Goal: Information Seeking & Learning: Learn about a topic

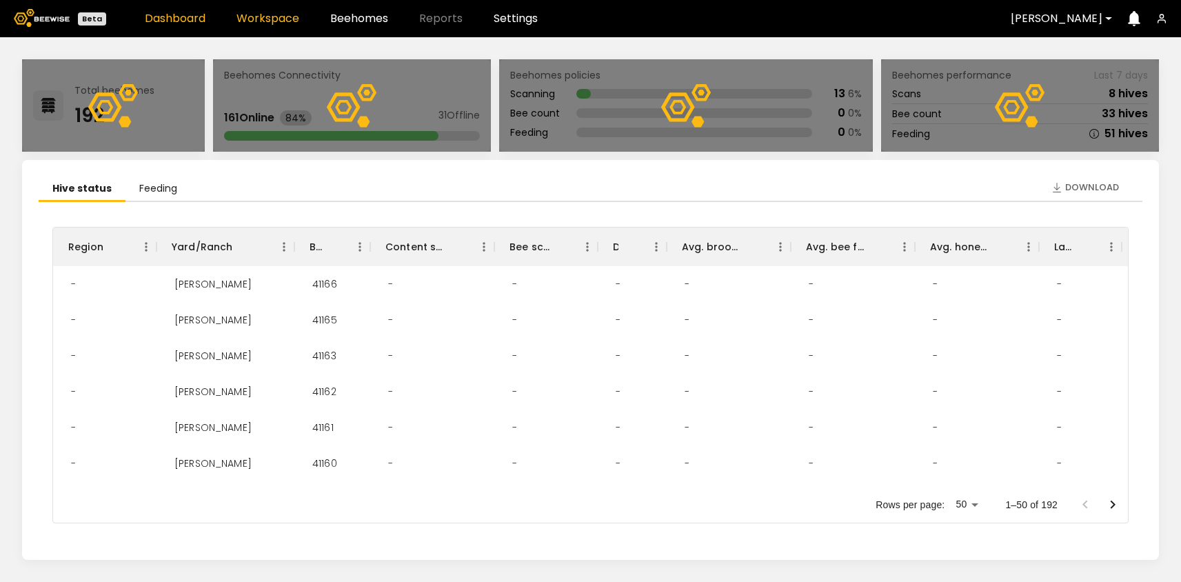
click at [278, 17] on link "Workspace" at bounding box center [268, 18] width 63 height 11
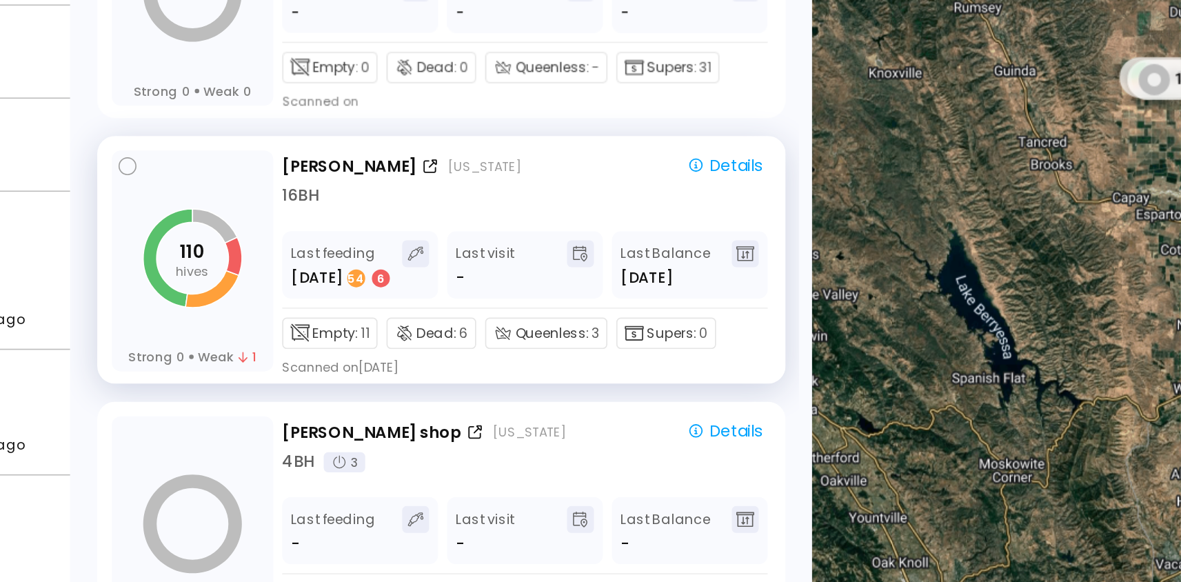
scroll to position [558, 0]
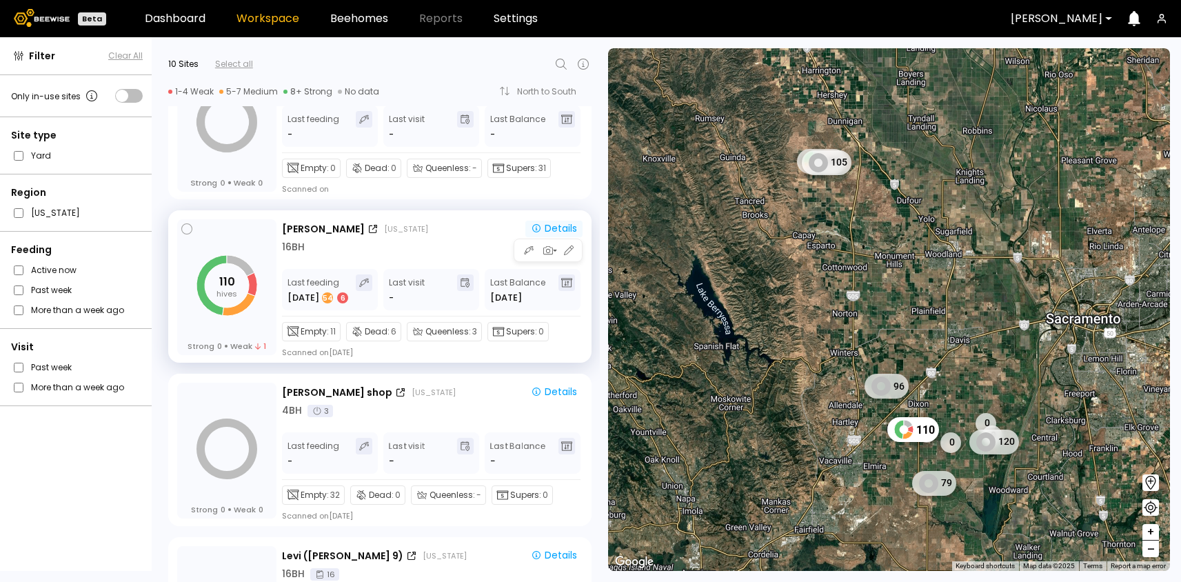
click at [537, 225] on icon "button" at bounding box center [536, 228] width 11 height 11
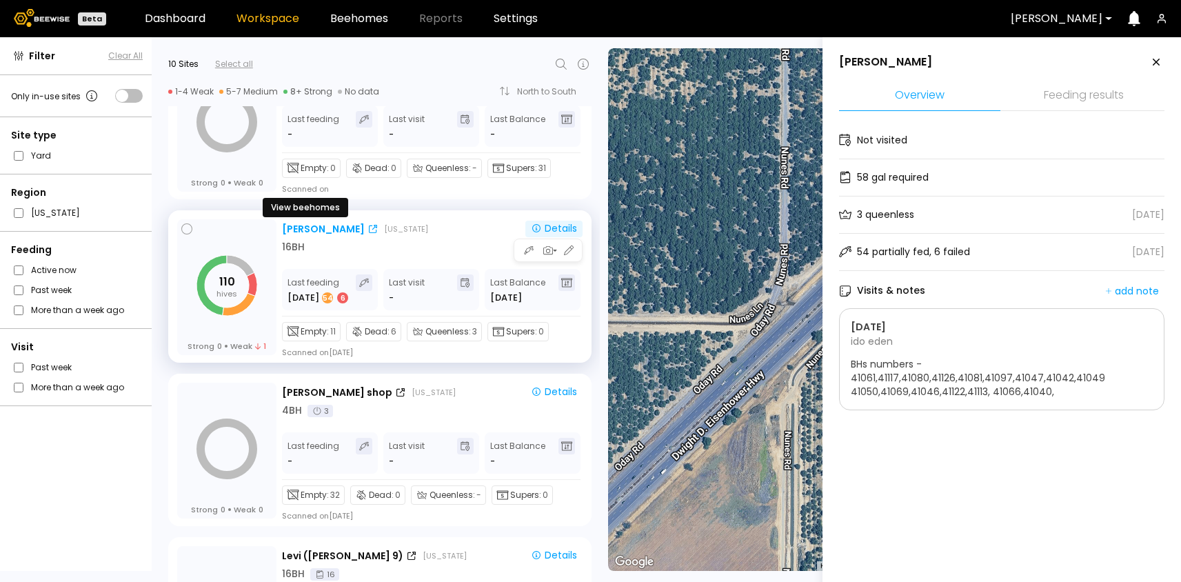
click at [299, 226] on div "[PERSON_NAME]" at bounding box center [323, 229] width 83 height 14
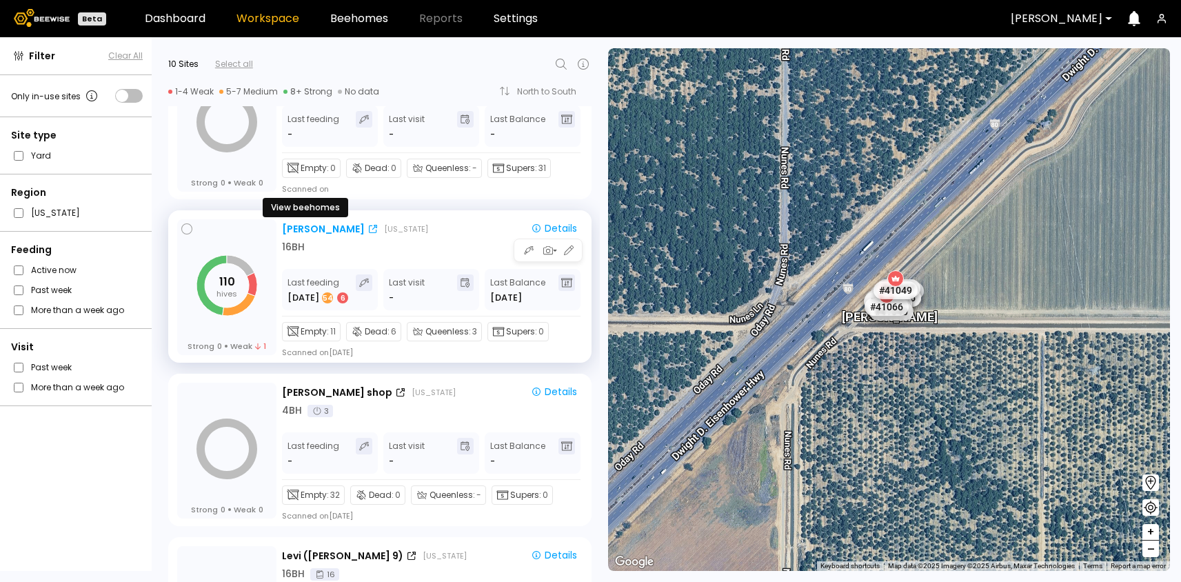
click at [302, 226] on div "[PERSON_NAME]" at bounding box center [323, 229] width 83 height 14
click at [340, 354] on div "Scanned on Aug 07" at bounding box center [317, 352] width 71 height 11
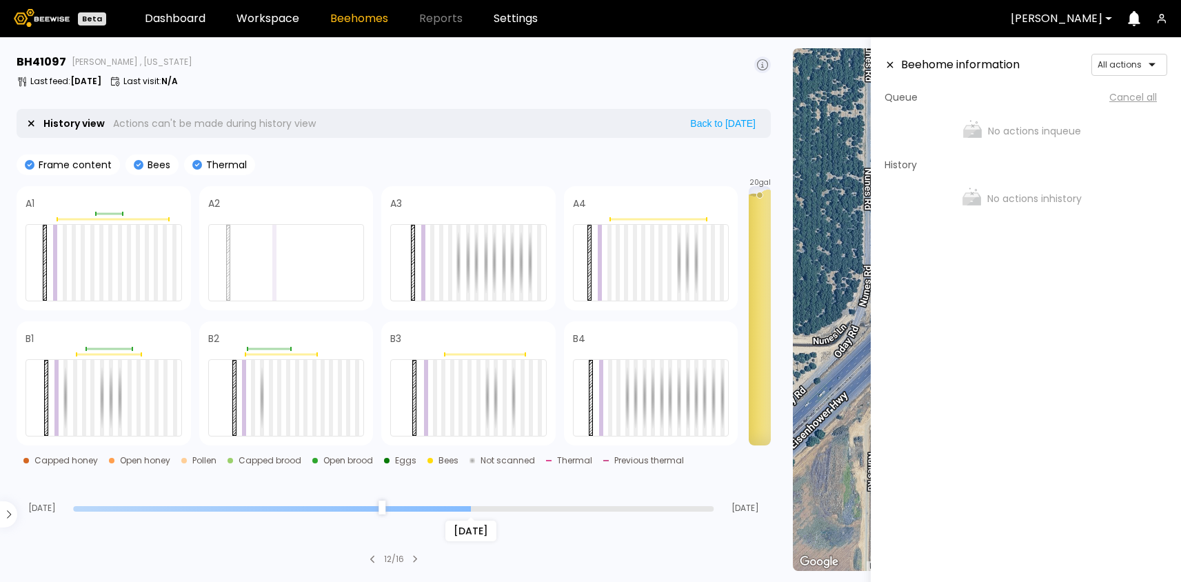
drag, startPoint x: 710, startPoint y: 508, endPoint x: 471, endPoint y: 525, distance: 239.9
click at [471, 512] on input "range" at bounding box center [393, 509] width 641 height 6
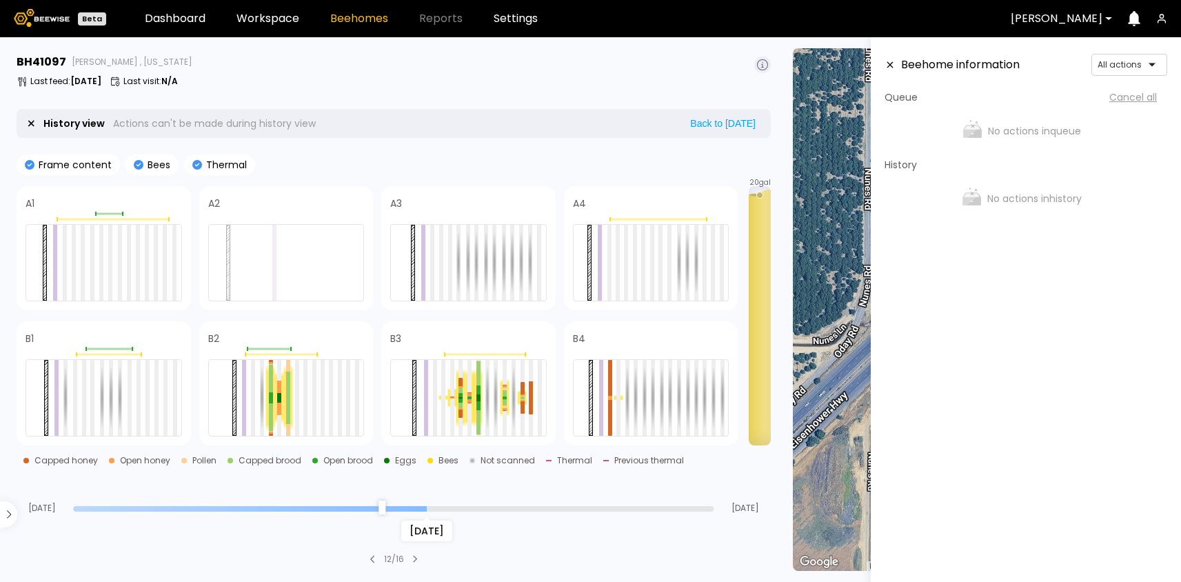
drag, startPoint x: 468, startPoint y: 506, endPoint x: 430, endPoint y: 505, distance: 38.6
click at [430, 506] on input "range" at bounding box center [393, 509] width 641 height 6
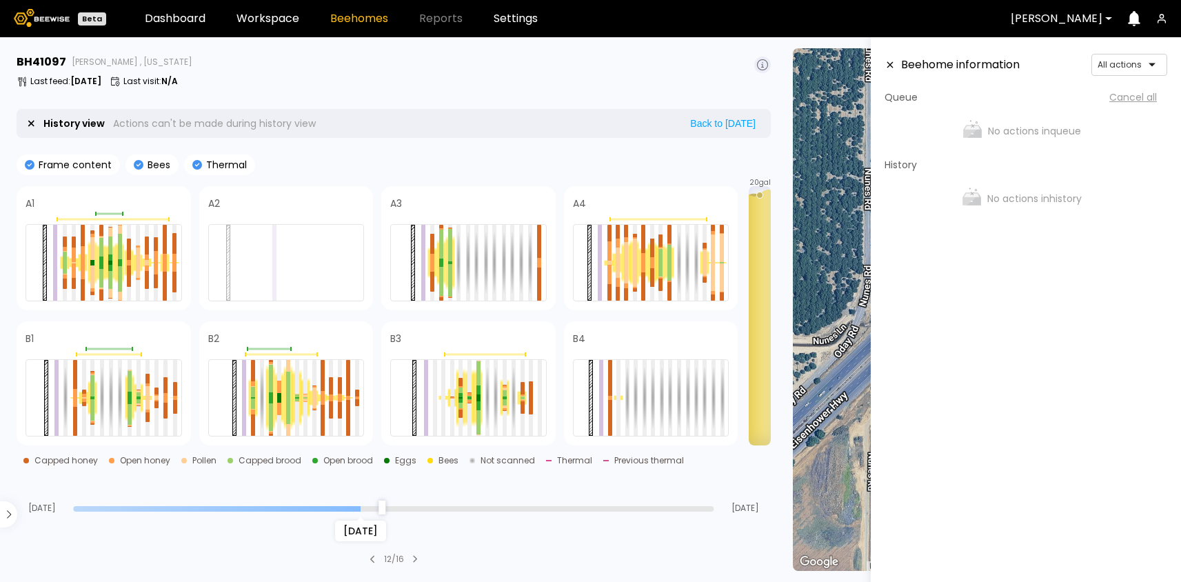
drag, startPoint x: 430, startPoint y: 507, endPoint x: 358, endPoint y: 506, distance: 71.7
click at [358, 506] on input "range" at bounding box center [393, 509] width 641 height 6
drag, startPoint x: 363, startPoint y: 505, endPoint x: 135, endPoint y: 511, distance: 227.6
click at [135, 511] on input "range" at bounding box center [393, 509] width 641 height 6
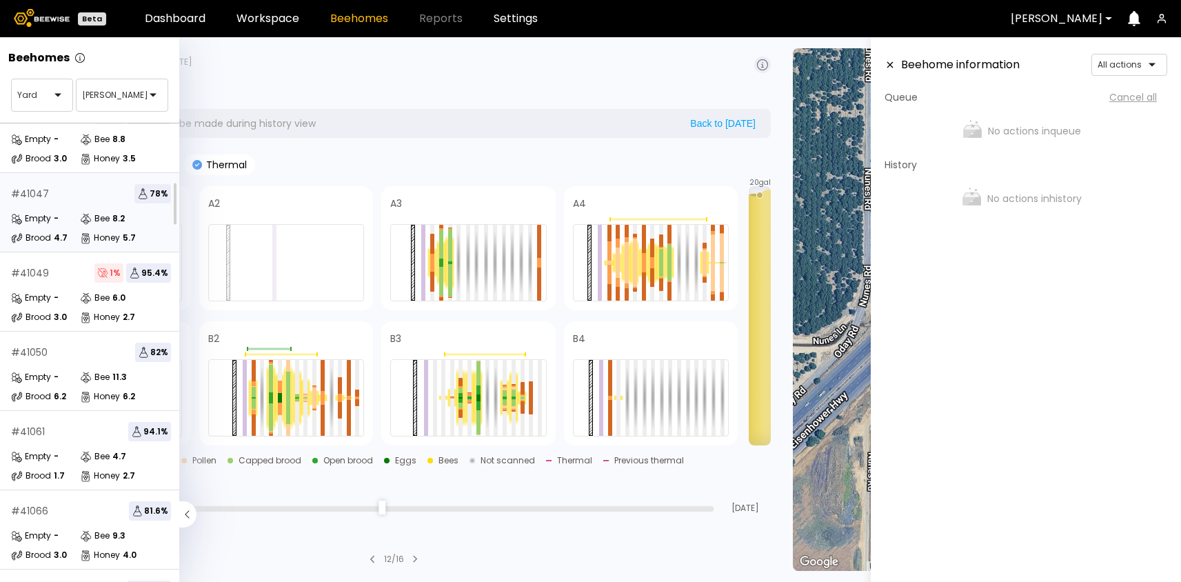
scroll to position [208, 0]
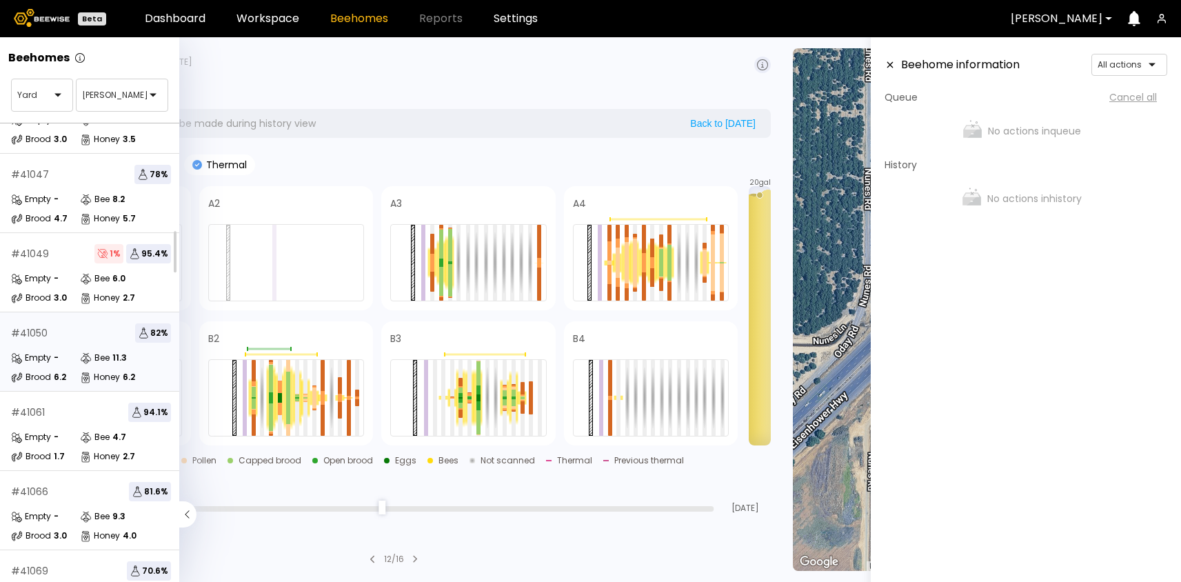
click at [57, 365] on div "Empty - Bee 11.3 Brood 6.2 Honey 6.2" at bounding box center [91, 367] width 160 height 33
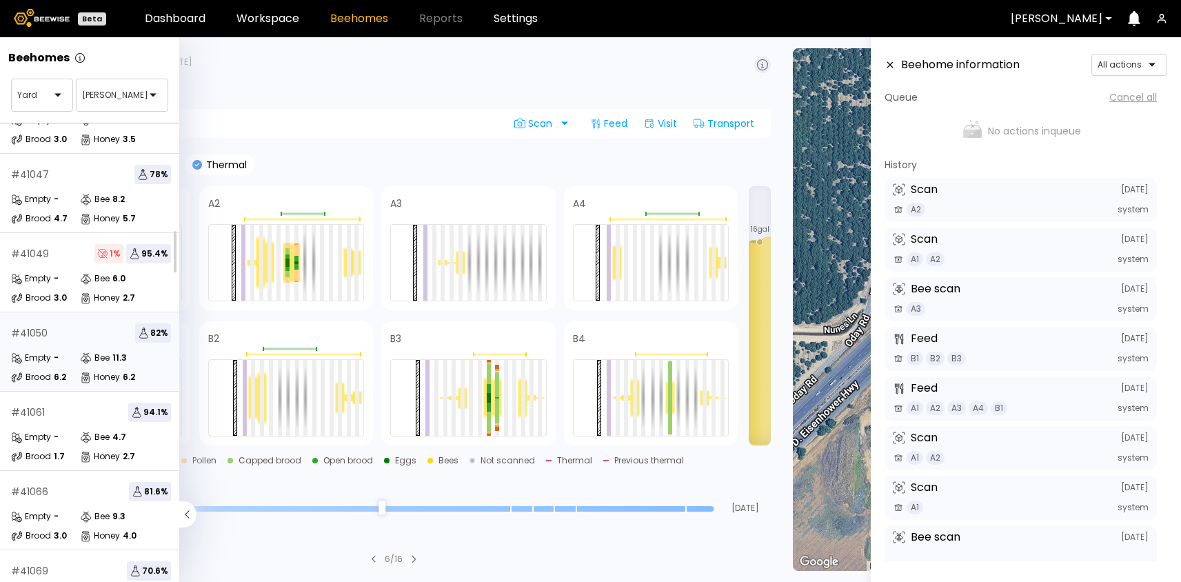
drag, startPoint x: 710, startPoint y: 511, endPoint x: 706, endPoint y: 499, distance: 12.4
click at [706, 506] on input "range" at bounding box center [393, 509] width 641 height 6
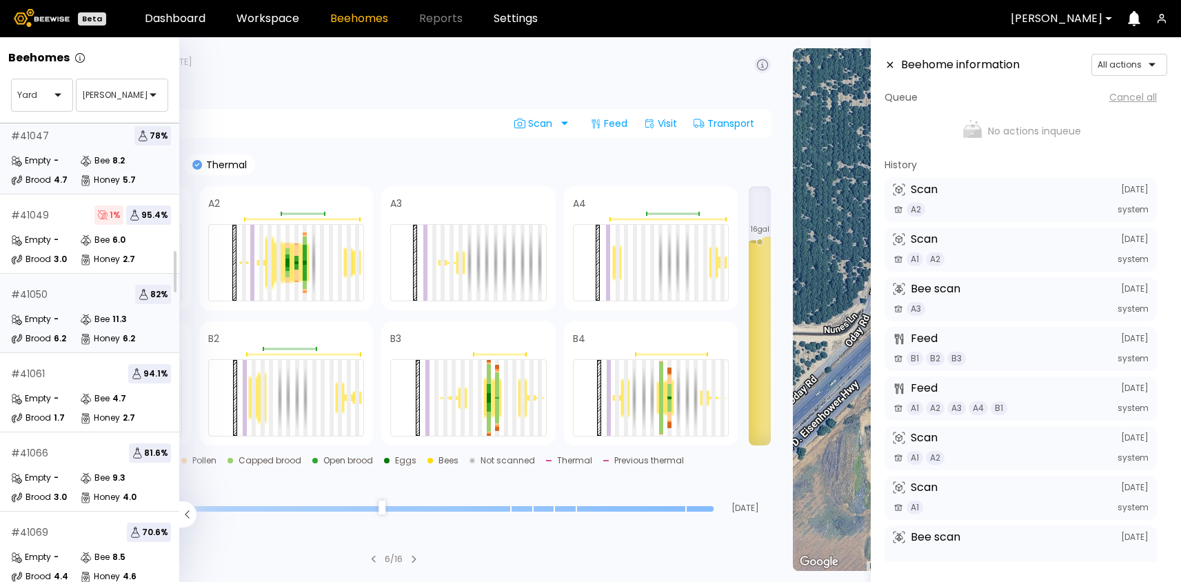
scroll to position [290, 0]
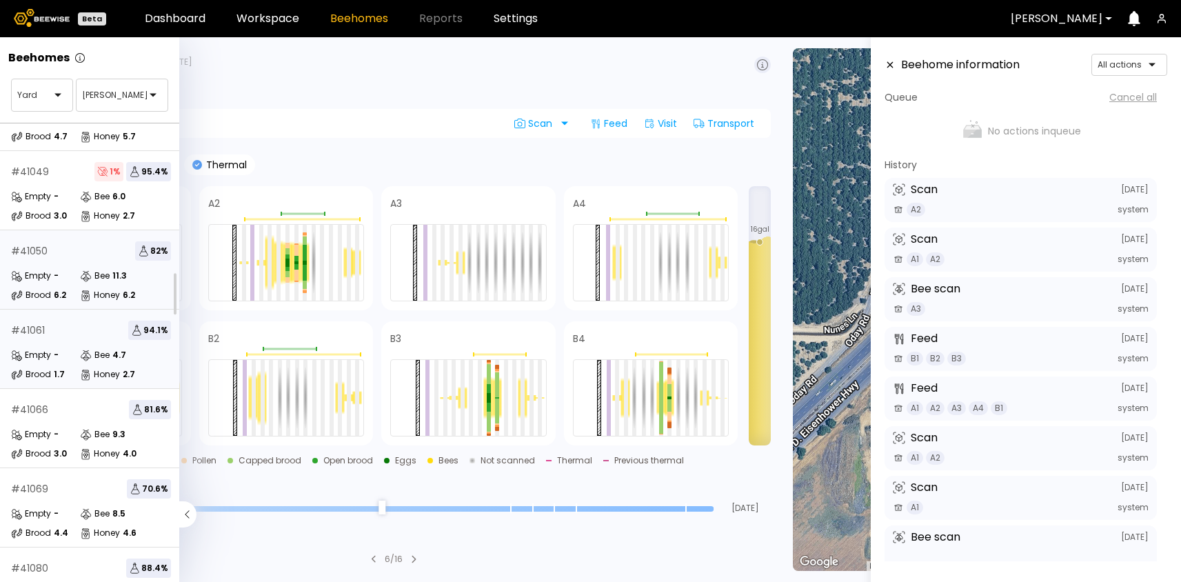
click at [50, 363] on div "Empty - Bee 4.7 Brood 1.7 Honey 2.7" at bounding box center [91, 364] width 160 height 33
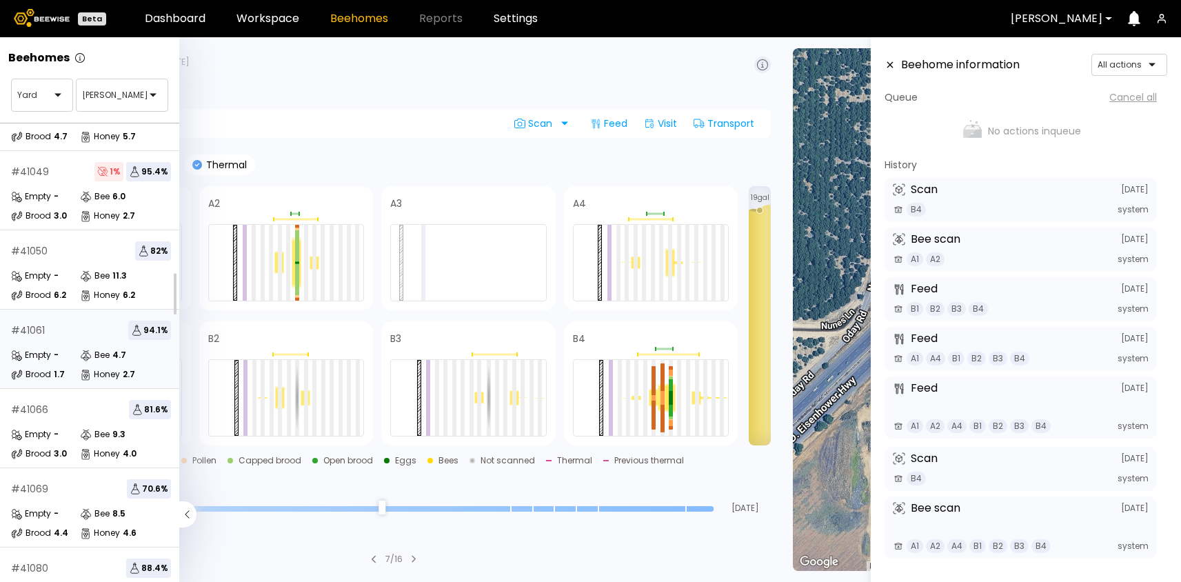
click at [364, 486] on div "Aug 04 Sep 03" at bounding box center [394, 494] width 754 height 37
click at [184, 513] on icon at bounding box center [187, 514] width 17 height 26
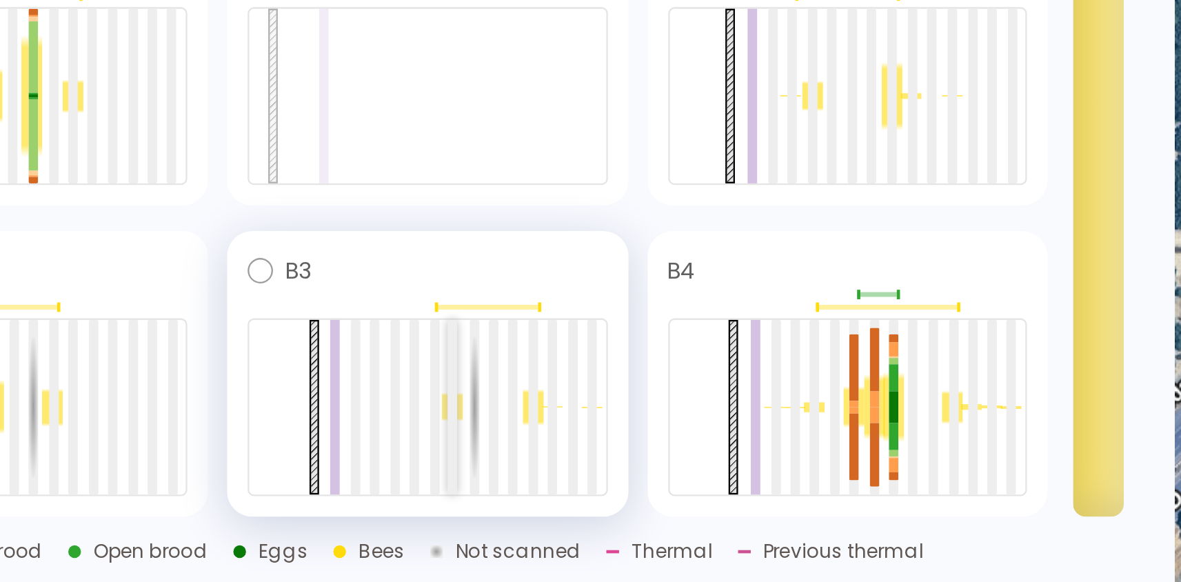
click at [480, 389] on div at bounding box center [479, 398] width 4 height 76
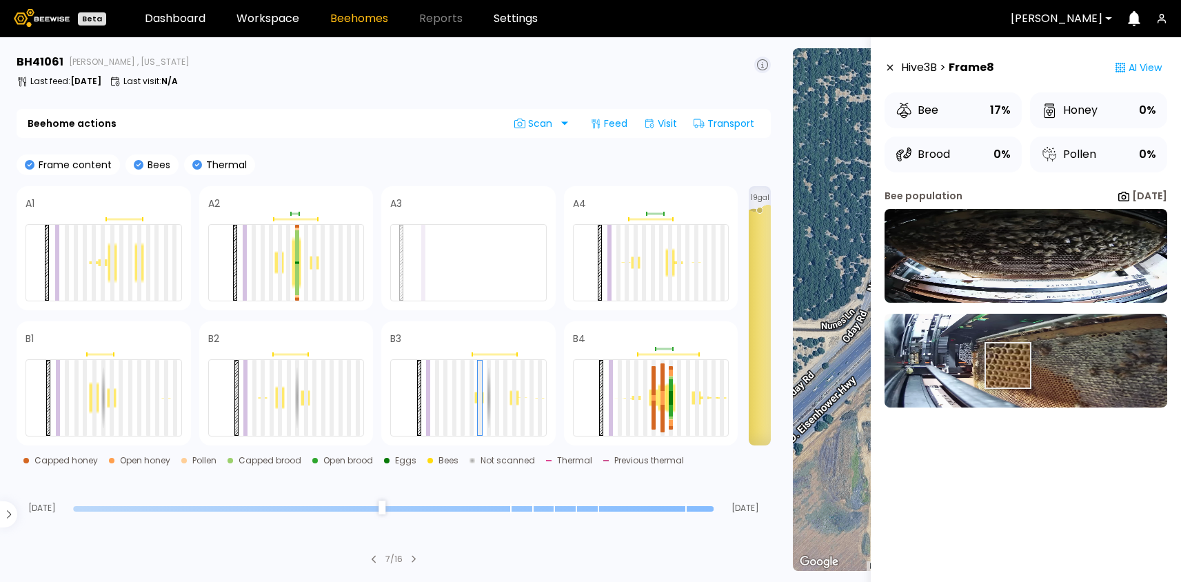
click at [1007, 365] on img at bounding box center [1026, 361] width 283 height 94
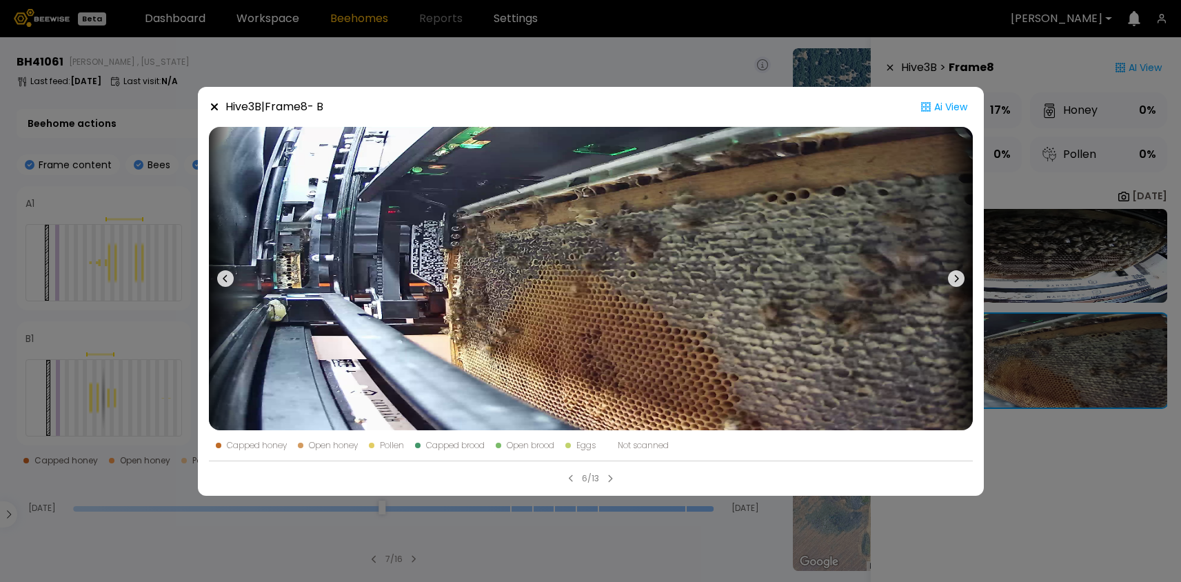
click at [1041, 257] on div "Hive 3 B | Frame 8 - B Ai View Capped honey Open honey Pollen Capped brood Open…" at bounding box center [590, 291] width 1181 height 582
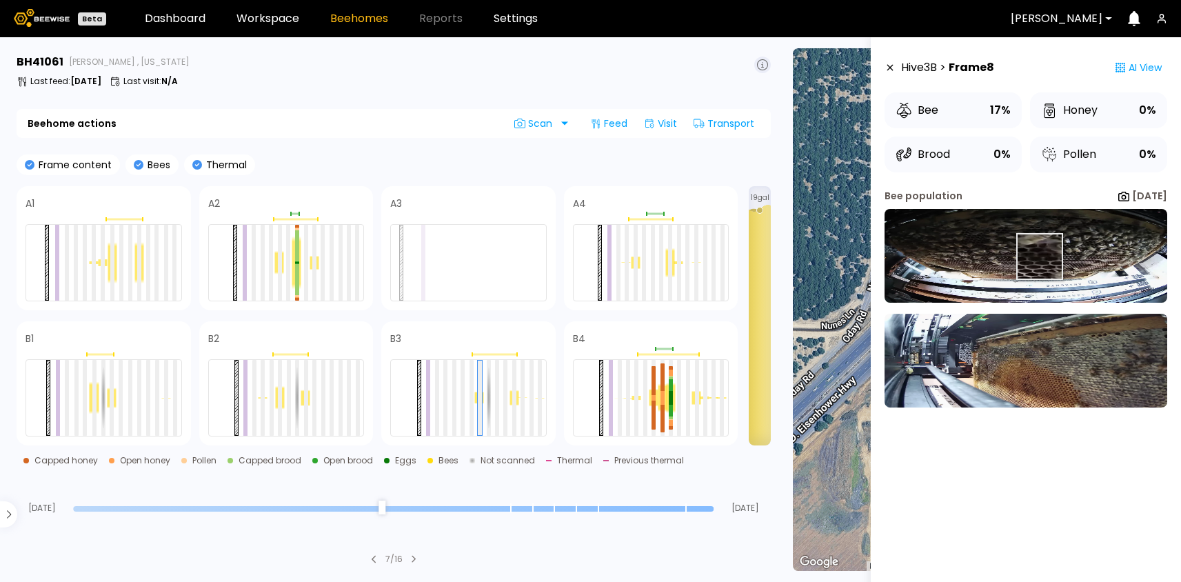
click at [1039, 257] on img at bounding box center [1026, 256] width 283 height 94
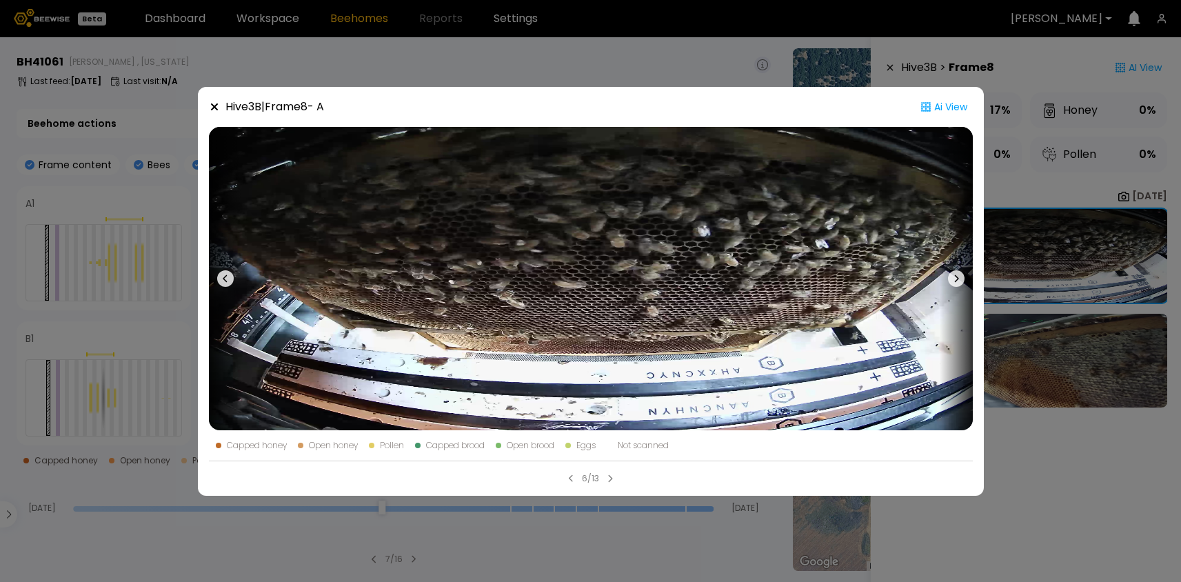
click at [1043, 367] on div "Hive 3 B | Frame 8 - A Ai View Capped honey Open honey Pollen Capped brood Open…" at bounding box center [590, 291] width 1181 height 582
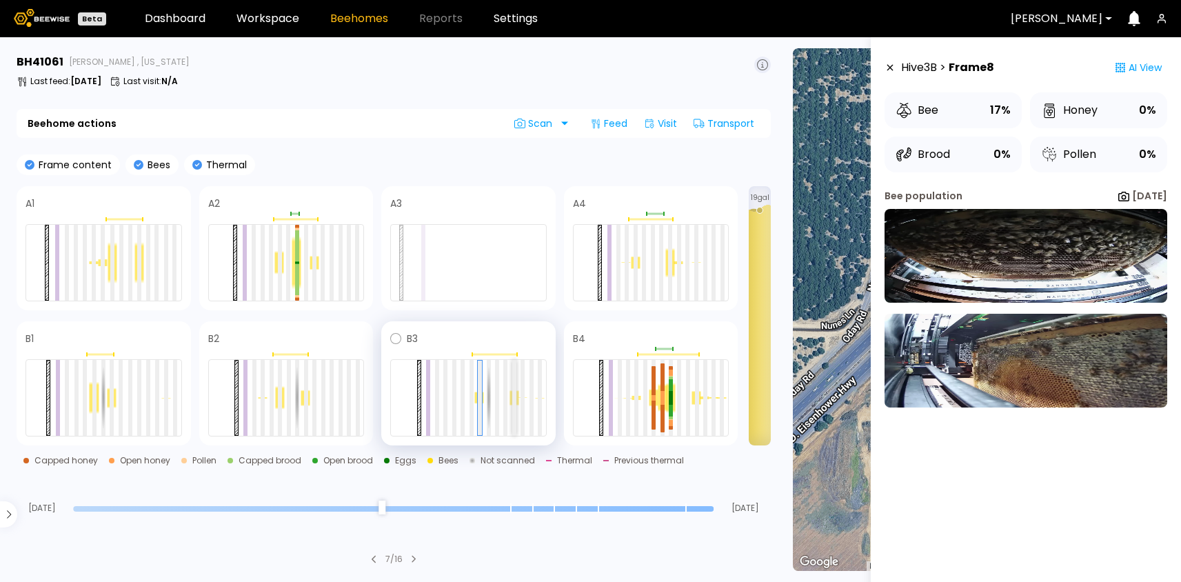
click at [514, 390] on div at bounding box center [514, 398] width 4 height 76
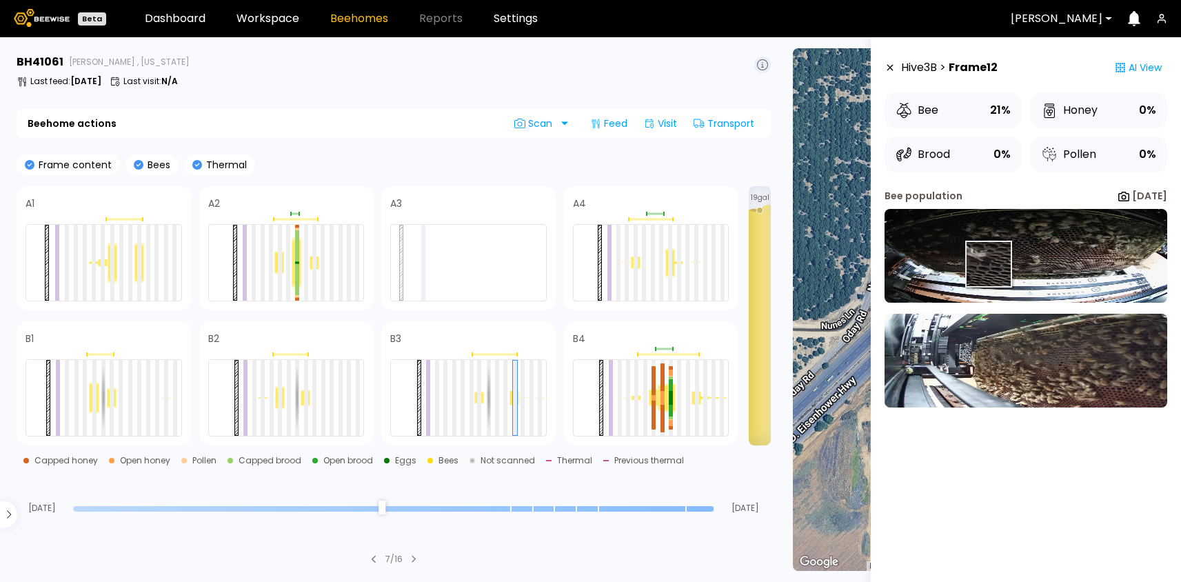
click at [988, 265] on img at bounding box center [1026, 256] width 283 height 94
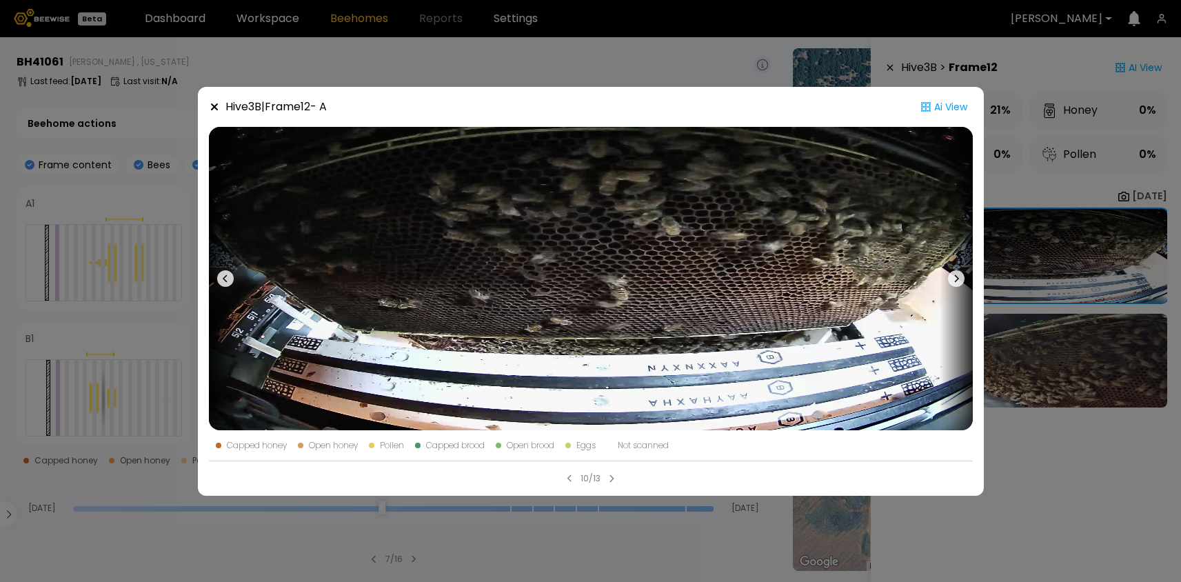
click at [959, 279] on icon at bounding box center [956, 278] width 17 height 17
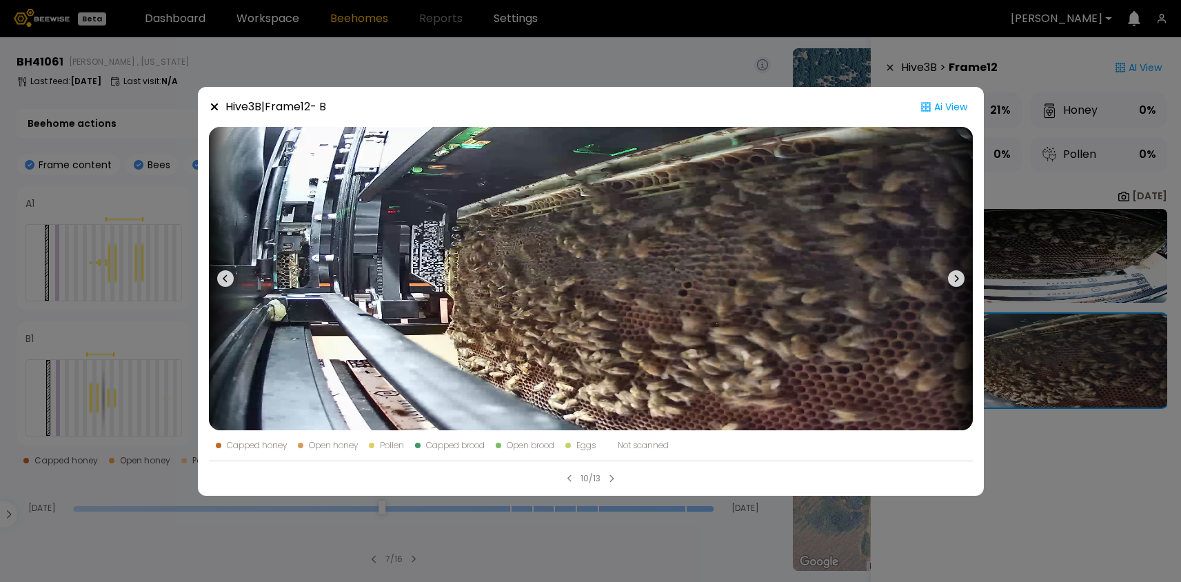
click at [997, 434] on div "Hive 3 B | Frame 12 - B Ai View Capped honey Open honey Pollen Capped brood Ope…" at bounding box center [590, 291] width 1181 height 582
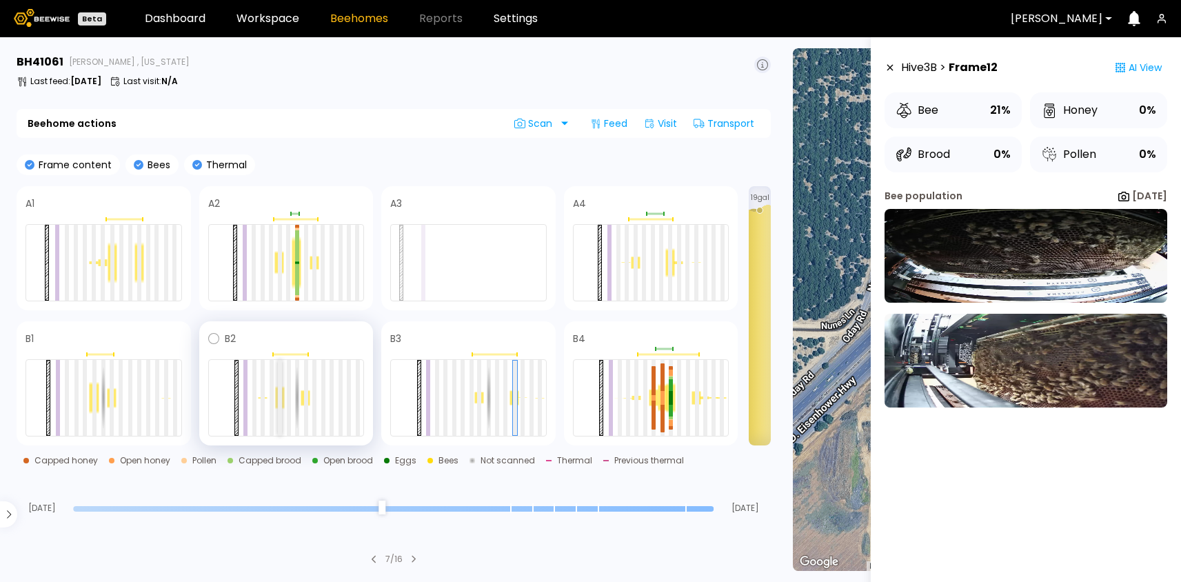
click at [278, 393] on div at bounding box center [280, 398] width 4 height 76
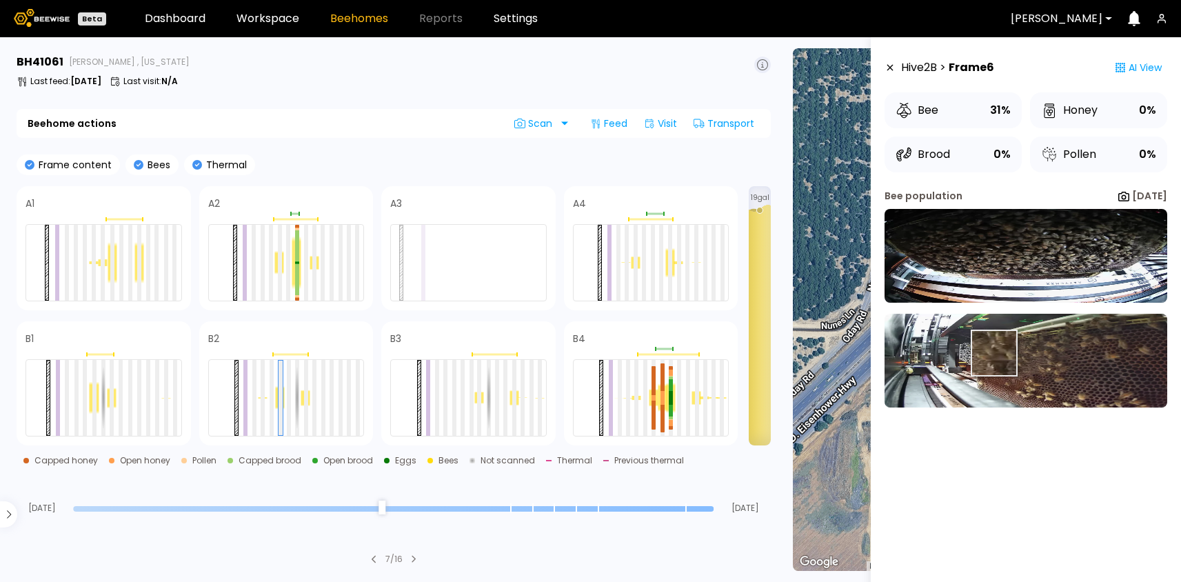
click at [993, 353] on img at bounding box center [1026, 361] width 283 height 94
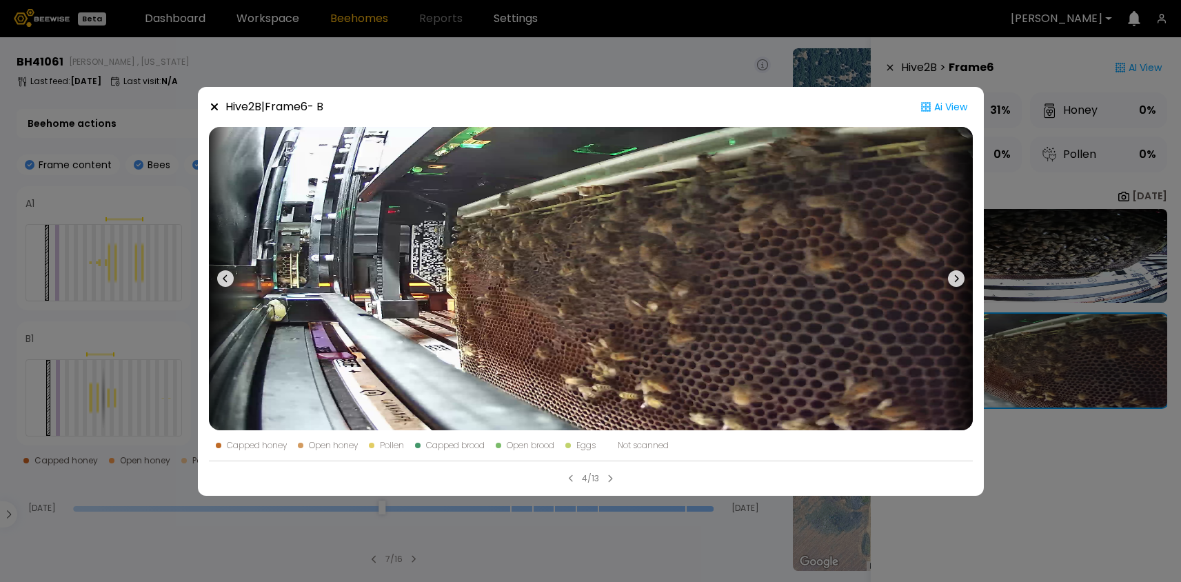
click at [954, 277] on icon at bounding box center [956, 278] width 17 height 17
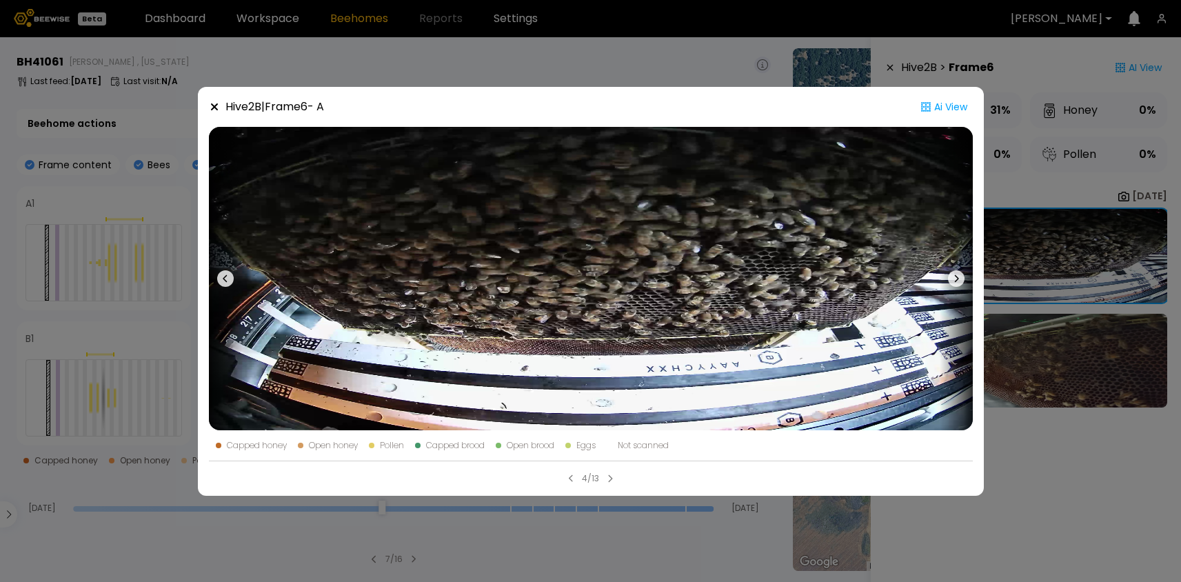
click at [954, 277] on icon at bounding box center [956, 278] width 17 height 17
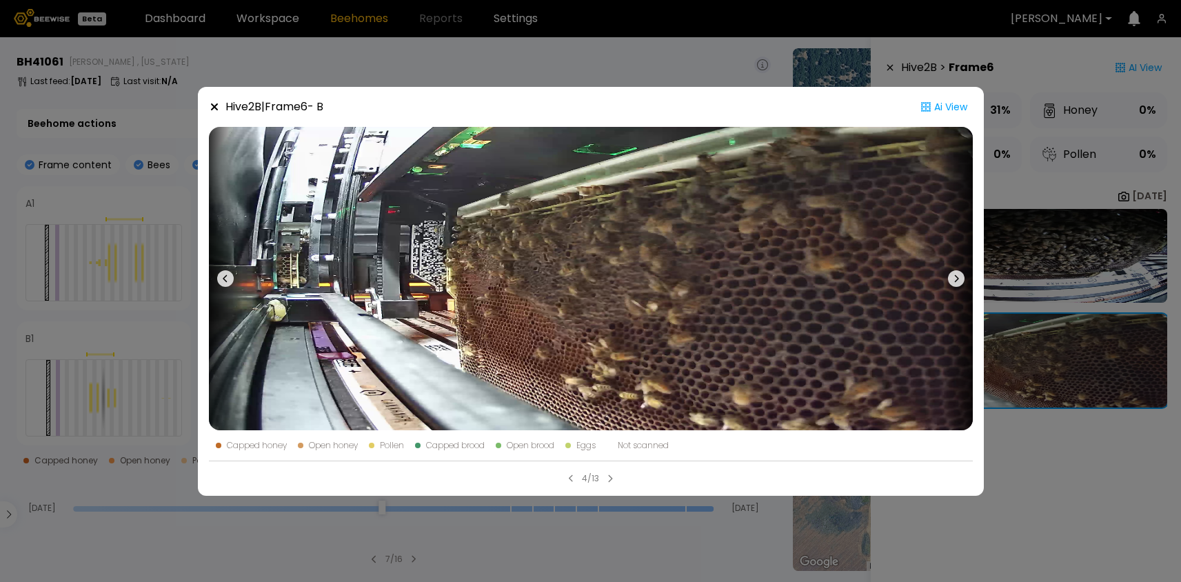
click at [1030, 264] on div "Hive 2 B | Frame 6 - B Ai View Capped honey Open honey Pollen Capped brood Open…" at bounding box center [590, 291] width 1181 height 582
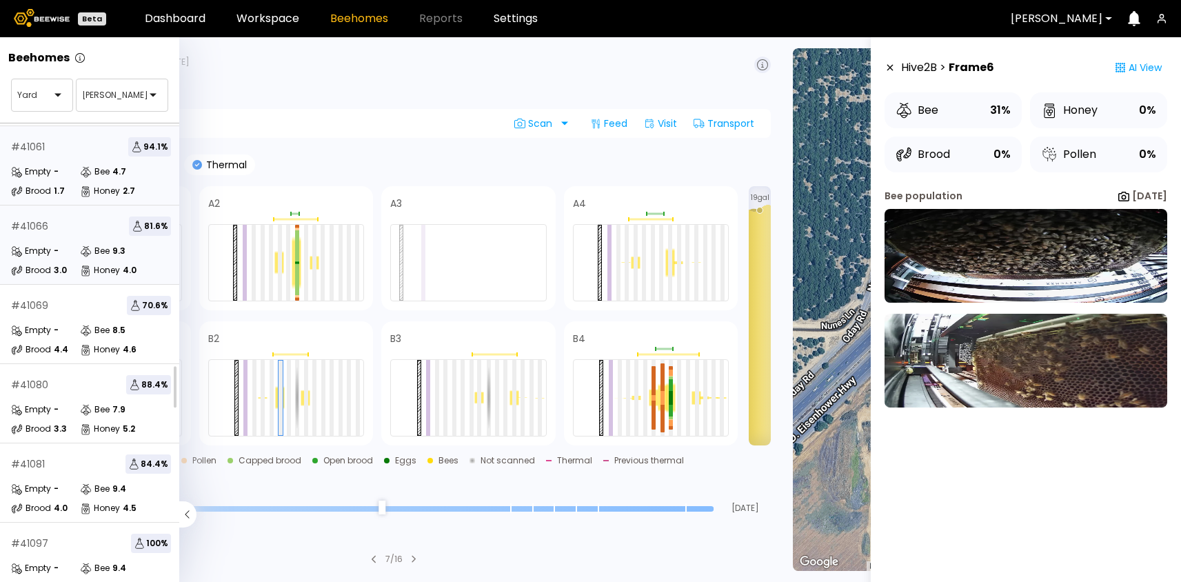
scroll to position [475, 0]
click at [54, 251] on div "-" at bounding box center [56, 249] width 5 height 8
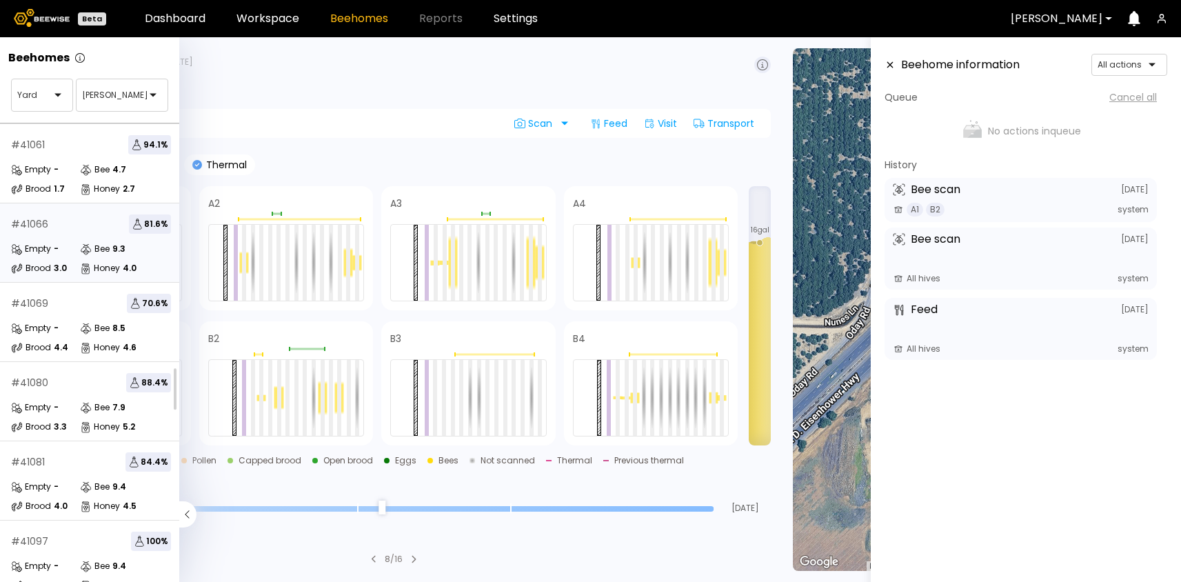
click at [480, 145] on section "BH 41066 Nunes , California Last feed : Aug 26 Last visit : N/A Beehome actions…" at bounding box center [395, 309] width 774 height 545
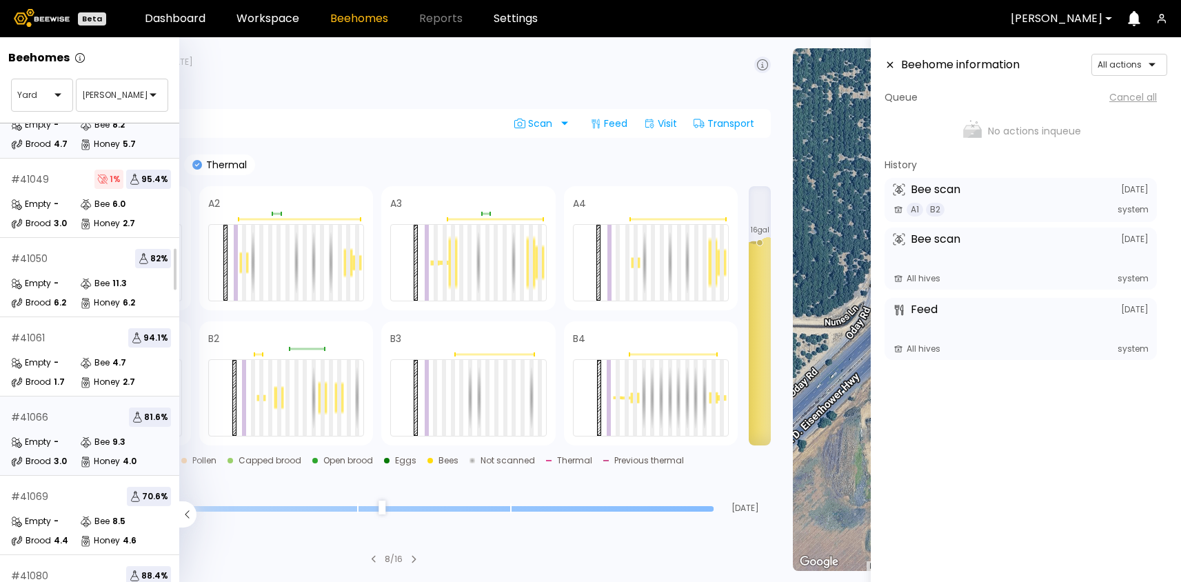
scroll to position [323, 0]
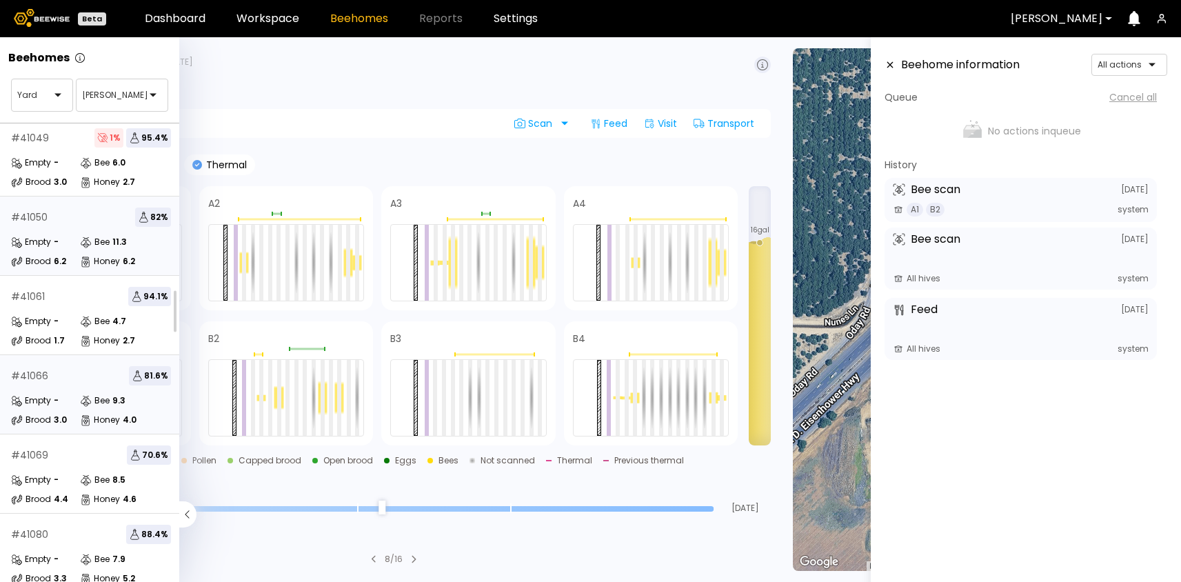
click at [71, 223] on div "# 41050 82 %" at bounding box center [91, 217] width 160 height 19
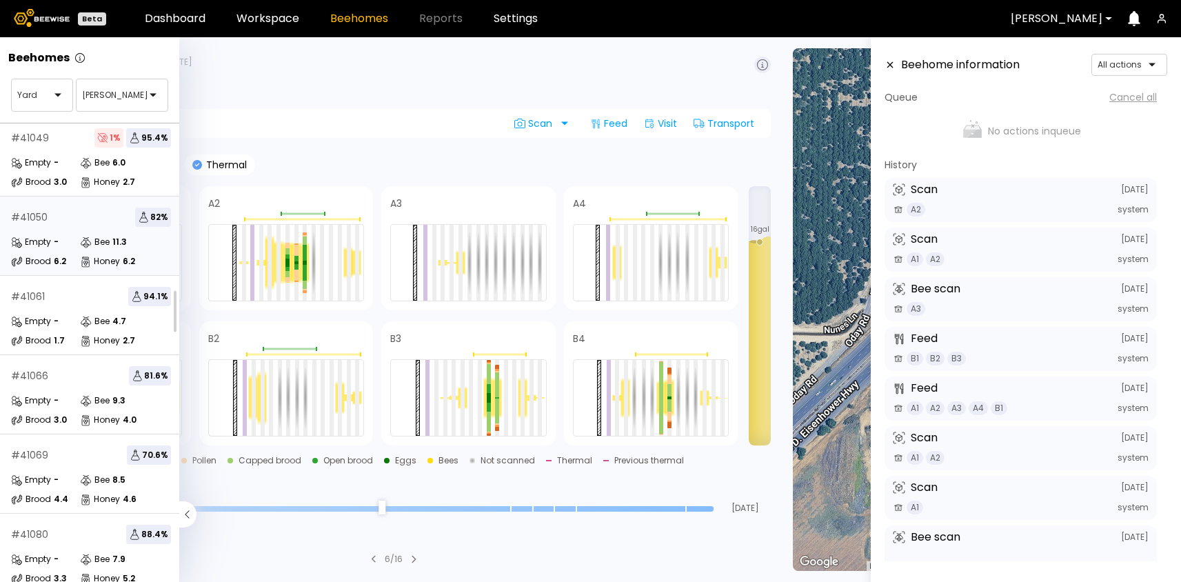
click at [411, 166] on div "Frame content Bees Thermal" at bounding box center [394, 164] width 754 height 21
click at [188, 513] on icon at bounding box center [187, 514] width 17 height 26
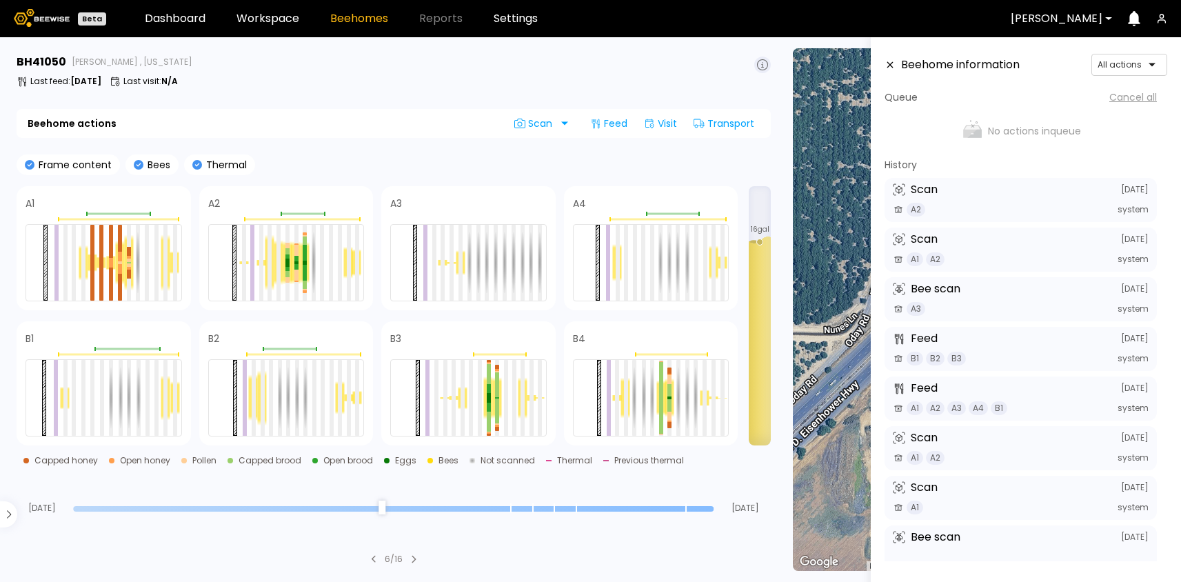
click at [214, 556] on div "6 / 16" at bounding box center [394, 559] width 754 height 12
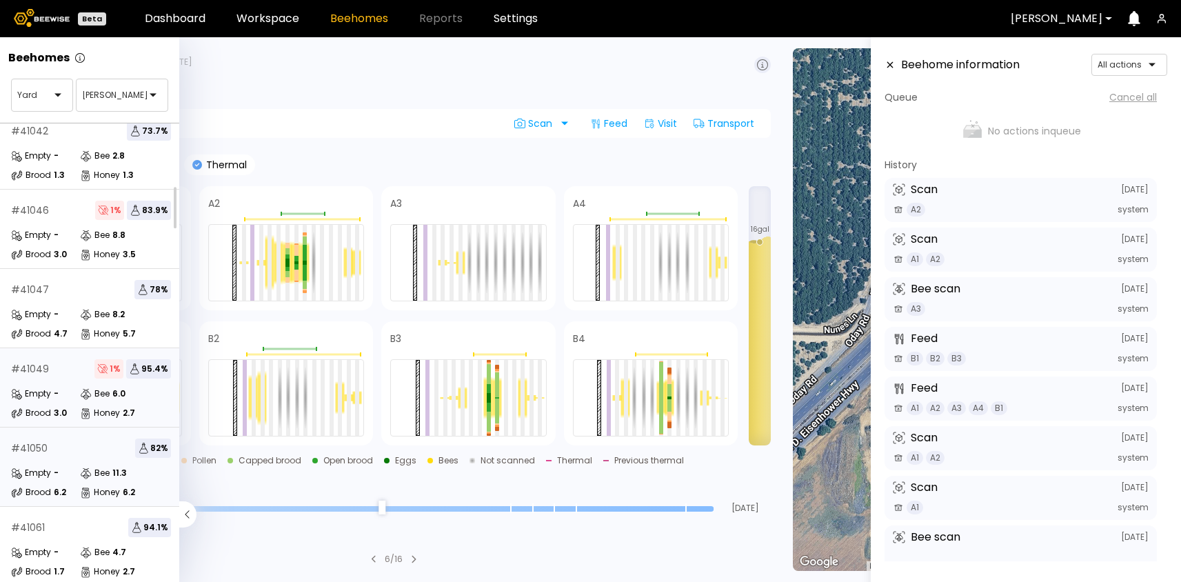
scroll to position [159, 0]
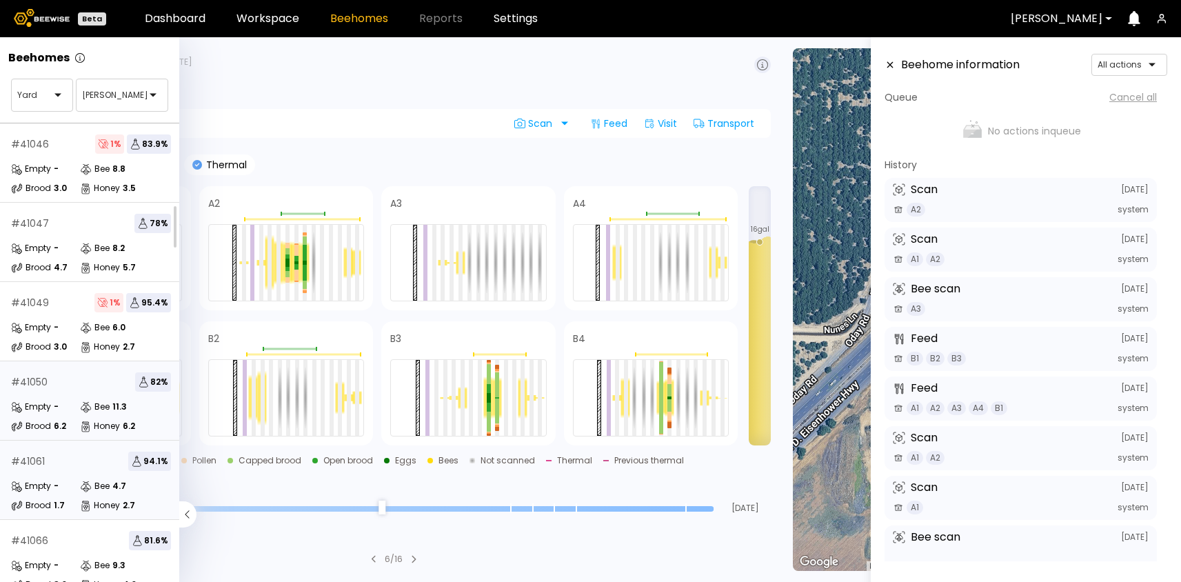
click at [46, 472] on div "# 41061 94.1 % Empty - Bee 4.7 Brood 1.7 Honey 2.7" at bounding box center [91, 480] width 182 height 79
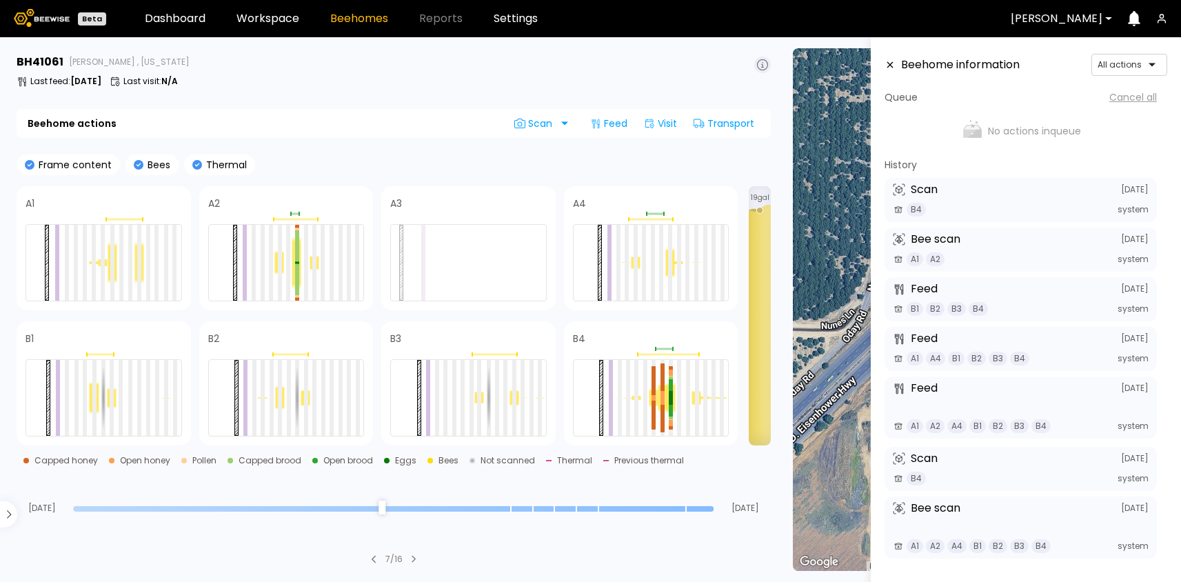
scroll to position [6, 0]
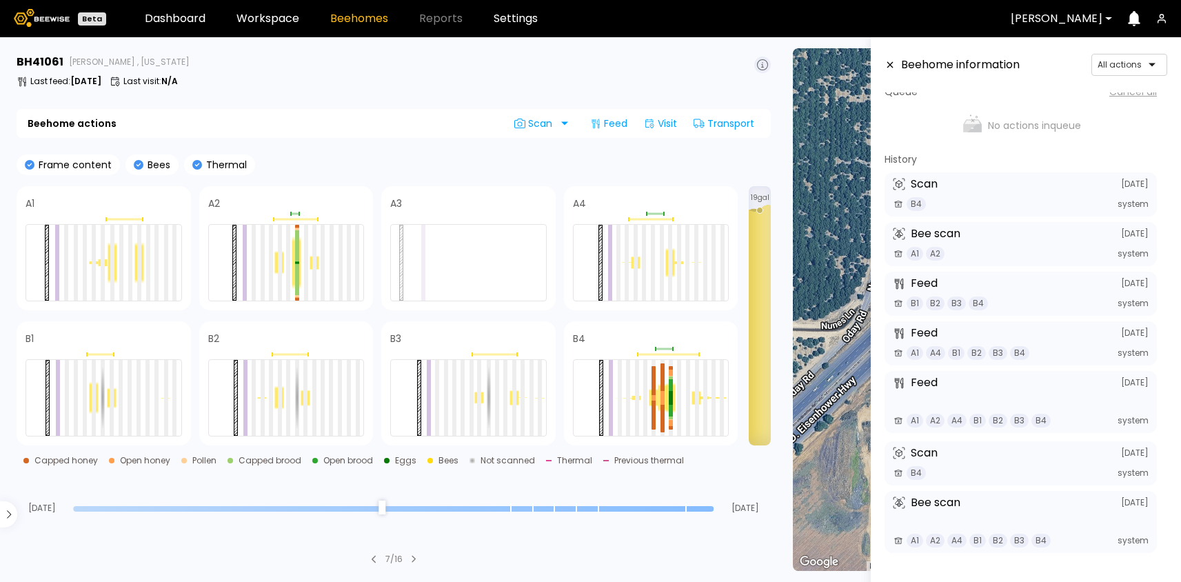
click at [705, 511] on input "range" at bounding box center [393, 509] width 641 height 6
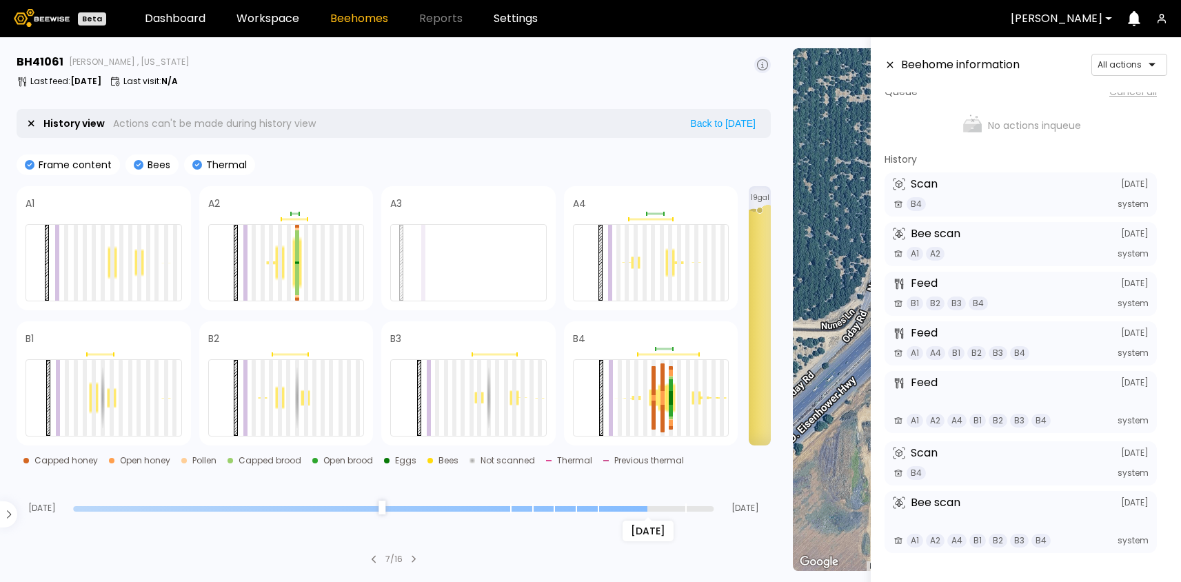
drag, startPoint x: 710, startPoint y: 511, endPoint x: 650, endPoint y: 509, distance: 60.0
click at [650, 510] on input "range" at bounding box center [393, 509] width 641 height 6
click at [974, 468] on div "B4 system" at bounding box center [1021, 473] width 256 height 14
click at [973, 468] on div "B4 system" at bounding box center [1021, 473] width 256 height 14
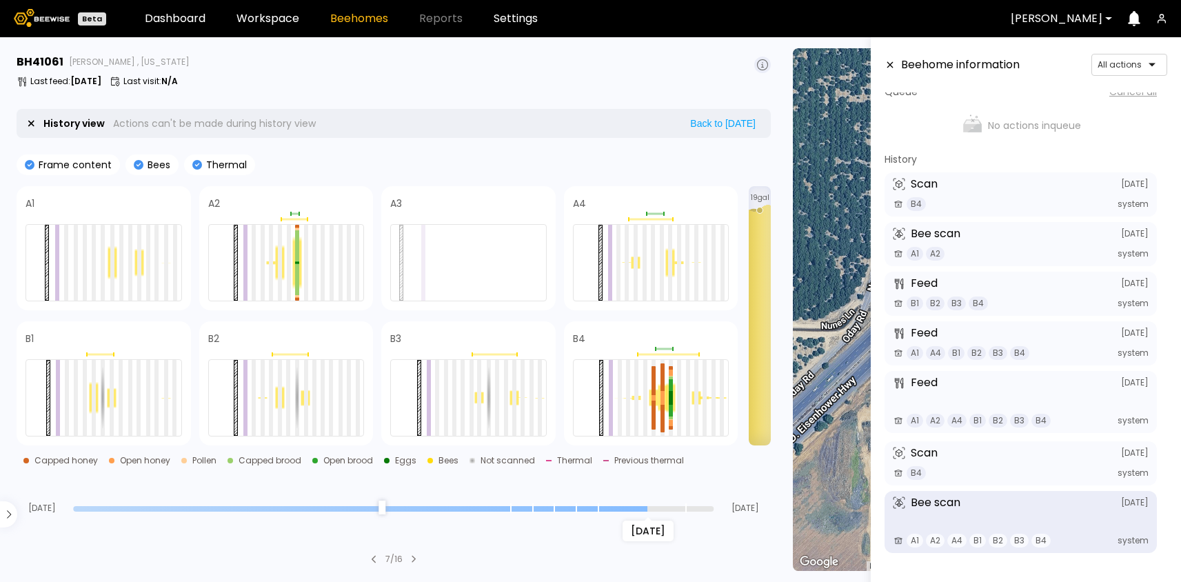
click at [971, 505] on div "Bee scan August 24" at bounding box center [1021, 503] width 256 height 12
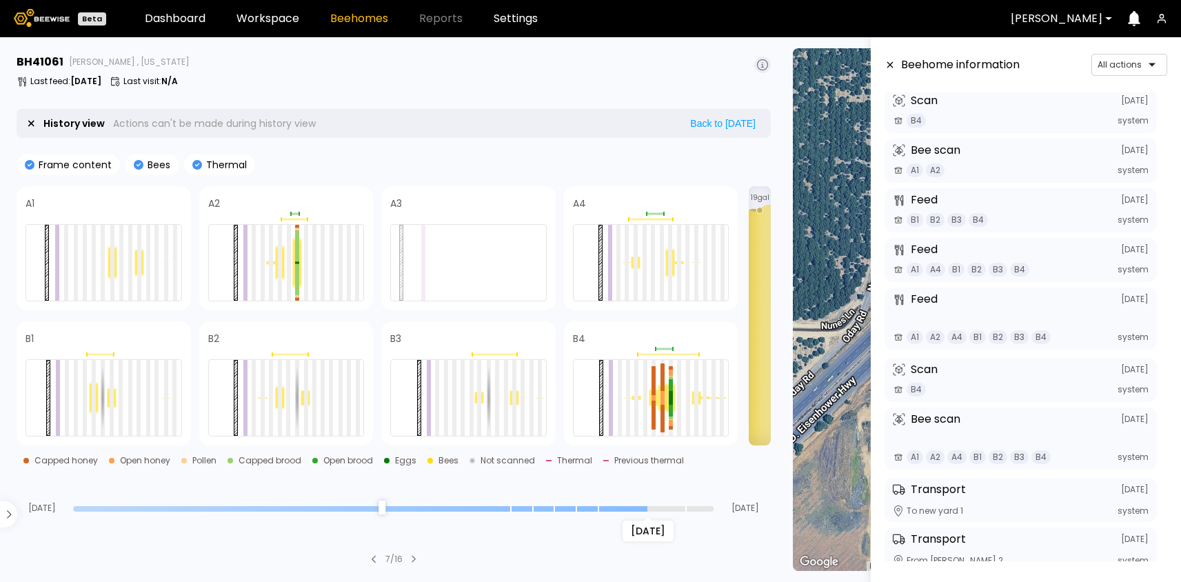
scroll to position [74, 0]
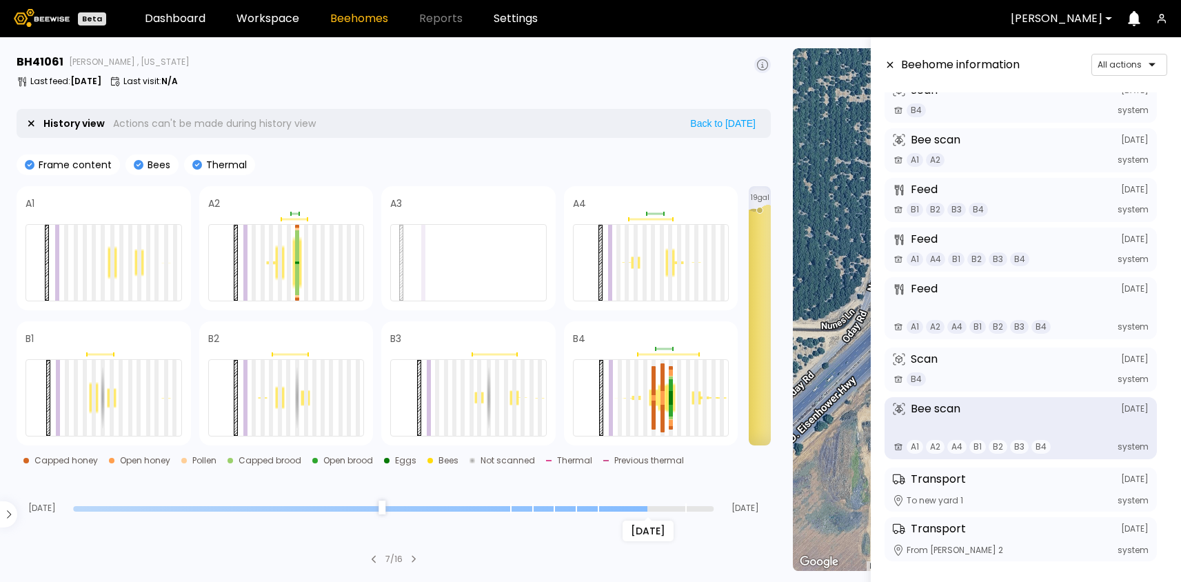
click at [952, 422] on div "Bee scan August 24 A1 A2 A4 B1 B2 B3 B4 system" at bounding box center [1021, 428] width 272 height 62
click at [949, 421] on div "Bee scan August 24 A1 A2 A4 B1 B2 B3 B4 system" at bounding box center [1021, 428] width 272 height 62
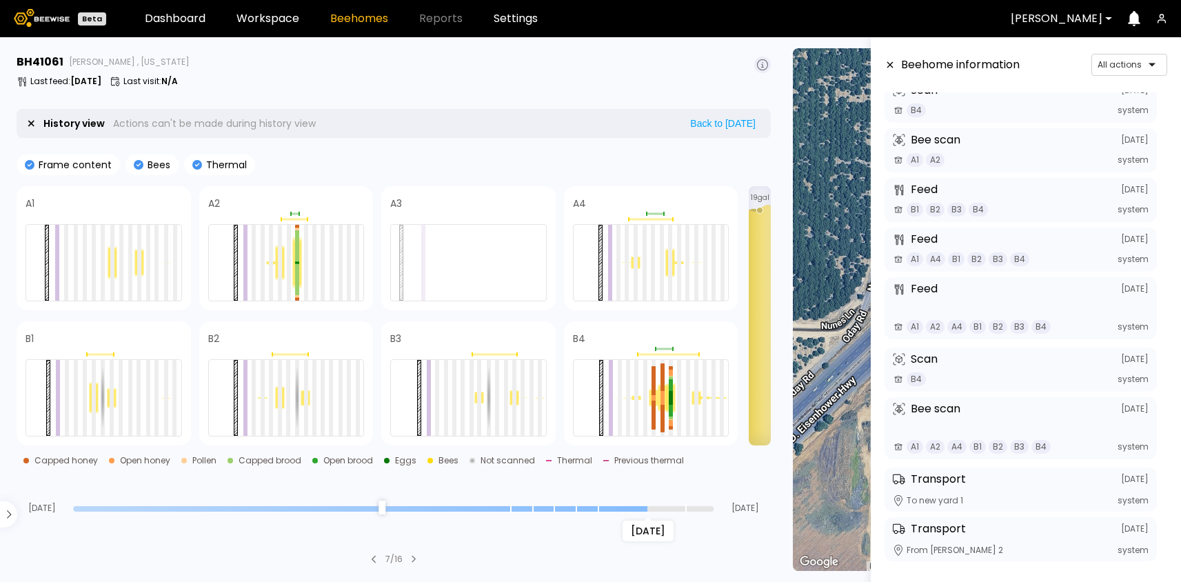
scroll to position [6, 0]
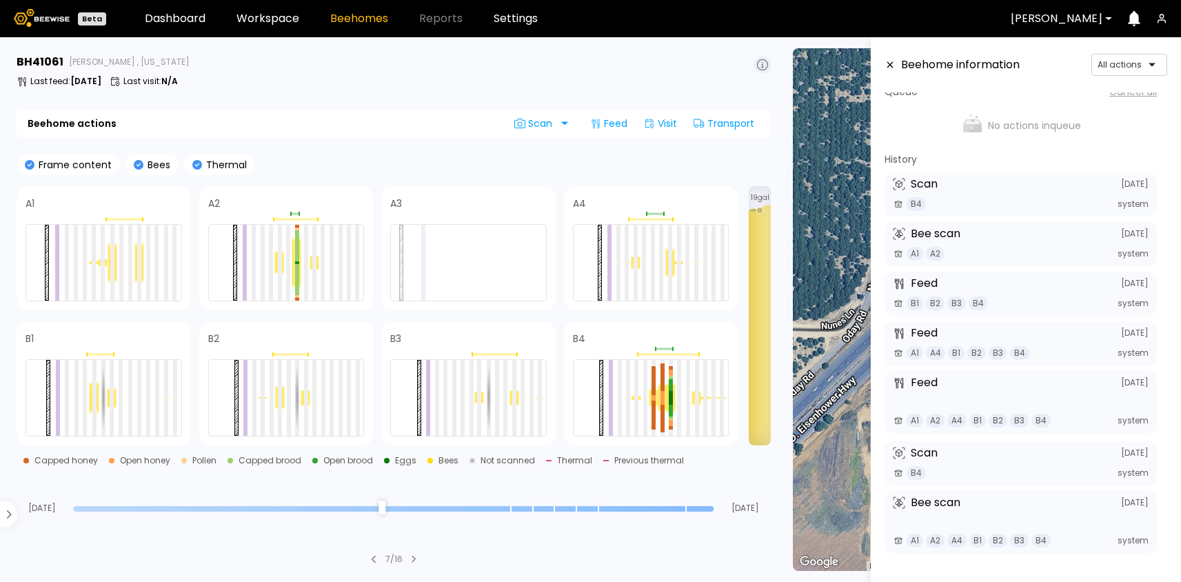
drag, startPoint x: 647, startPoint y: 508, endPoint x: 746, endPoint y: 514, distance: 99.5
click at [714, 512] on input "range" at bounding box center [393, 509] width 641 height 6
click at [707, 501] on div "Aug 04 Sep 03" at bounding box center [394, 494] width 754 height 37
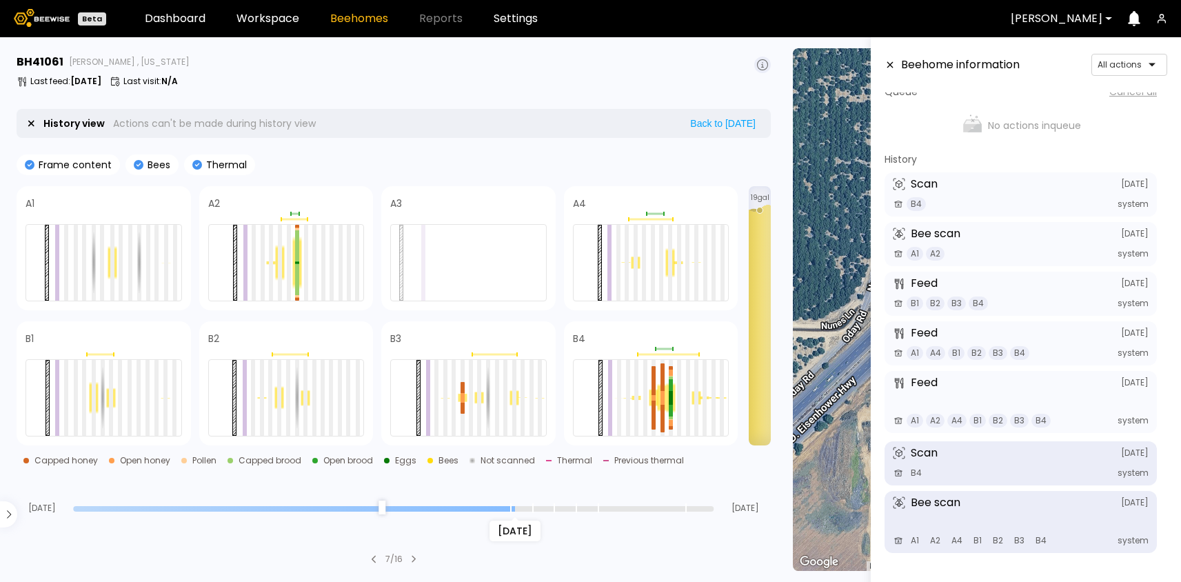
drag, startPoint x: 710, startPoint y: 505, endPoint x: 519, endPoint y: 497, distance: 191.2
click at [519, 506] on input "range" at bounding box center [393, 509] width 641 height 6
click at [461, 398] on div at bounding box center [463, 400] width 4 height 4
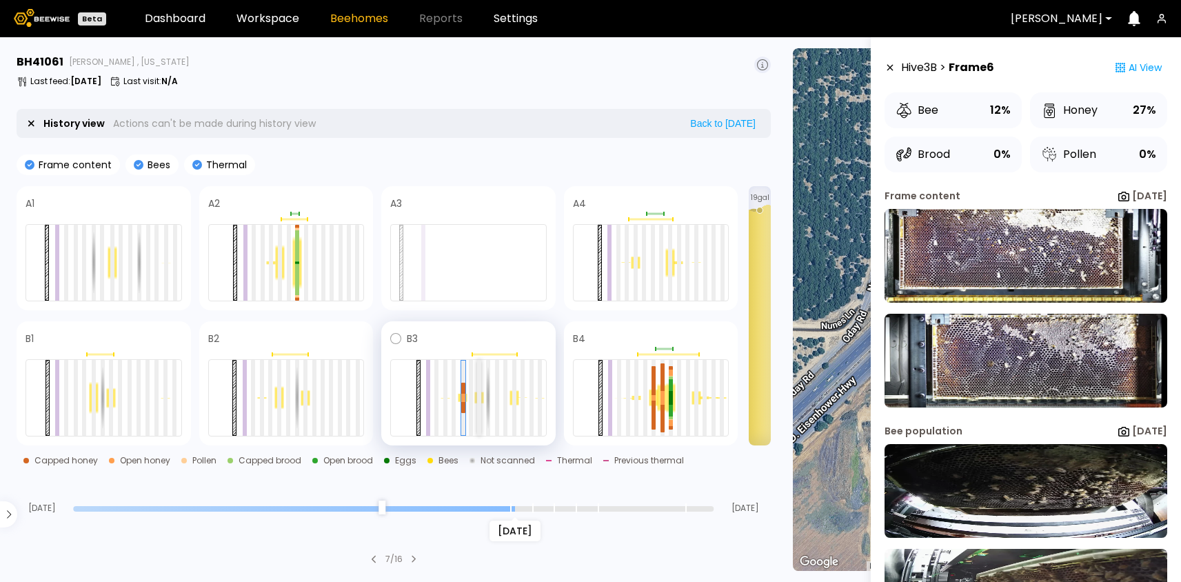
click at [478, 399] on div at bounding box center [479, 398] width 4 height 76
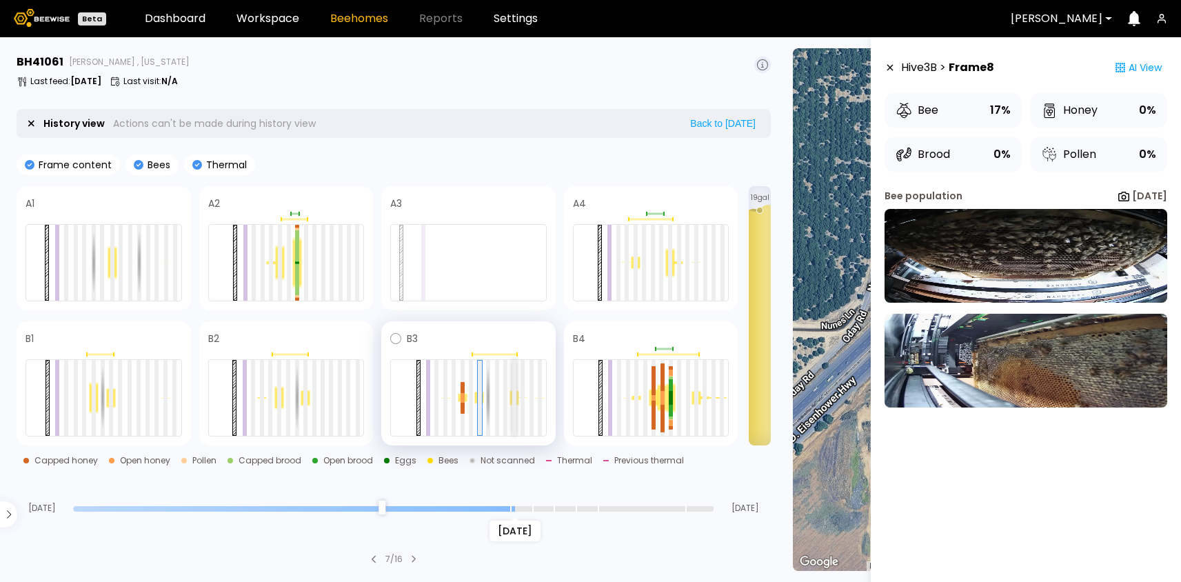
click at [514, 395] on div at bounding box center [514, 398] width 4 height 76
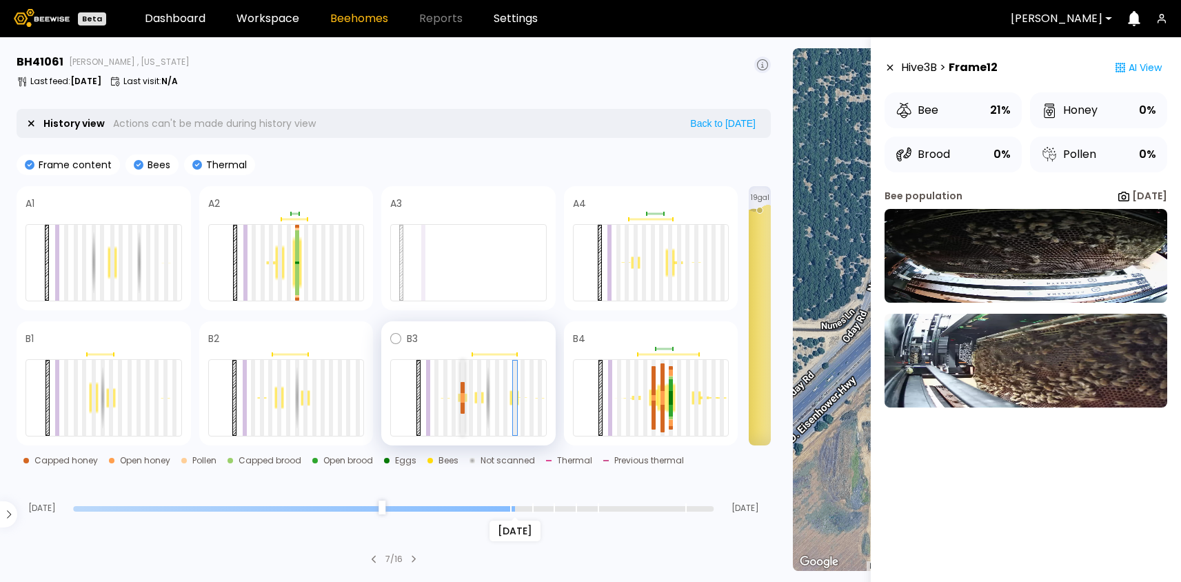
click at [463, 394] on div at bounding box center [463, 395] width 4 height 4
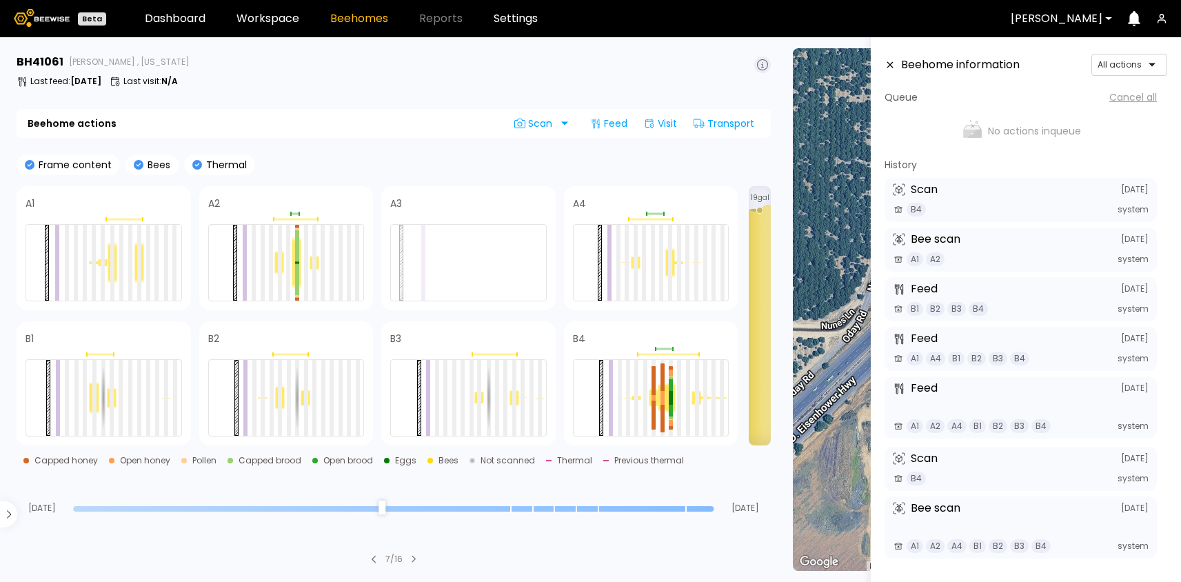
drag, startPoint x: 514, startPoint y: 508, endPoint x: 728, endPoint y: 520, distance: 214.8
click at [714, 512] on input "range" at bounding box center [393, 509] width 641 height 6
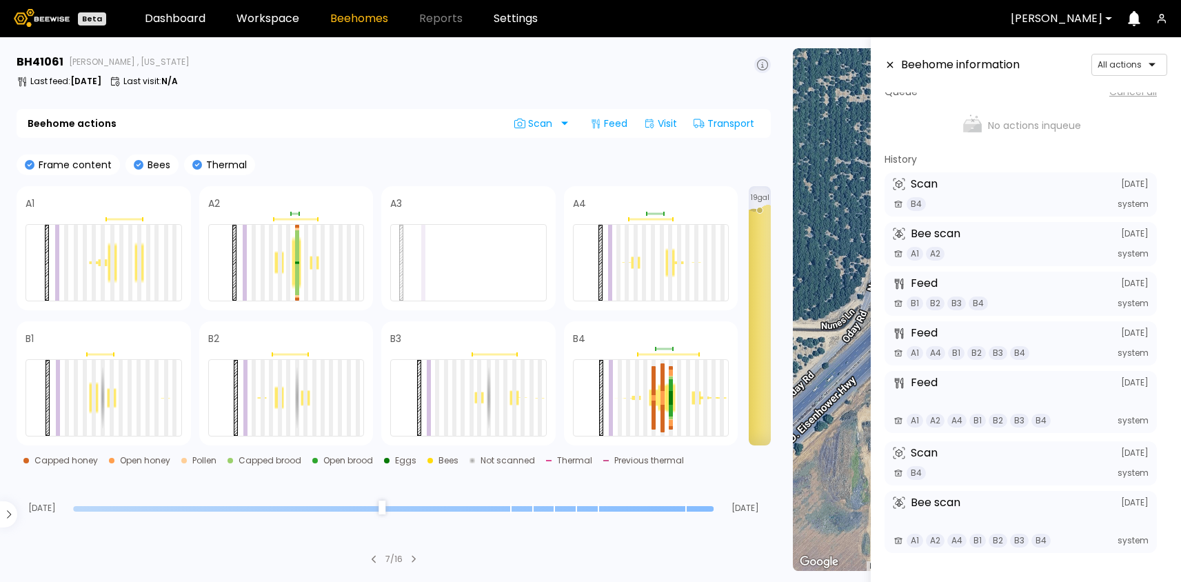
drag, startPoint x: 711, startPoint y: 506, endPoint x: 814, endPoint y: 463, distance: 112.2
click at [714, 506] on input "range" at bounding box center [393, 509] width 641 height 6
click at [1018, 251] on div "A1 A2 system" at bounding box center [1021, 254] width 256 height 14
click at [990, 208] on div "B4 system" at bounding box center [1021, 204] width 256 height 14
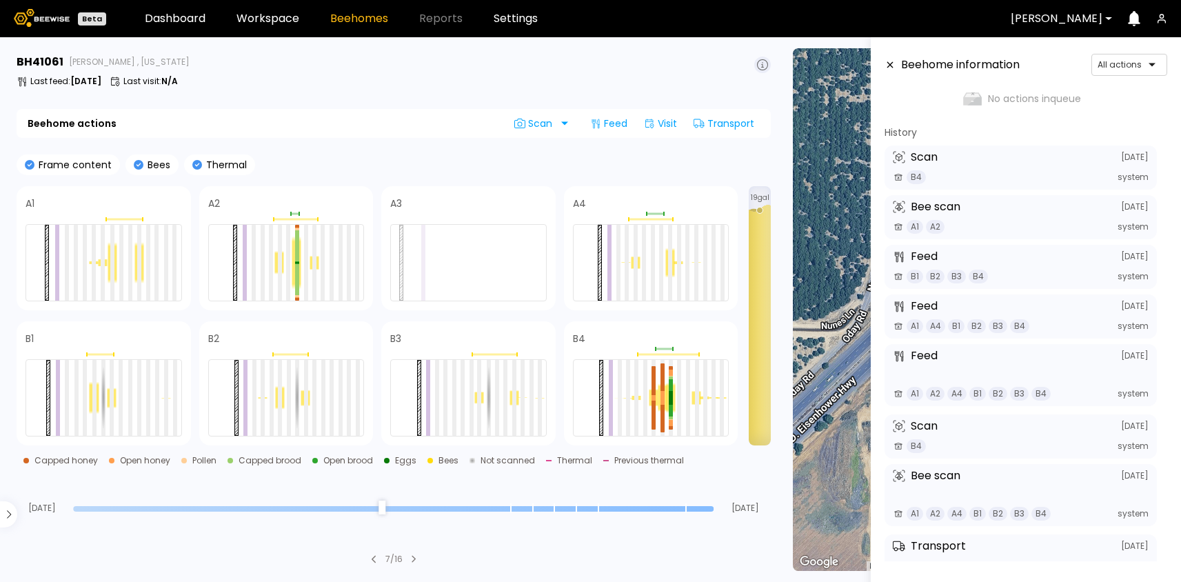
scroll to position [0, 0]
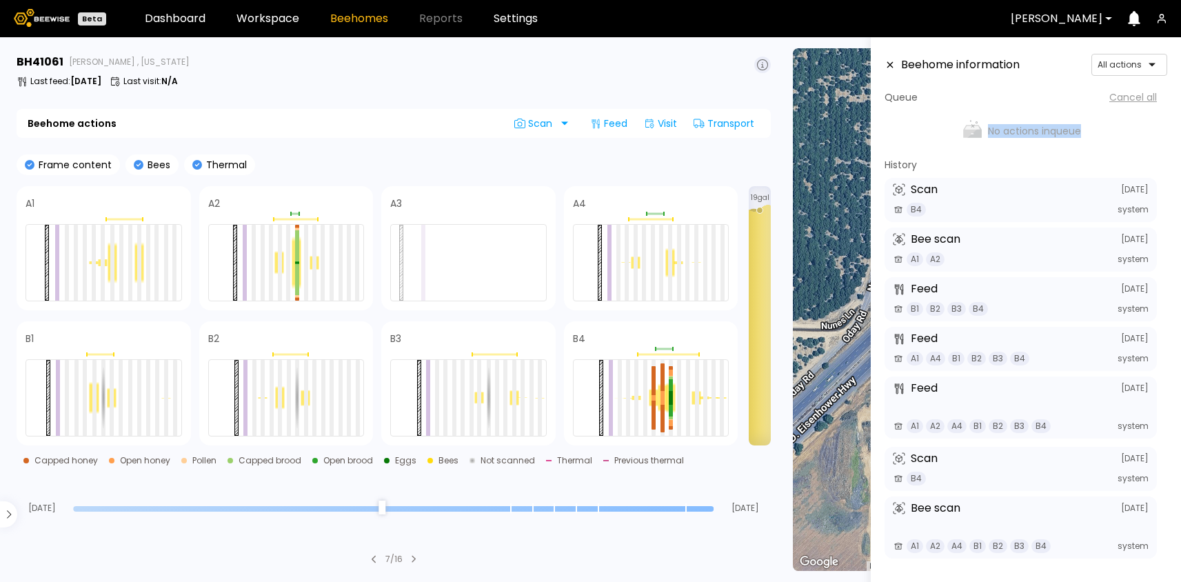
drag, startPoint x: 987, startPoint y: 132, endPoint x: 1081, endPoint y: 135, distance: 93.8
click at [1081, 135] on div "No actions in queue" at bounding box center [1021, 130] width 272 height 41
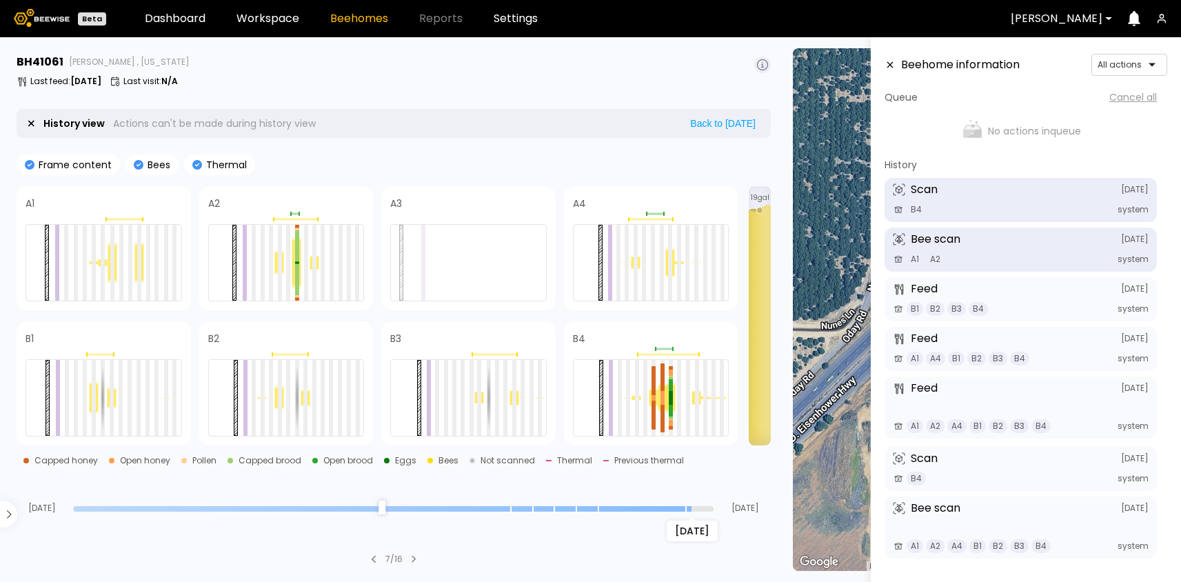
scroll to position [6, 0]
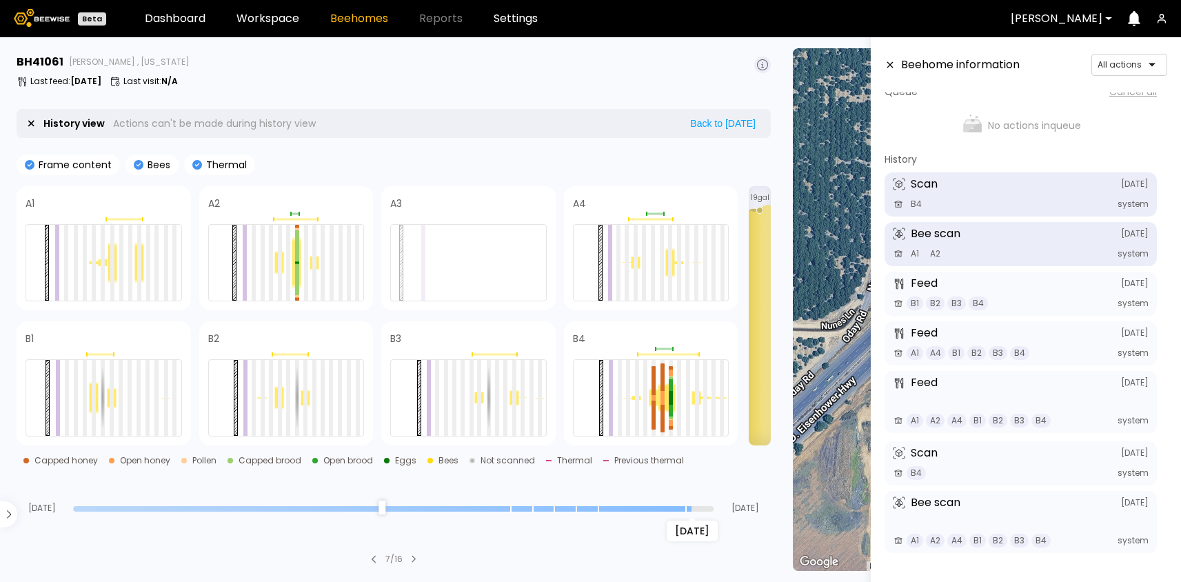
drag, startPoint x: 710, startPoint y: 509, endPoint x: 702, endPoint y: 509, distance: 7.6
click at [702, 509] on input "range" at bounding box center [393, 509] width 641 height 6
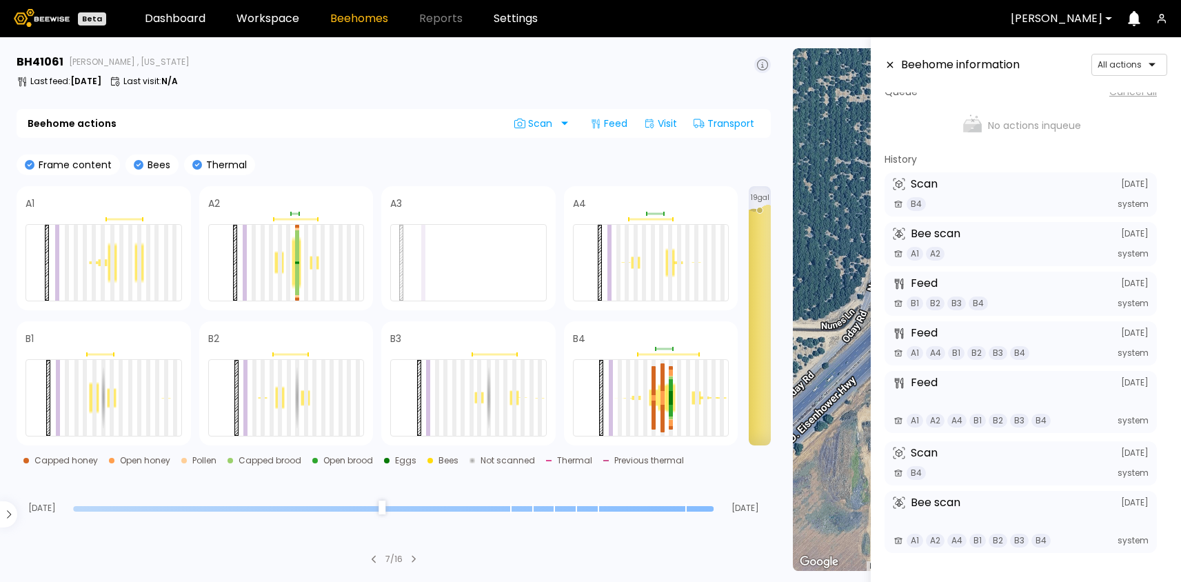
click at [702, 509] on input "range" at bounding box center [393, 509] width 641 height 6
click at [708, 510] on input "range" at bounding box center [393, 509] width 641 height 6
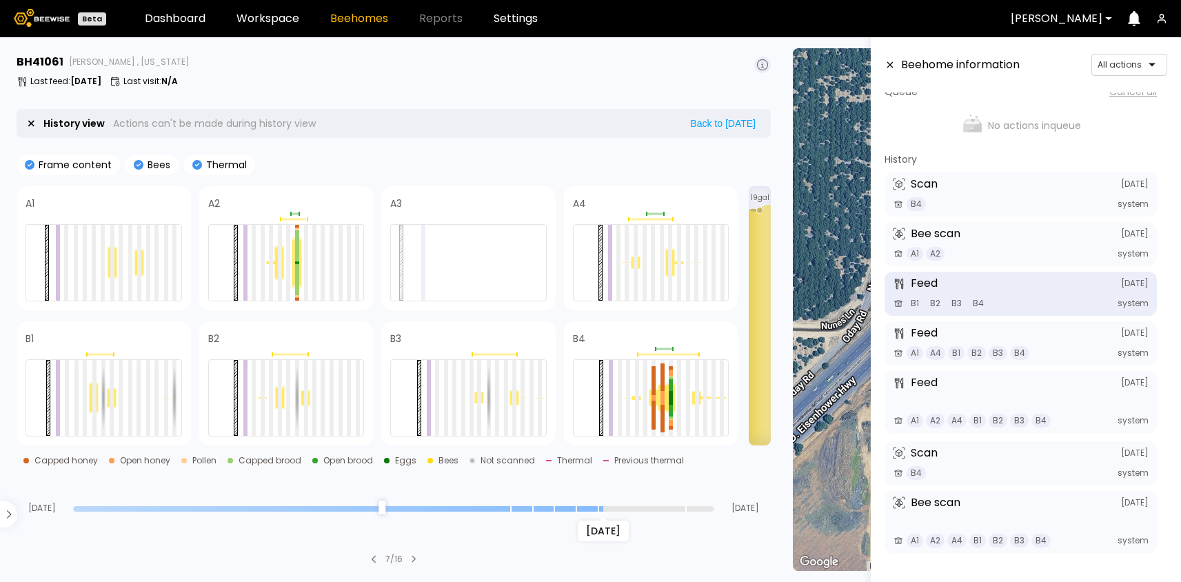
type input "*"
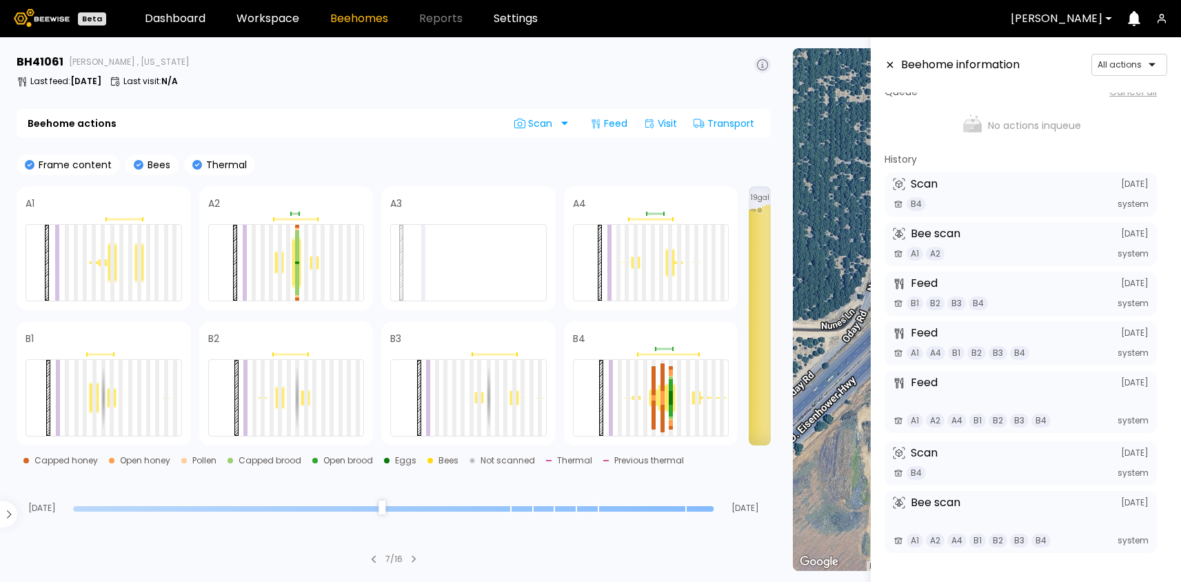
drag, startPoint x: 708, startPoint y: 510, endPoint x: 800, endPoint y: 504, distance: 92.6
click at [714, 506] on input "range" at bounding box center [393, 509] width 641 height 6
click at [265, 23] on link "Workspace" at bounding box center [268, 18] width 63 height 11
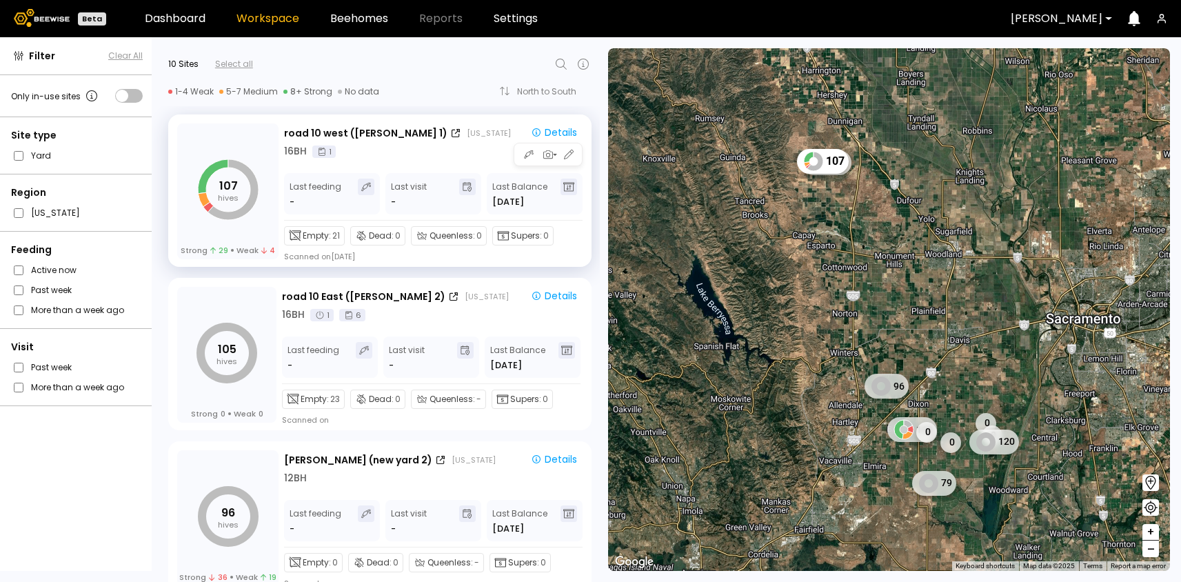
click at [237, 13] on link "Workspace" at bounding box center [268, 18] width 63 height 11
click at [417, 159] on div "road 10 west (Dixon 1) California Details 16 BH 1 Last feeding - Last visit - L…" at bounding box center [433, 192] width 299 height 139
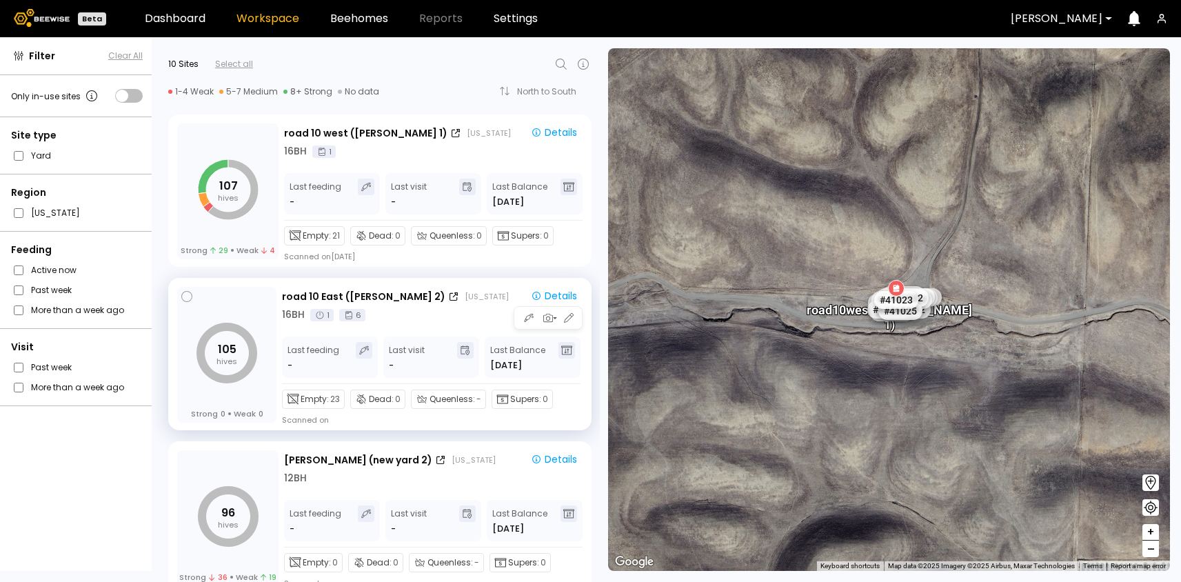
click at [439, 311] on div "16 BH 1 6" at bounding box center [432, 315] width 301 height 14
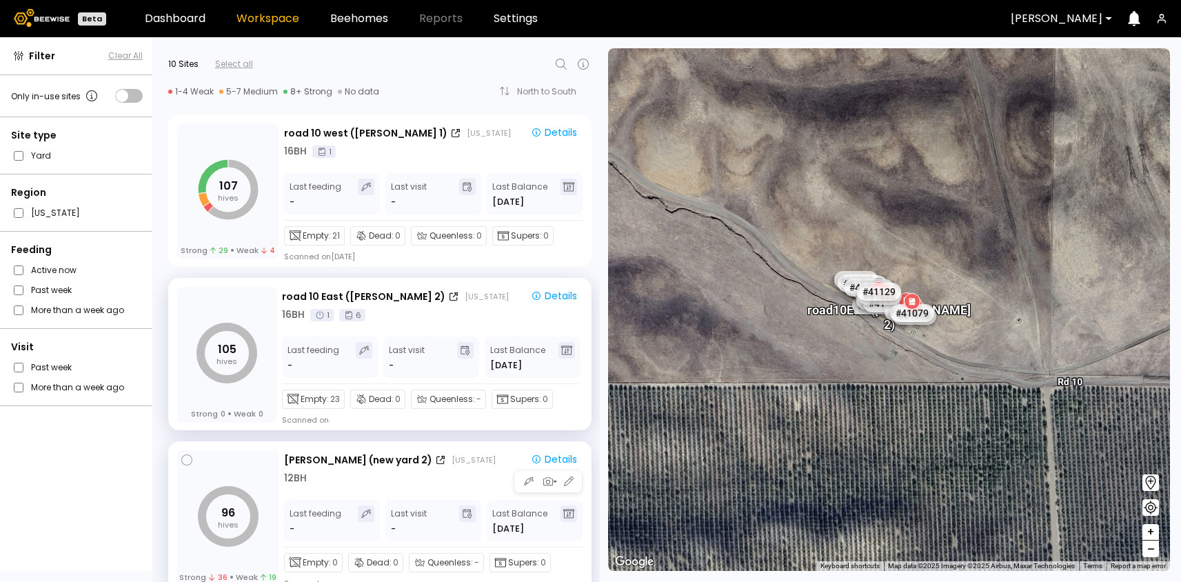
click at [477, 471] on div "12 BH" at bounding box center [433, 478] width 299 height 14
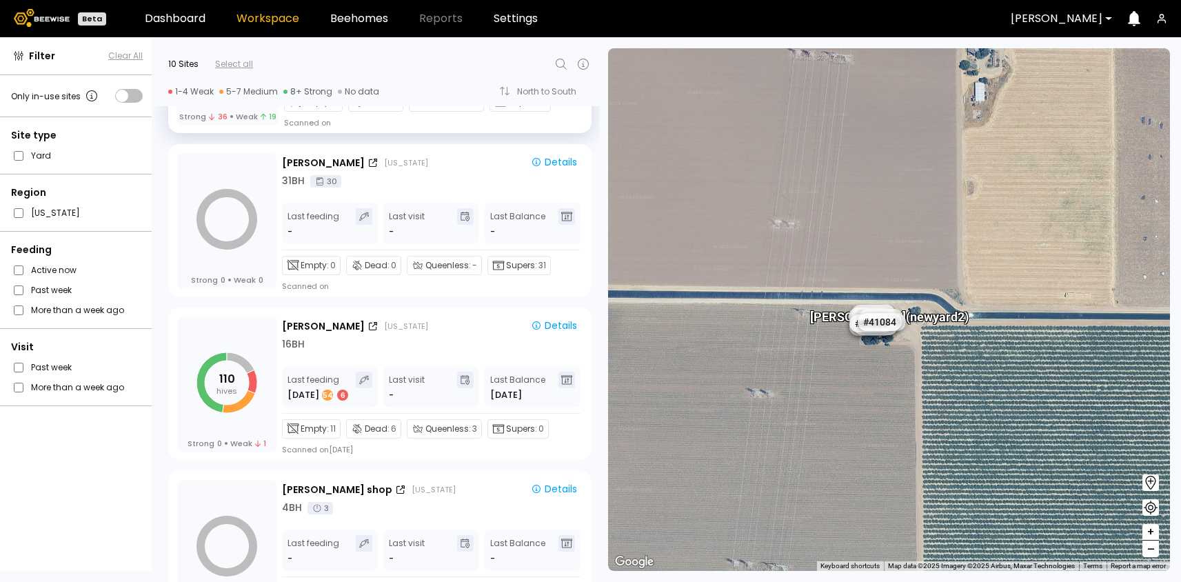
scroll to position [462, 0]
click at [445, 333] on div "Nunes California Details 16 BH" at bounding box center [432, 334] width 301 height 34
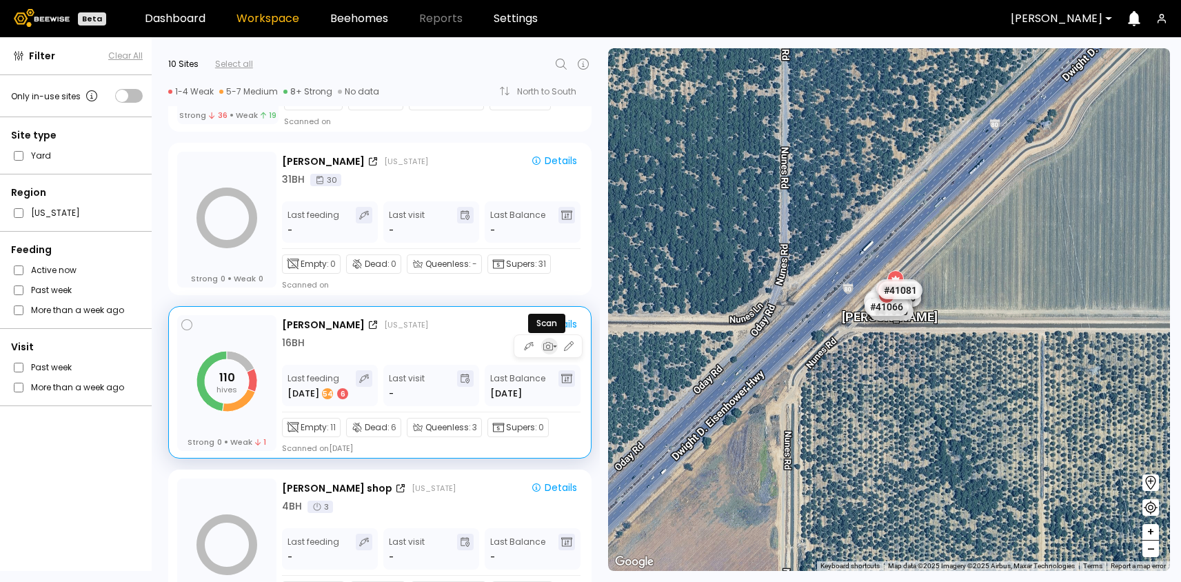
click at [545, 350] on icon "button" at bounding box center [547, 346] width 12 height 12
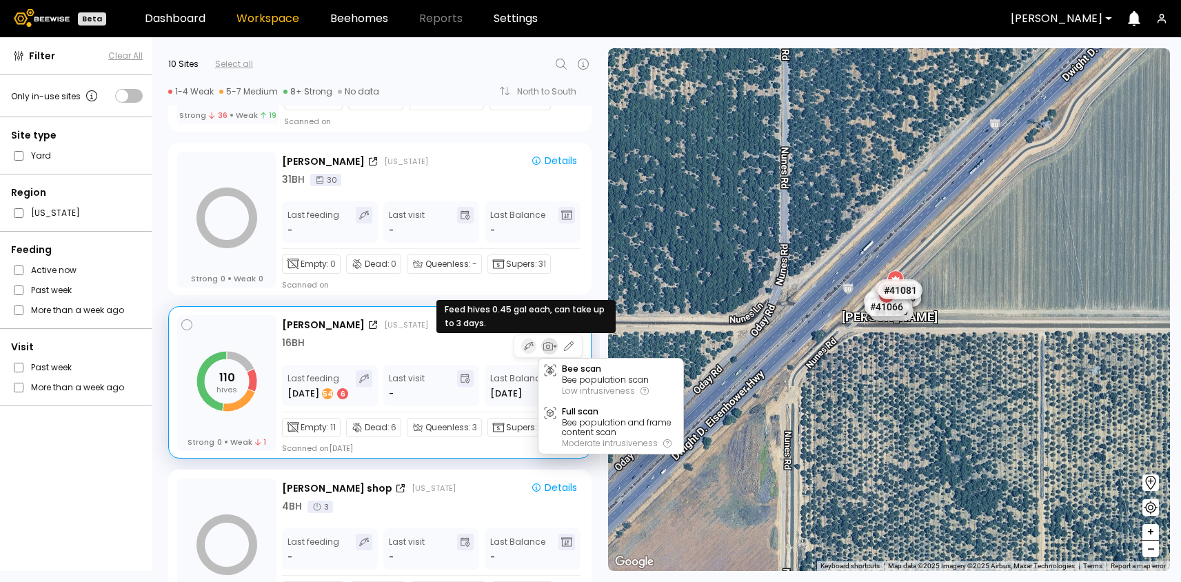
click at [528, 347] on icon "button" at bounding box center [529, 346] width 10 height 11
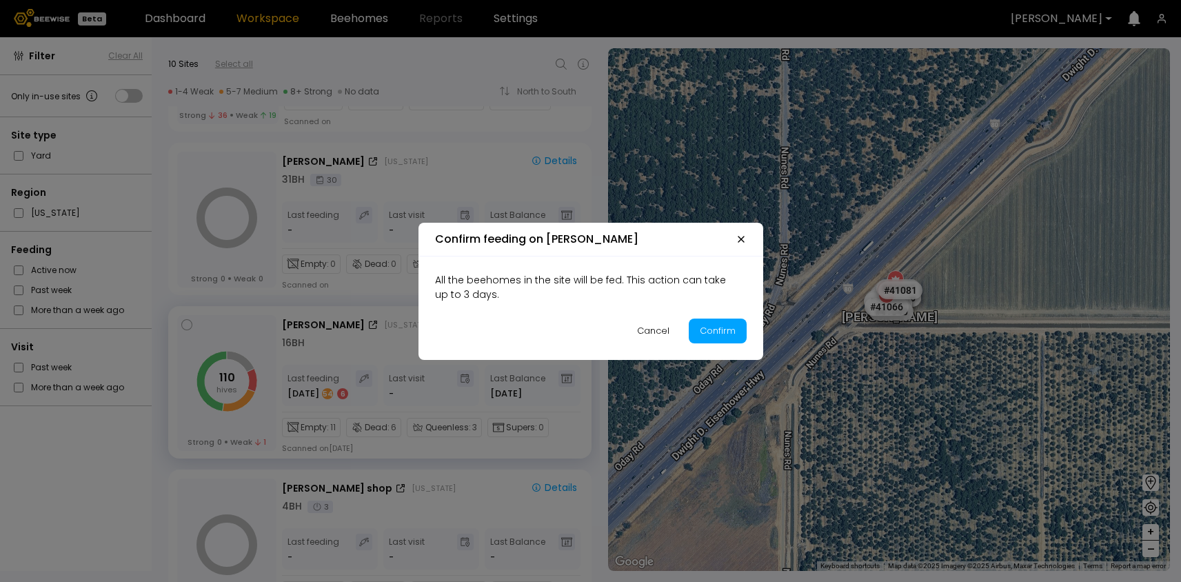
click at [741, 241] on icon "button" at bounding box center [741, 239] width 11 height 11
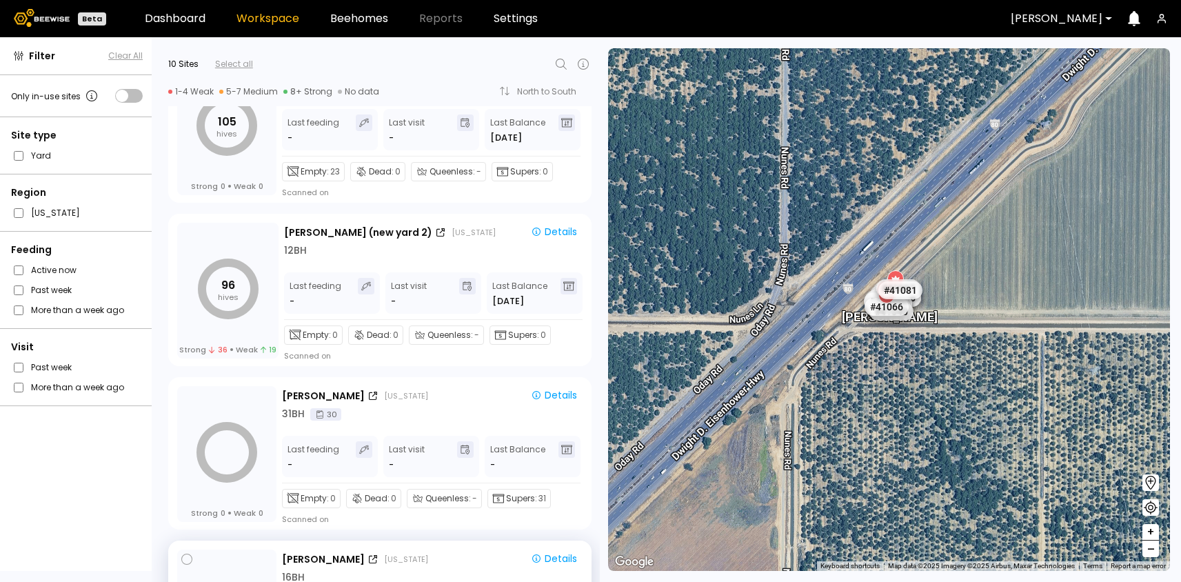
scroll to position [0, 0]
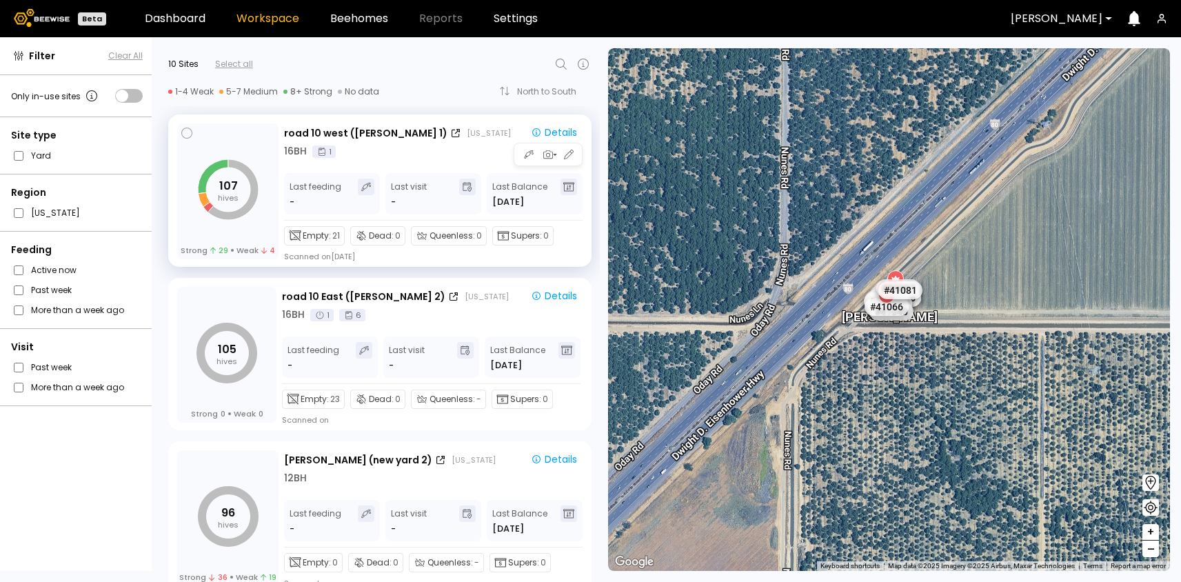
click at [418, 149] on div "16 BH 1" at bounding box center [433, 151] width 299 height 14
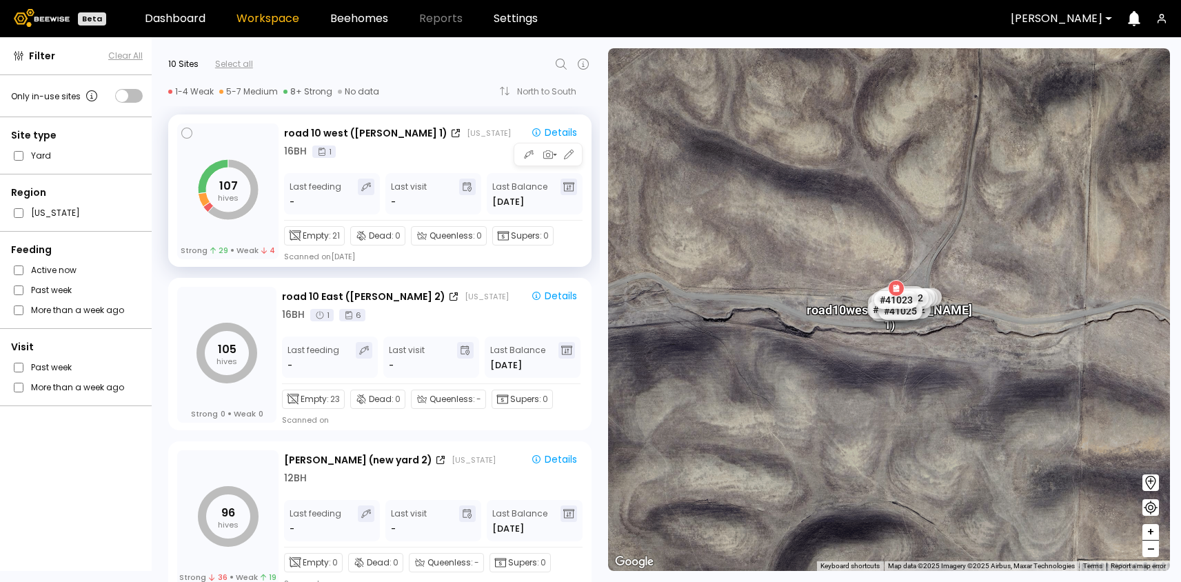
click at [459, 154] on div "16 BH 1" at bounding box center [433, 151] width 299 height 14
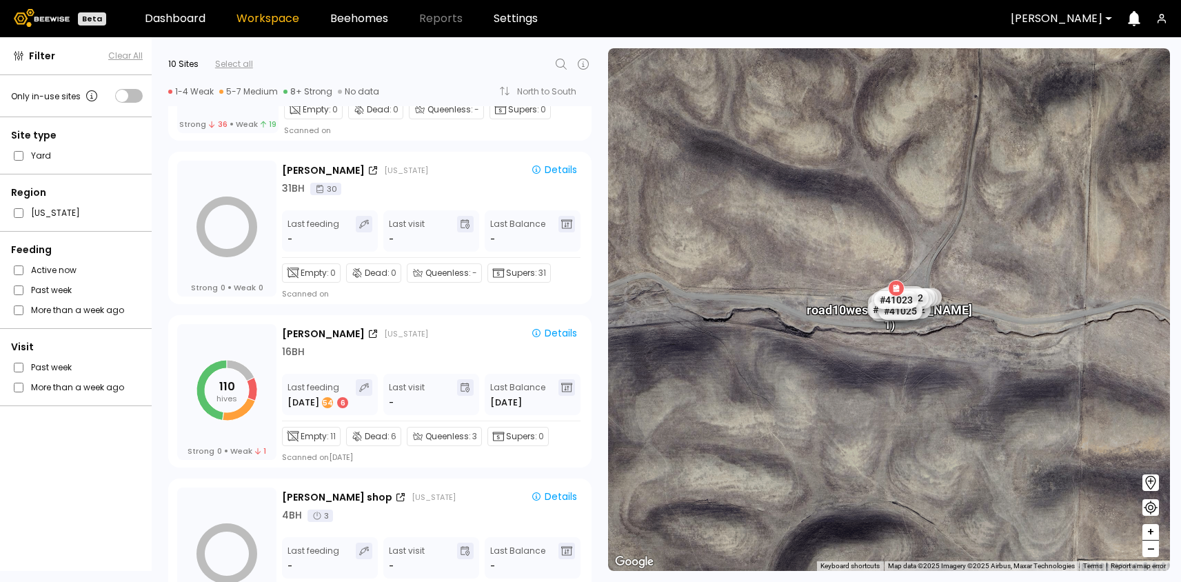
scroll to position [465, 0]
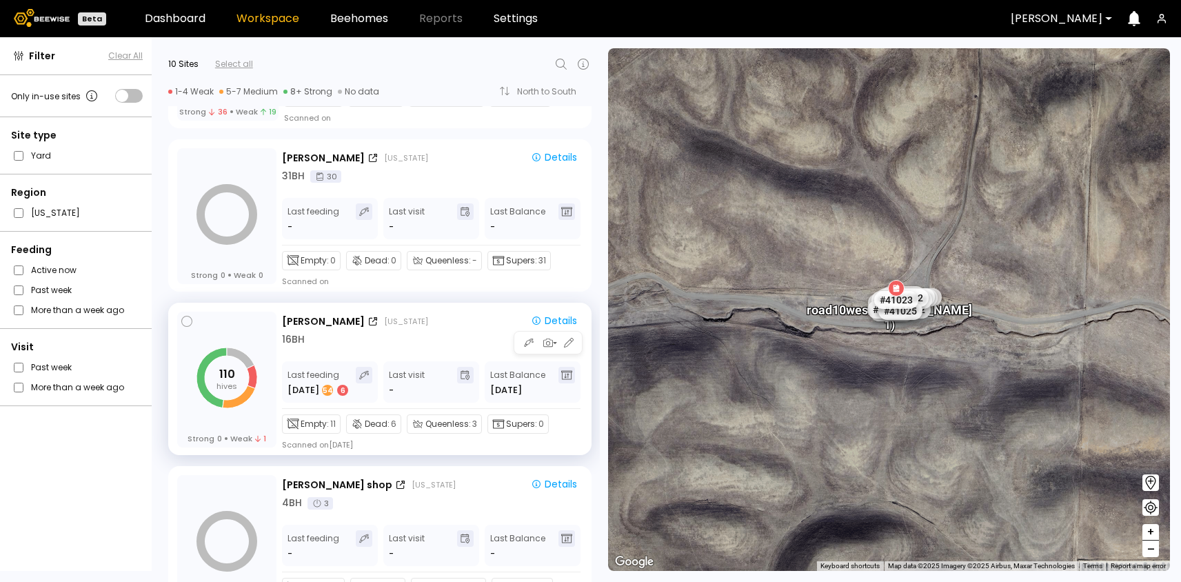
click at [452, 329] on div "Nunes California Details" at bounding box center [432, 321] width 301 height 17
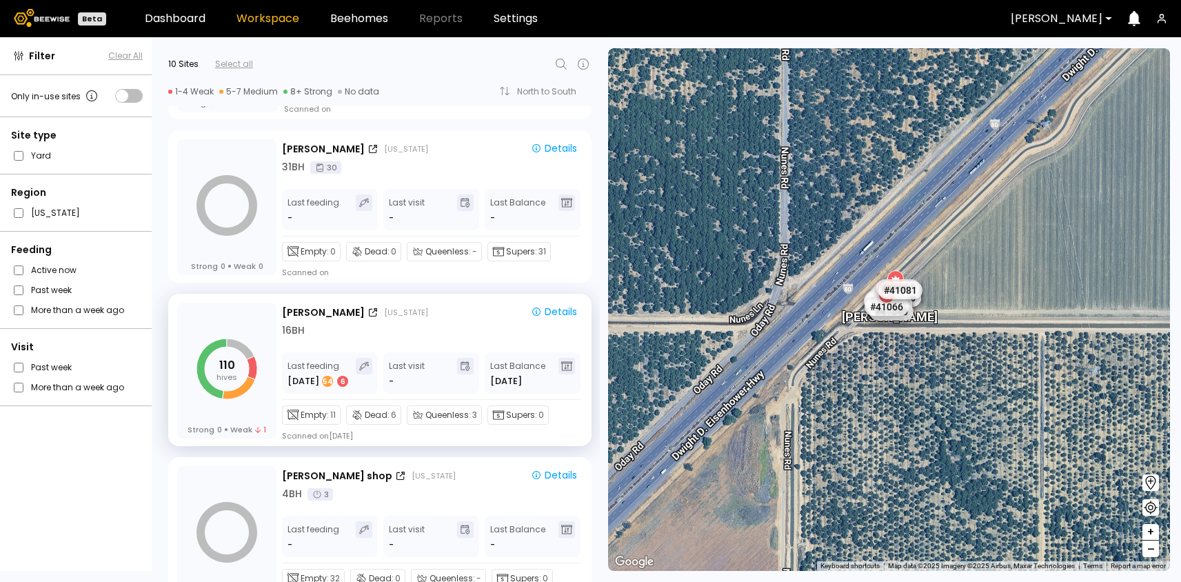
scroll to position [498, 0]
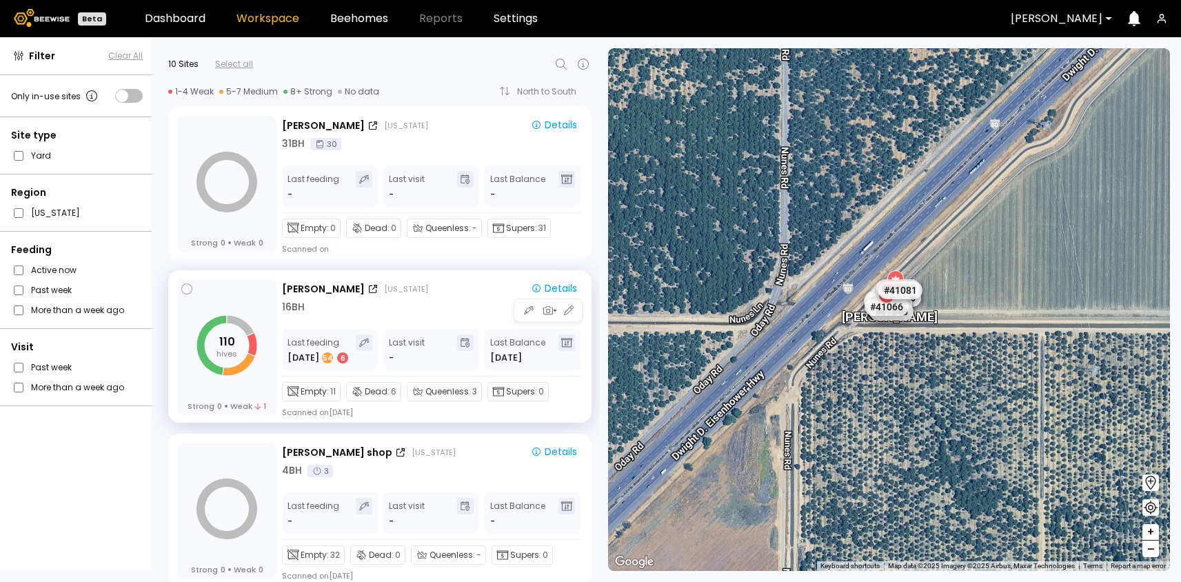
click at [428, 303] on div "16 BH" at bounding box center [432, 307] width 301 height 14
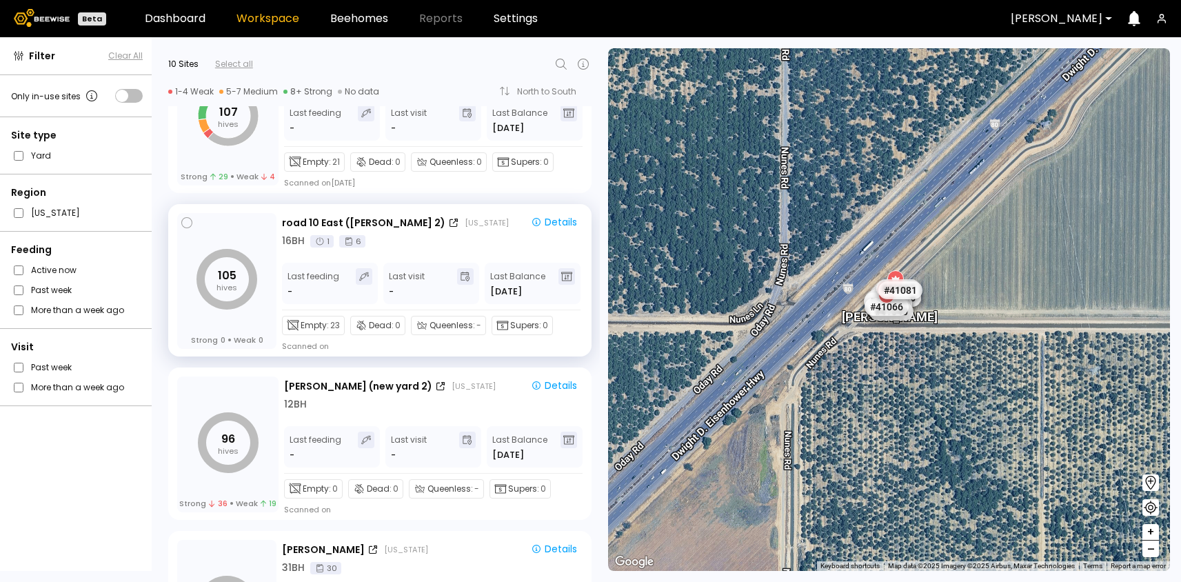
scroll to position [100, 0]
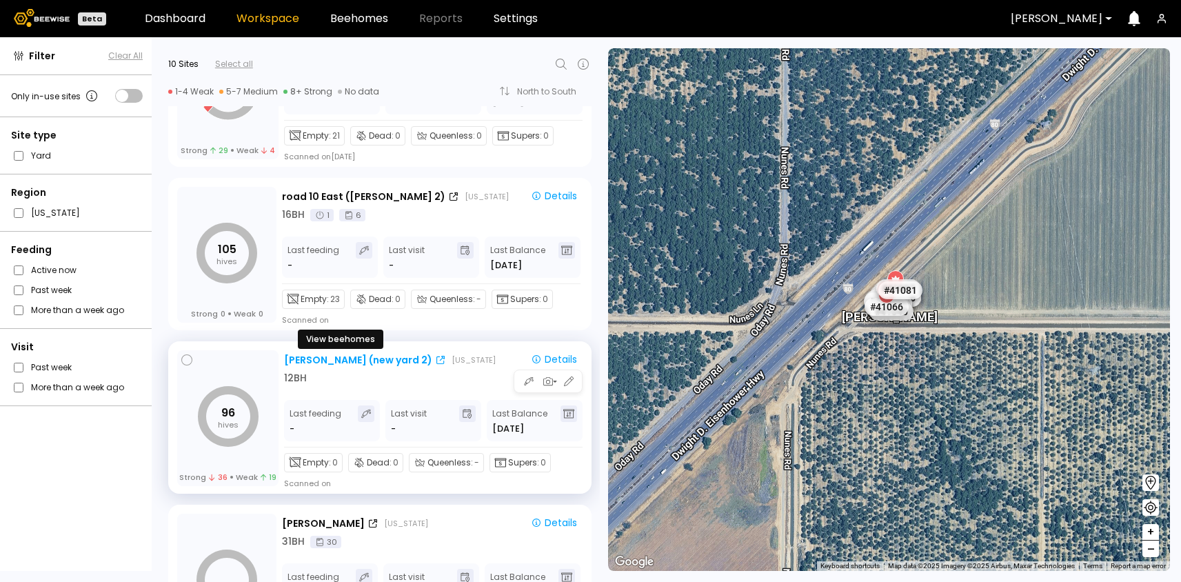
click at [317, 363] on div "[PERSON_NAME] (new yard 2)" at bounding box center [358, 360] width 148 height 14
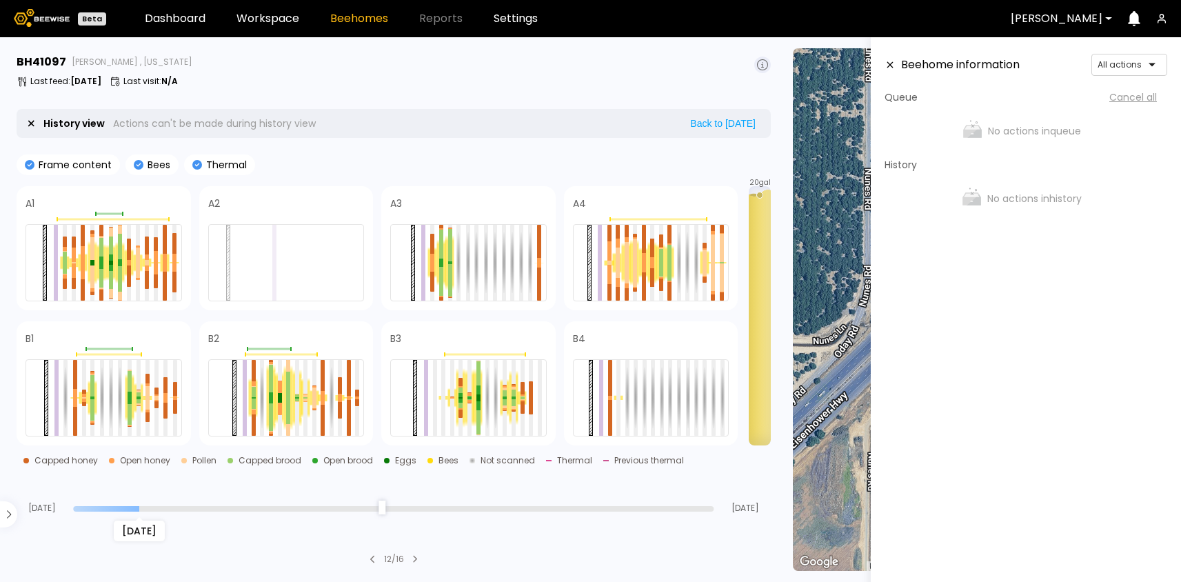
drag, startPoint x: 710, startPoint y: 504, endPoint x: 146, endPoint y: 510, distance: 564.8
click at [146, 510] on input "range" at bounding box center [393, 509] width 641 height 6
click at [683, 505] on div "[DATE]" at bounding box center [393, 508] width 641 height 10
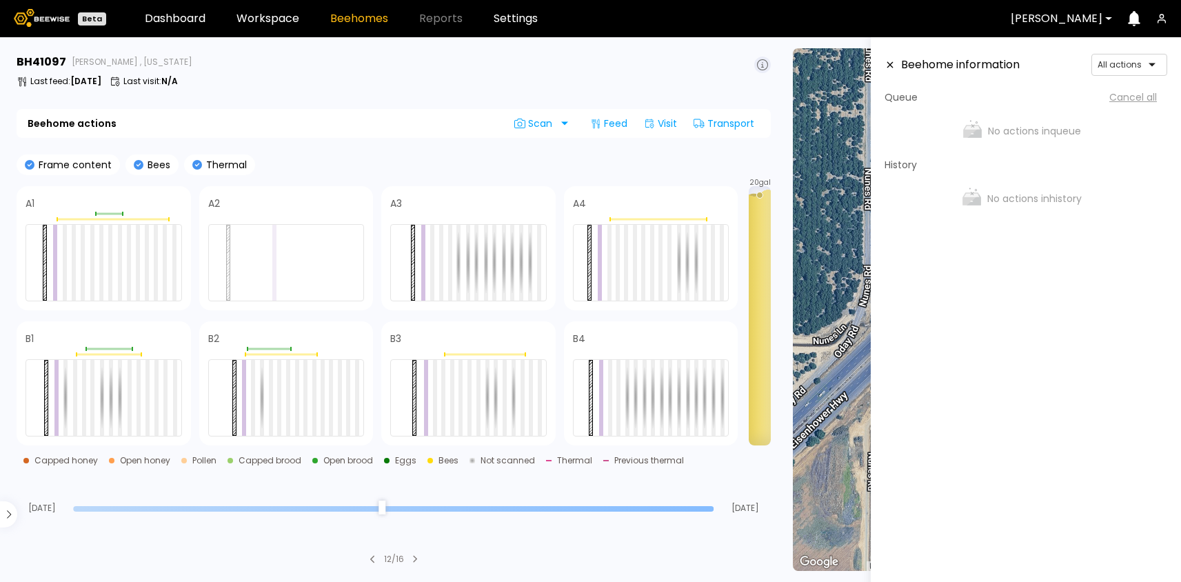
drag, startPoint x: 144, startPoint y: 508, endPoint x: 726, endPoint y: 517, distance: 582.1
click at [714, 512] on input "range" at bounding box center [393, 509] width 641 height 6
click at [670, 253] on div at bounding box center [670, 263] width 4 height 76
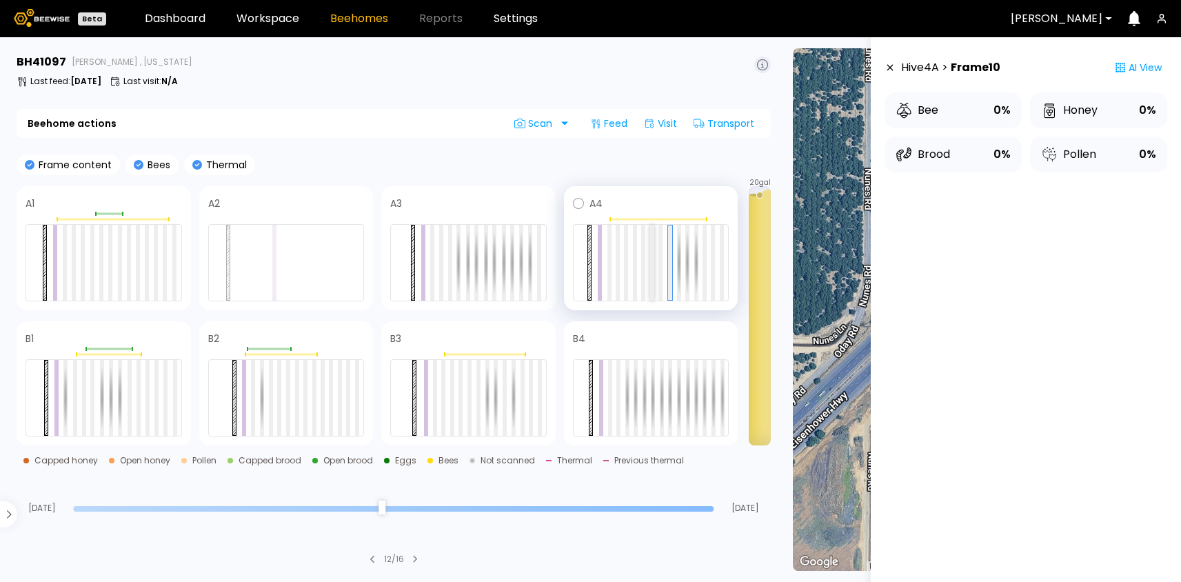
click at [650, 251] on div at bounding box center [652, 263] width 4 height 76
click at [642, 250] on div at bounding box center [643, 263] width 4 height 76
click at [628, 252] on div at bounding box center [626, 263] width 4 height 76
click at [634, 250] on div at bounding box center [635, 263] width 4 height 76
click at [610, 250] on div at bounding box center [610, 263] width 4 height 76
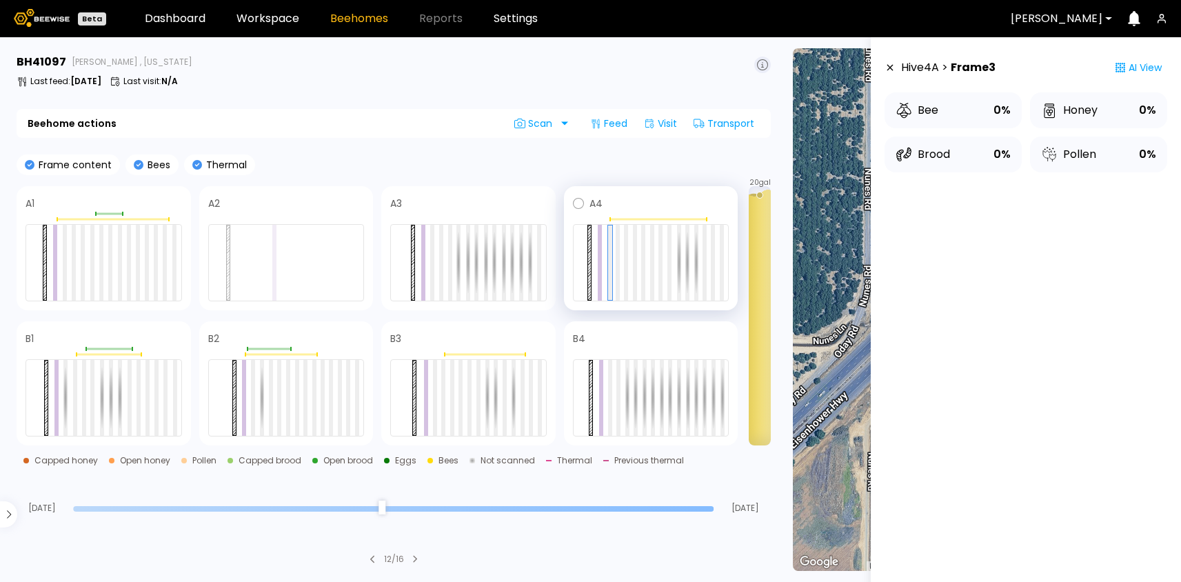
click at [621, 250] on div at bounding box center [651, 262] width 157 height 77
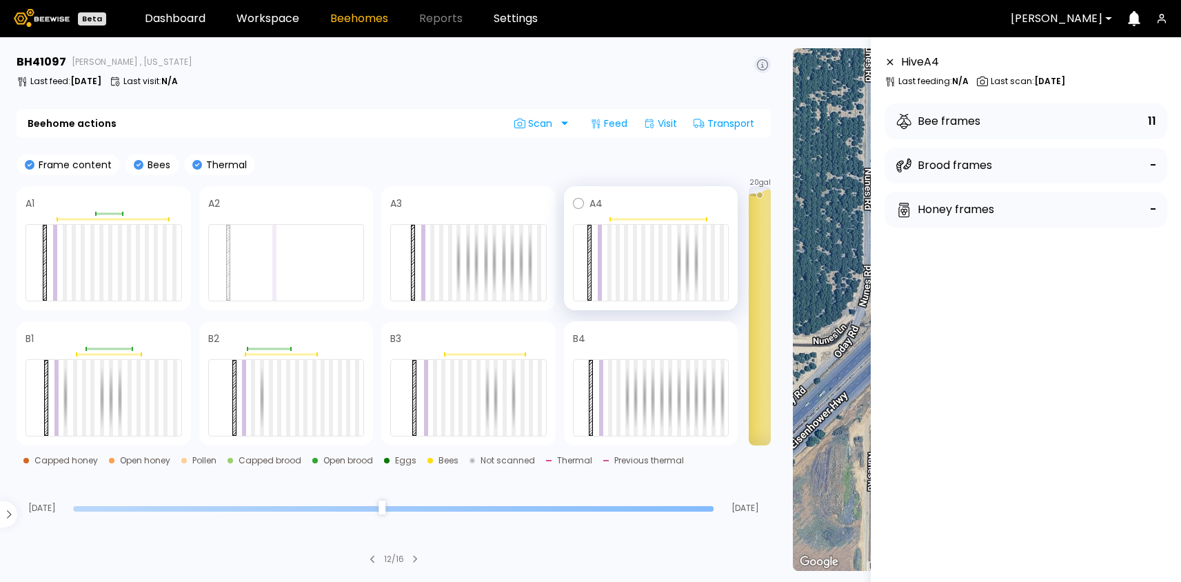
click at [707, 250] on div at bounding box center [651, 262] width 157 height 77
click at [705, 250] on div at bounding box center [705, 263] width 4 height 76
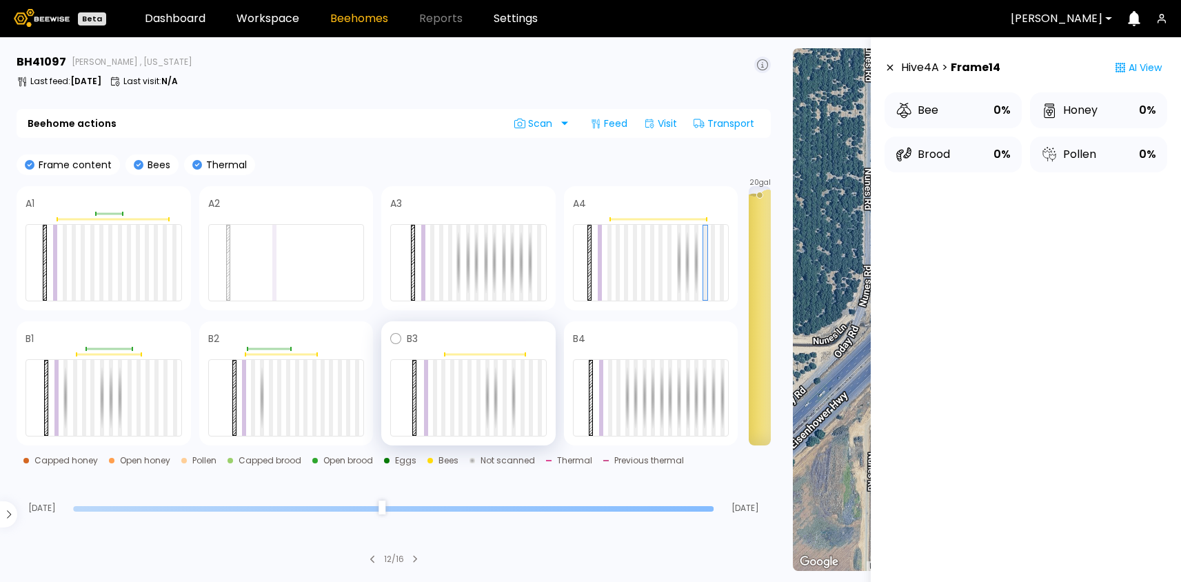
click at [466, 406] on div at bounding box center [468, 397] width 157 height 77
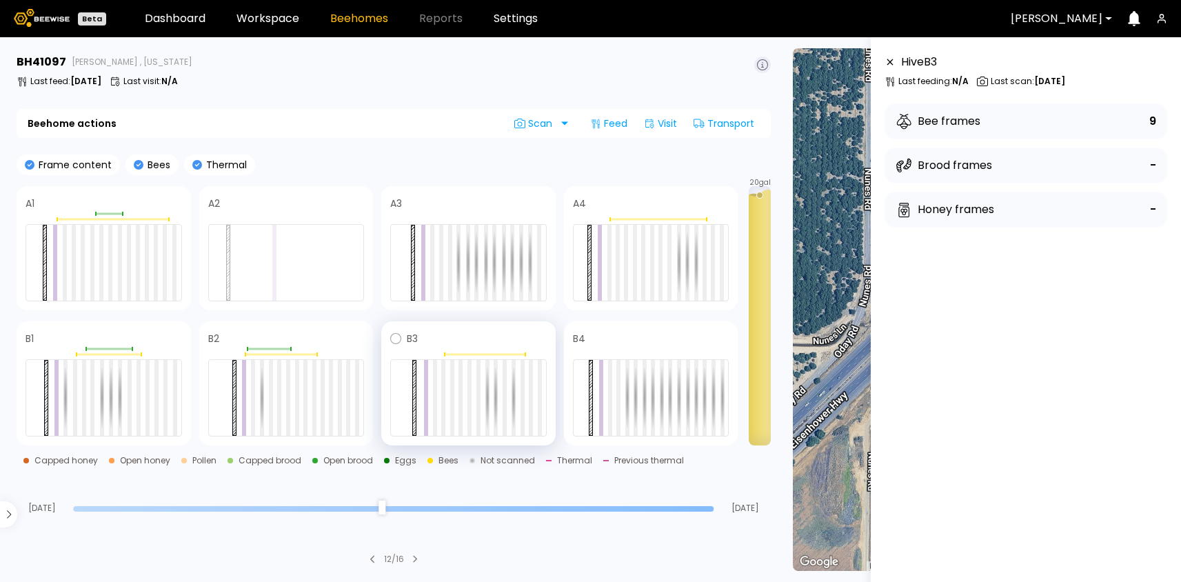
click at [466, 406] on div at bounding box center [468, 397] width 157 height 77
click at [468, 399] on div at bounding box center [470, 398] width 4 height 76
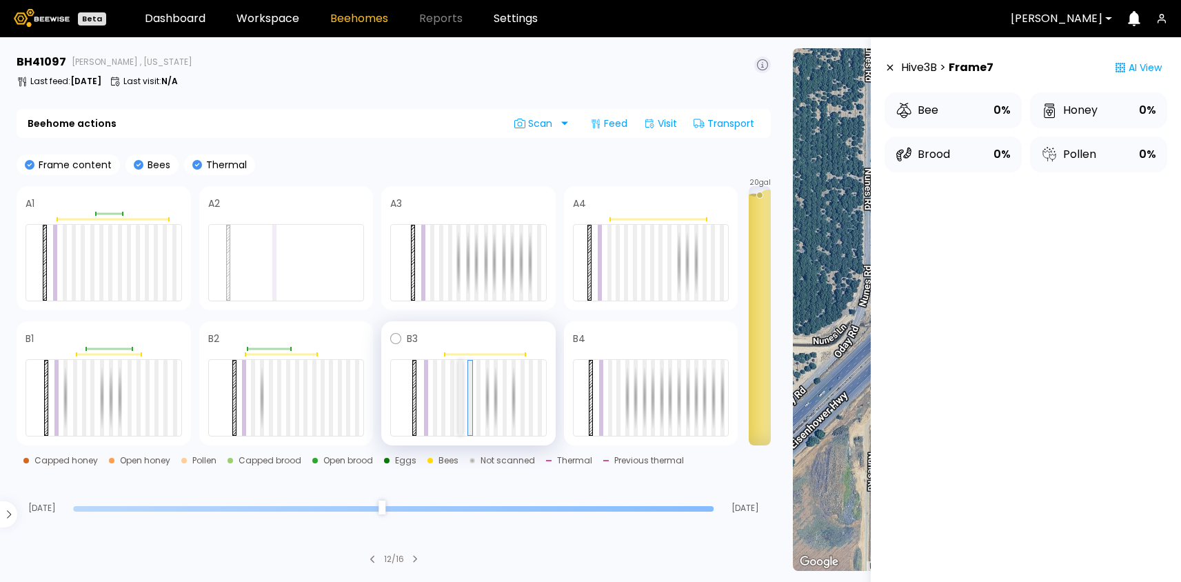
click at [459, 399] on div at bounding box center [461, 398] width 4 height 76
click at [322, 385] on div at bounding box center [323, 398] width 4 height 76
click at [314, 384] on div at bounding box center [314, 398] width 4 height 76
click at [299, 384] on div at bounding box center [286, 397] width 157 height 77
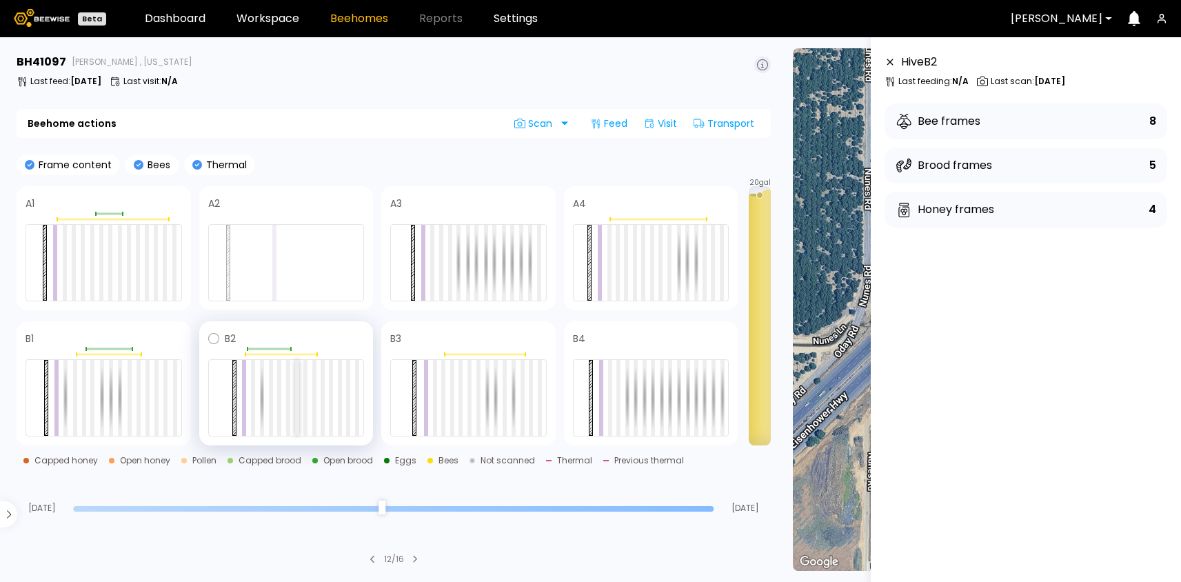
click at [296, 384] on div at bounding box center [297, 398] width 4 height 76
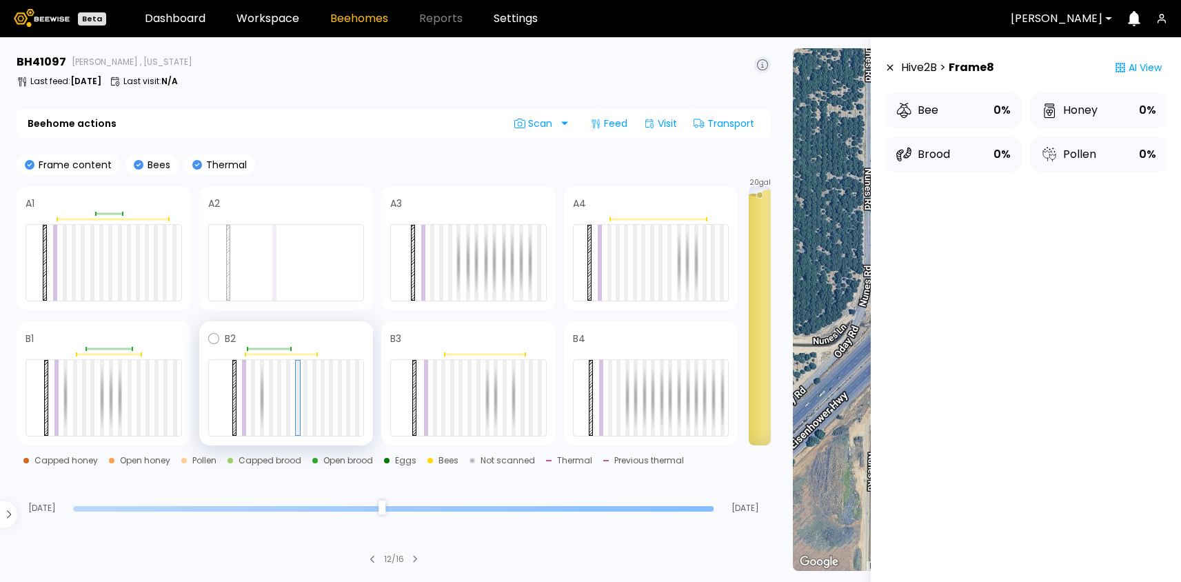
click at [290, 383] on div at bounding box center [286, 397] width 157 height 77
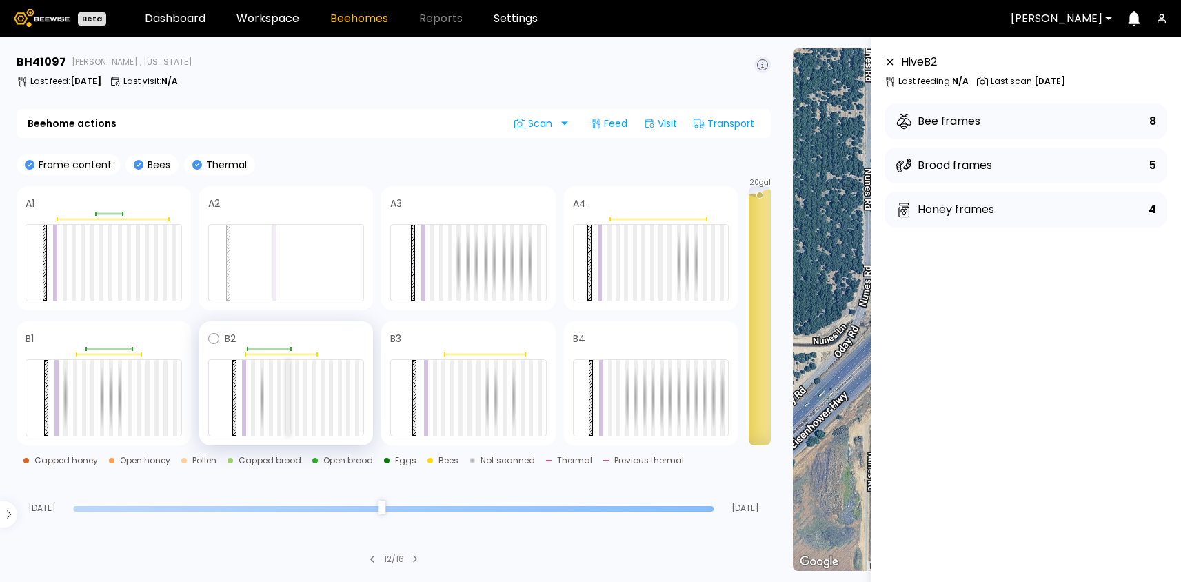
click at [288, 383] on div at bounding box center [288, 398] width 4 height 76
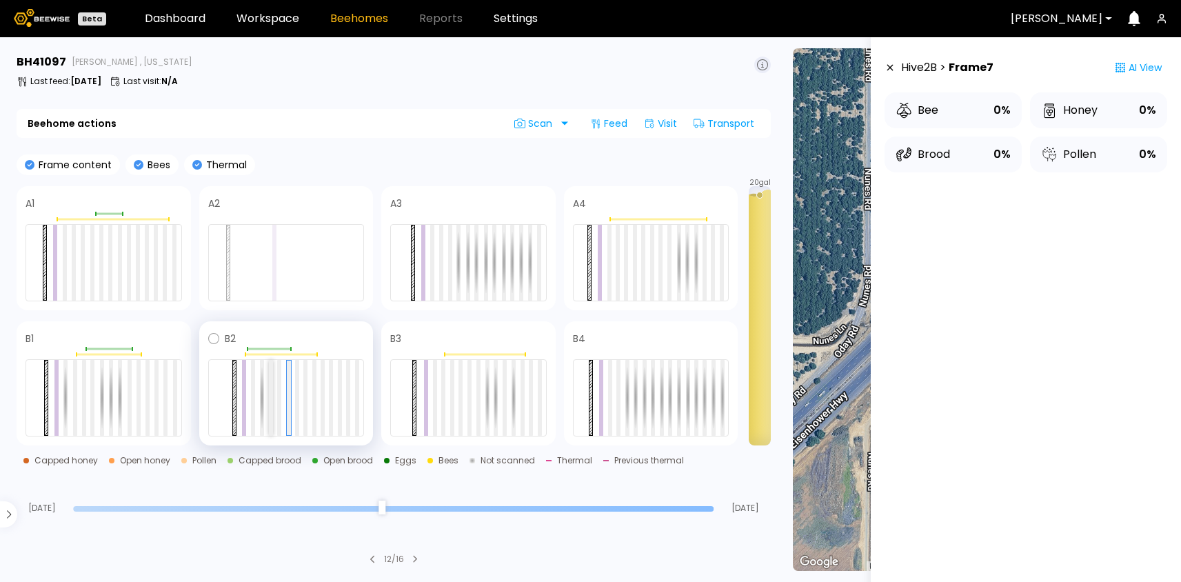
click at [270, 384] on div at bounding box center [271, 398] width 4 height 76
click at [260, 385] on div at bounding box center [262, 398] width 4 height 76
click at [254, 385] on div at bounding box center [253, 398] width 4 height 76
click at [81, 394] on div at bounding box center [104, 397] width 157 height 77
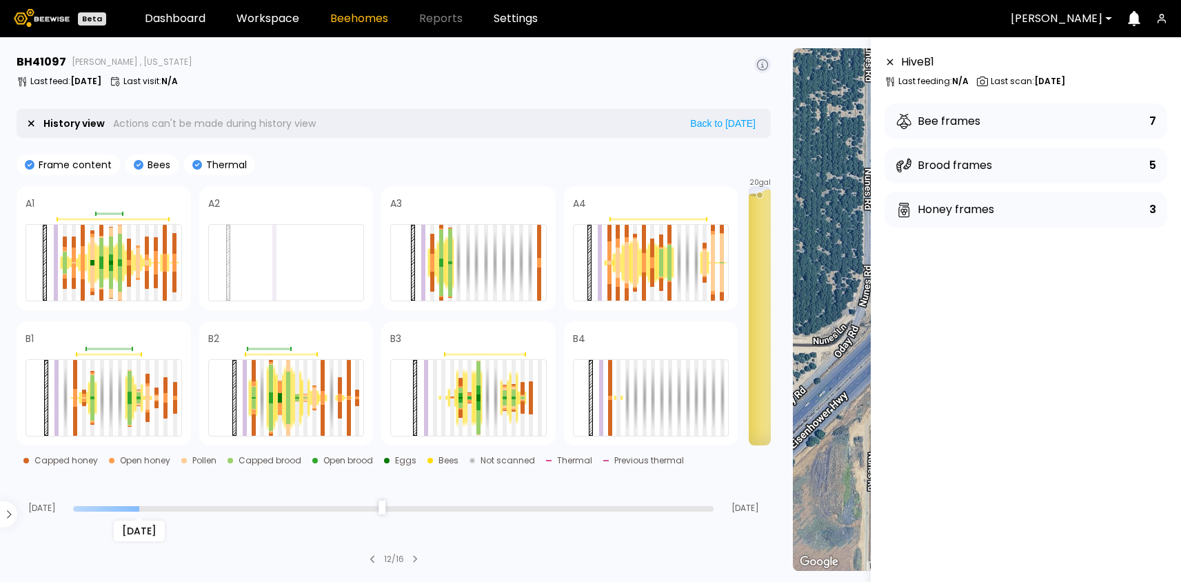
drag, startPoint x: 709, startPoint y: 505, endPoint x: 141, endPoint y: 514, distance: 567.6
click at [141, 512] on input "range" at bounding box center [393, 509] width 641 height 6
drag, startPoint x: 142, startPoint y: 507, endPoint x: 342, endPoint y: 497, distance: 200.2
click at [342, 506] on input "range" at bounding box center [393, 509] width 641 height 6
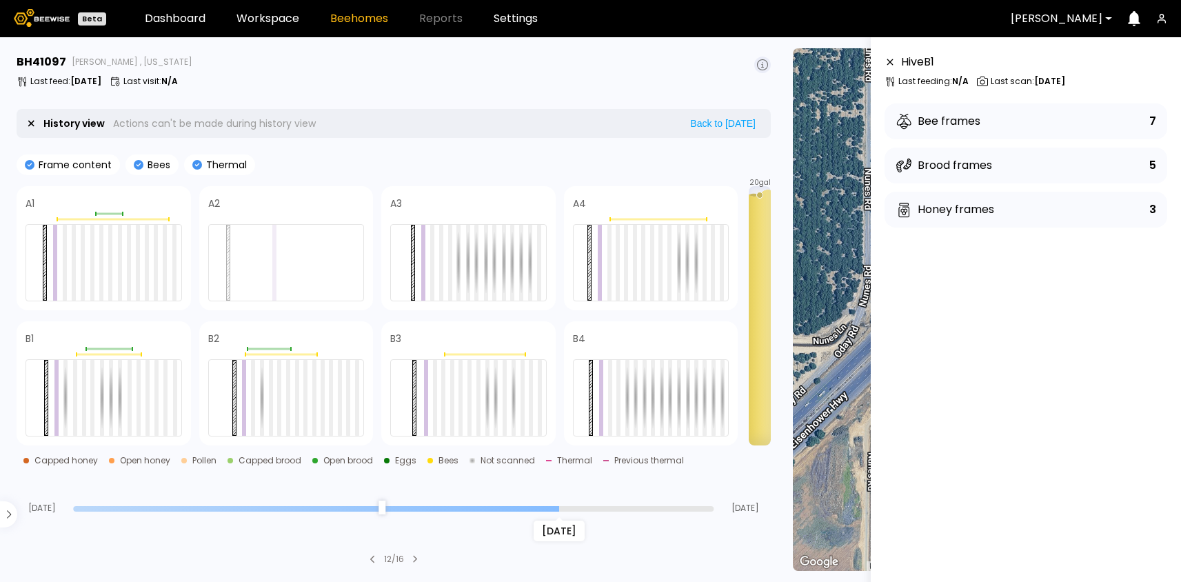
drag, startPoint x: 341, startPoint y: 509, endPoint x: 549, endPoint y: 507, distance: 208.3
click at [549, 507] on input "range" at bounding box center [393, 509] width 641 height 6
click at [474, 401] on div at bounding box center [468, 397] width 157 height 77
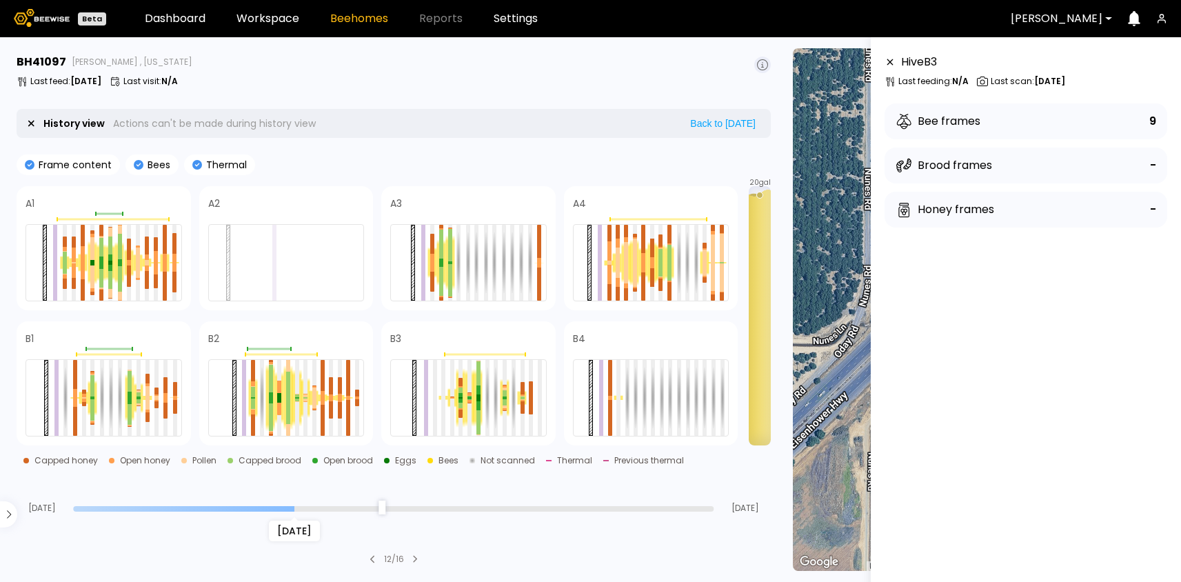
drag, startPoint x: 557, startPoint y: 507, endPoint x: 290, endPoint y: 505, distance: 267.6
click at [290, 507] on input "range" at bounding box center [393, 509] width 641 height 6
click at [503, 397] on div at bounding box center [505, 397] width 4 height 1
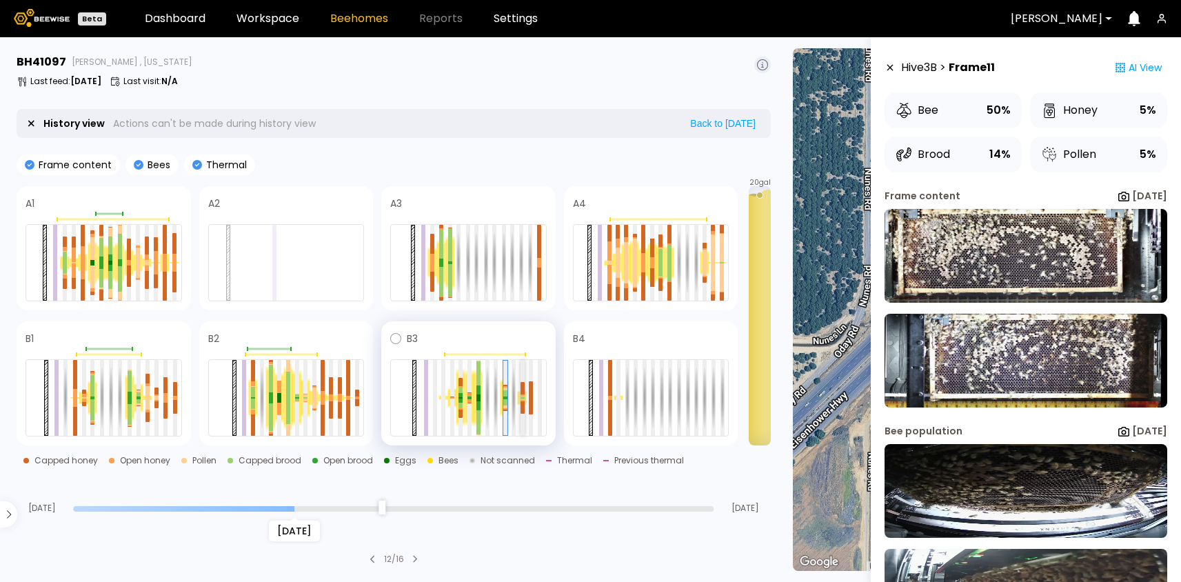
click at [523, 392] on div at bounding box center [523, 388] width 4 height 12
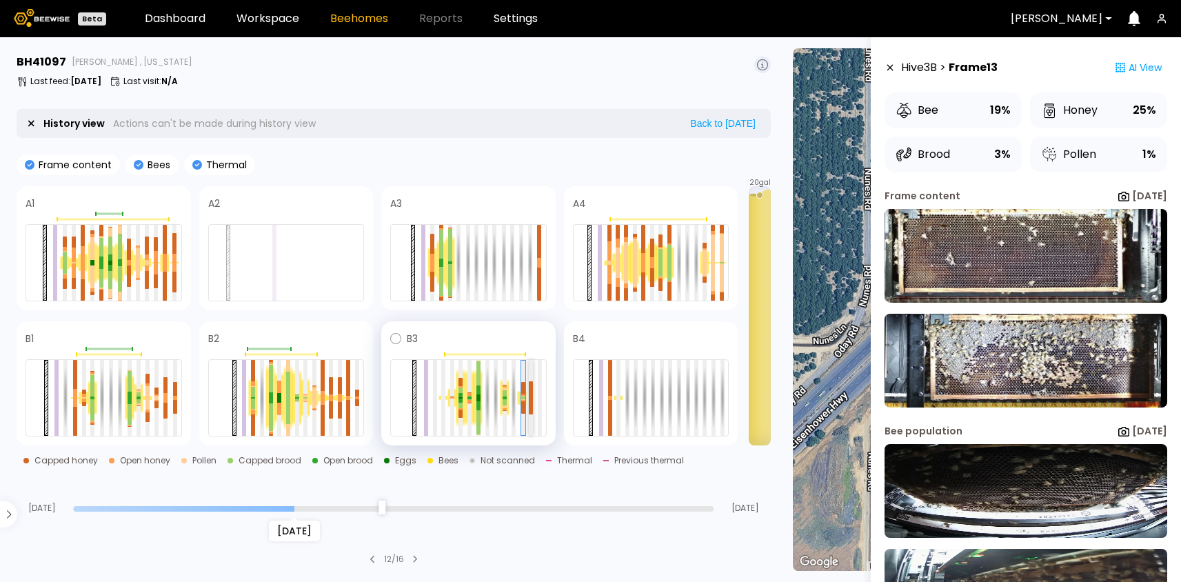
click at [532, 394] on div at bounding box center [531, 389] width 4 height 17
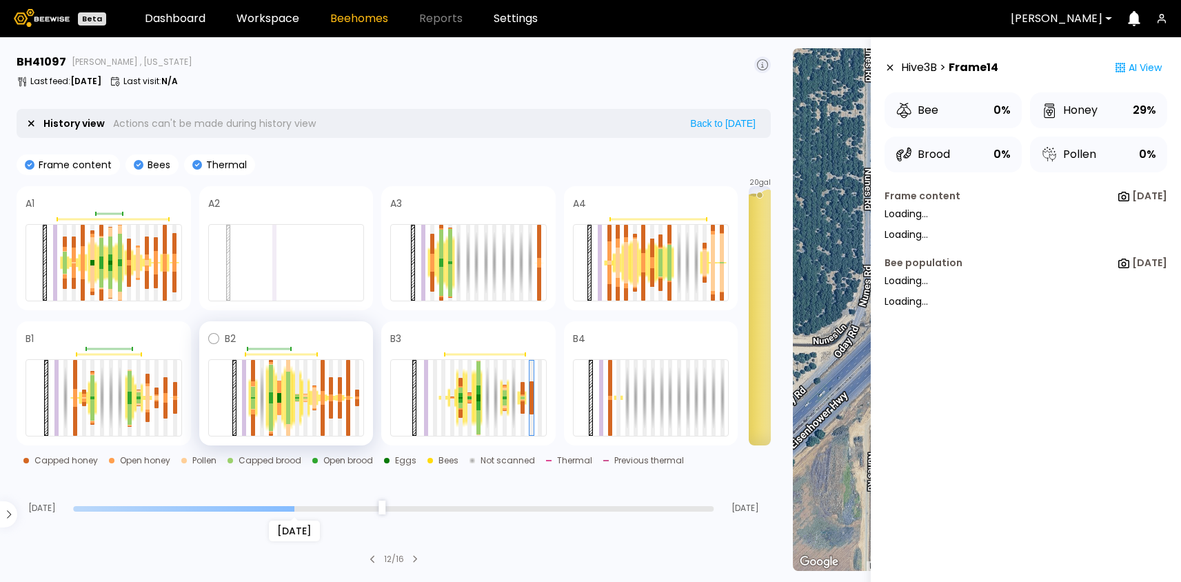
click at [320, 398] on div at bounding box center [322, 398] width 9 height 8
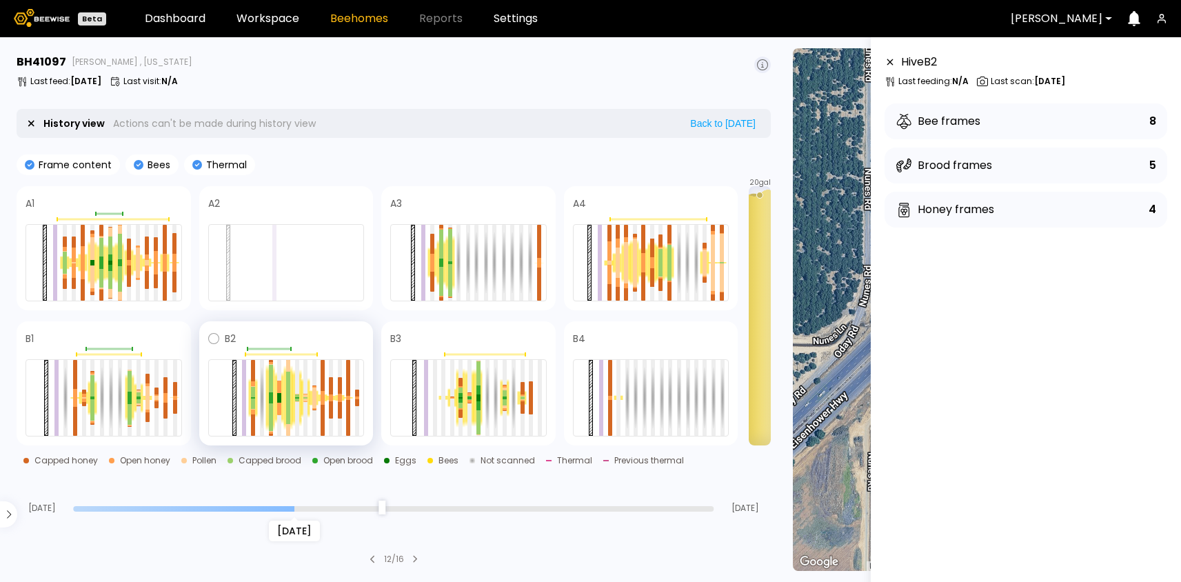
click at [320, 396] on div at bounding box center [322, 398] width 9 height 8
click at [325, 391] on div at bounding box center [286, 397] width 157 height 77
click at [322, 390] on div at bounding box center [323, 375] width 4 height 31
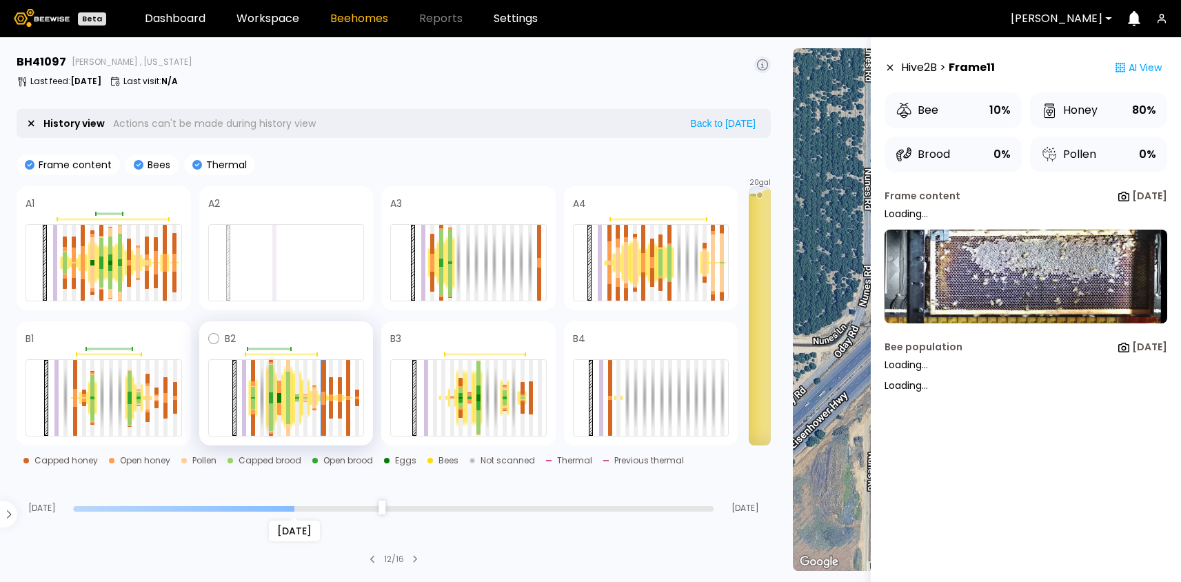
click at [270, 390] on div at bounding box center [271, 379] width 4 height 28
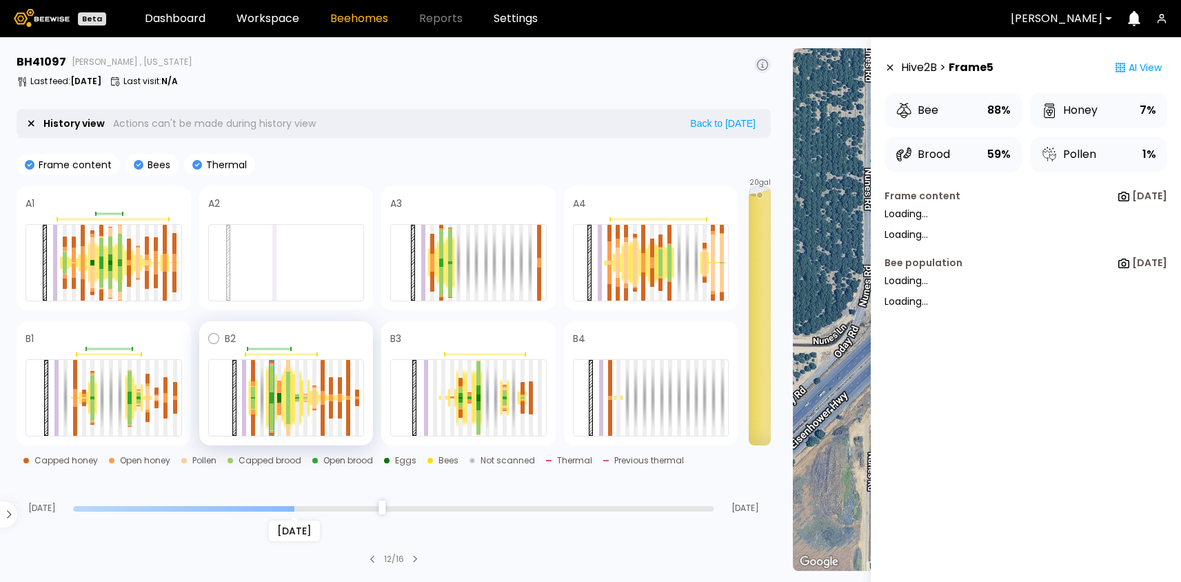
click at [250, 382] on div at bounding box center [252, 398] width 9 height 39
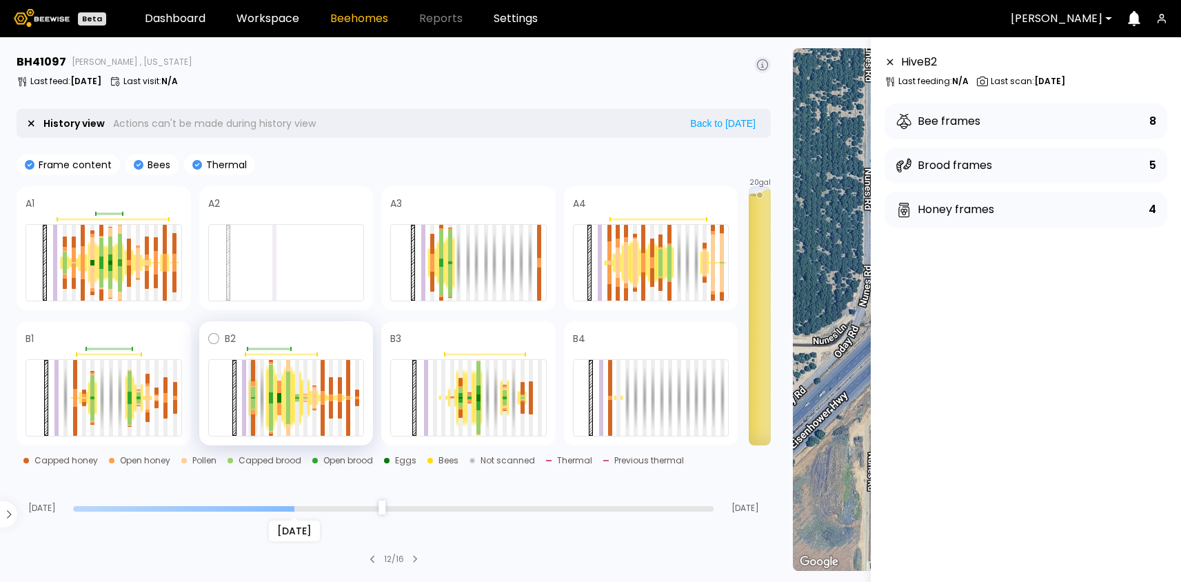
click at [252, 377] on div at bounding box center [253, 370] width 4 height 21
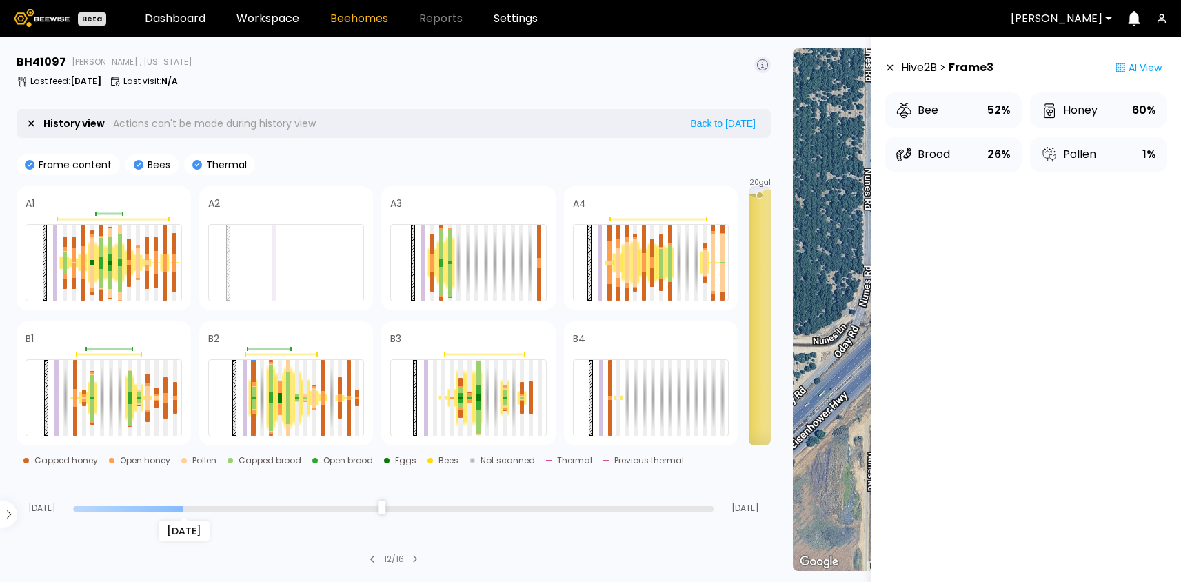
drag, startPoint x: 297, startPoint y: 506, endPoint x: 191, endPoint y: 508, distance: 105.5
click at [191, 508] on input "range" at bounding box center [393, 509] width 641 height 6
click at [272, 387] on div at bounding box center [271, 379] width 4 height 28
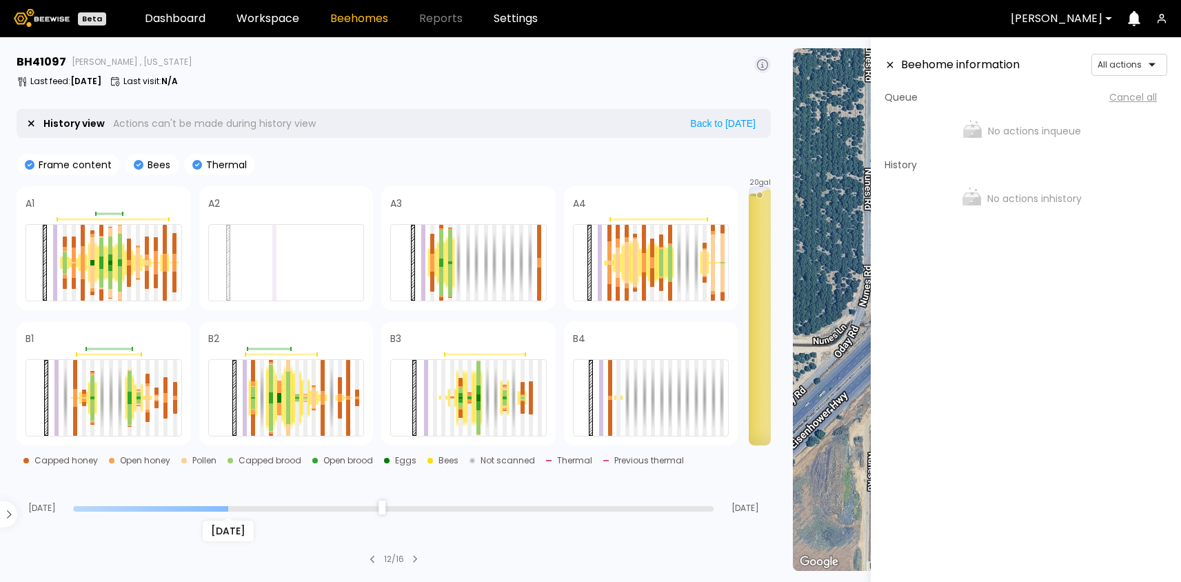
drag, startPoint x: 187, startPoint y: 507, endPoint x: 197, endPoint y: 520, distance: 16.3
click at [197, 512] on input "range" at bounding box center [393, 509] width 641 height 6
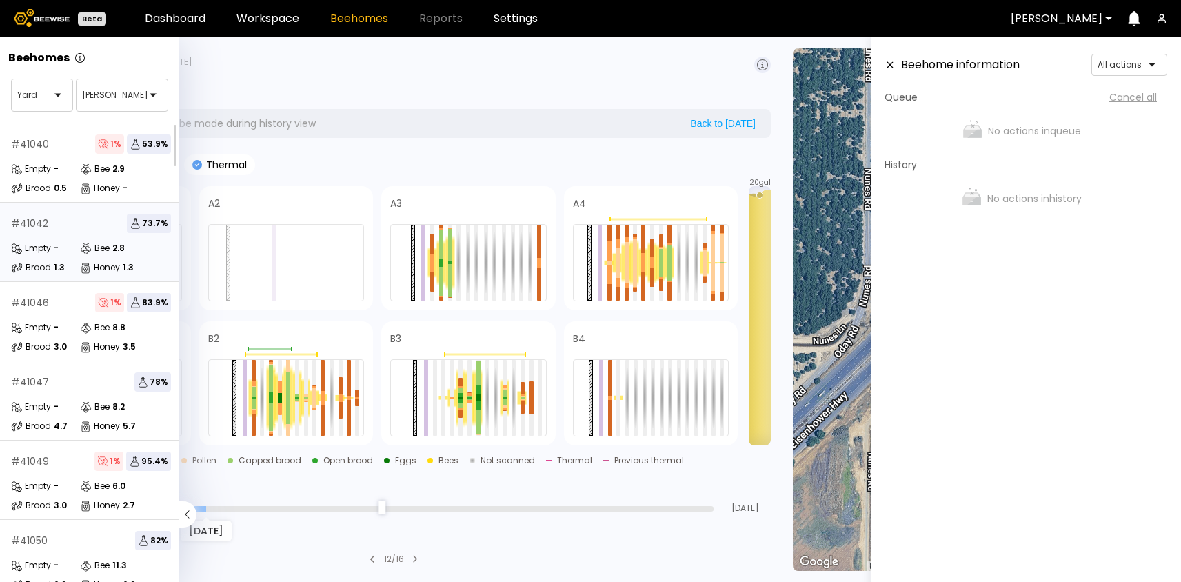
click at [81, 248] on icon at bounding box center [83, 248] width 5 height 5
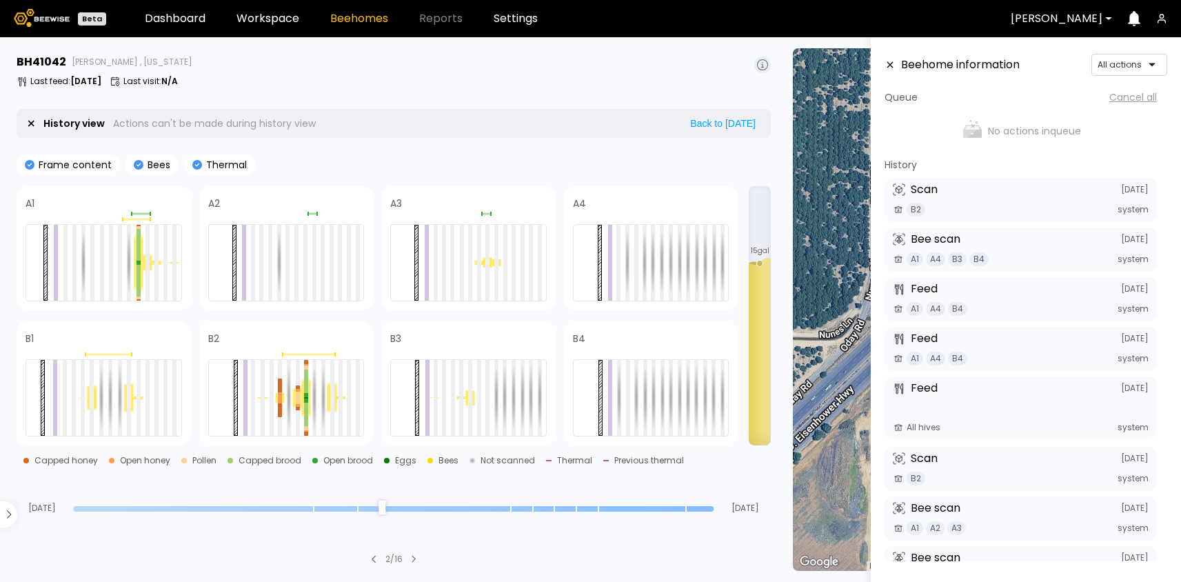
drag, startPoint x: 709, startPoint y: 509, endPoint x: 735, endPoint y: 508, distance: 26.2
click at [714, 508] on input "range" at bounding box center [393, 509] width 641 height 6
click at [736, 118] on button "Back to today" at bounding box center [723, 123] width 74 height 12
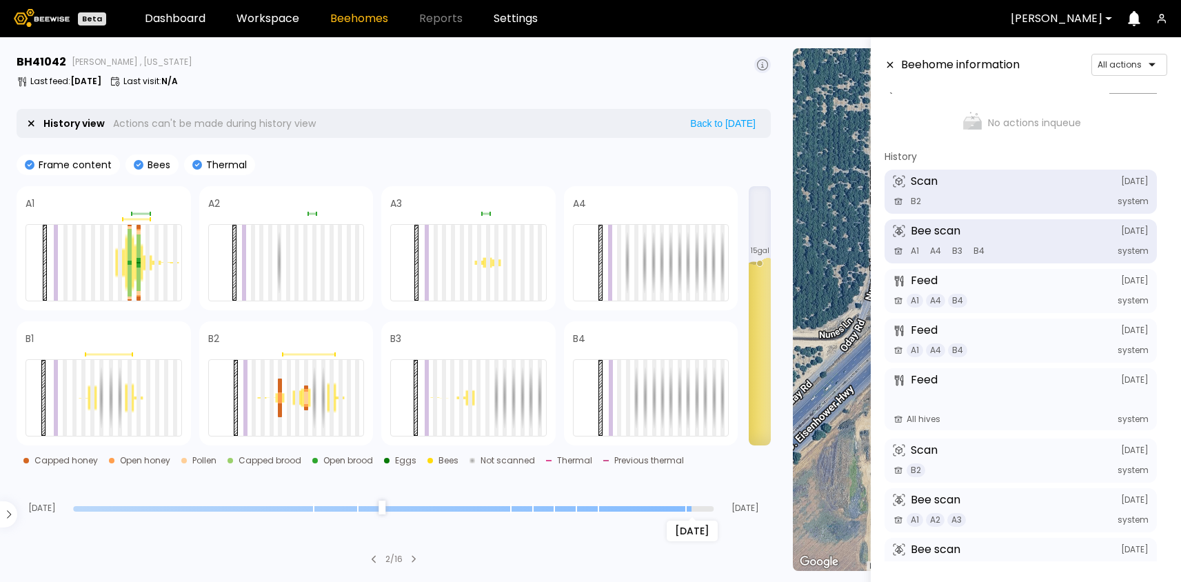
scroll to position [26, 0]
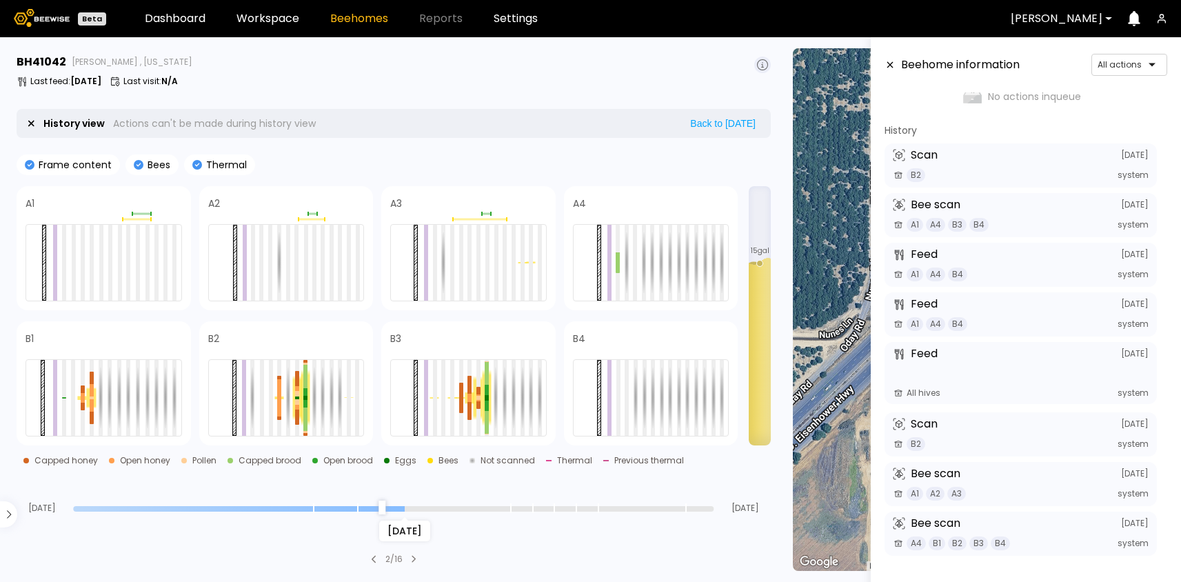
drag, startPoint x: 712, startPoint y: 505, endPoint x: 406, endPoint y: 505, distance: 305.5
click at [406, 506] on input "range" at bounding box center [393, 509] width 641 height 6
click at [485, 406] on div at bounding box center [487, 406] width 4 height 11
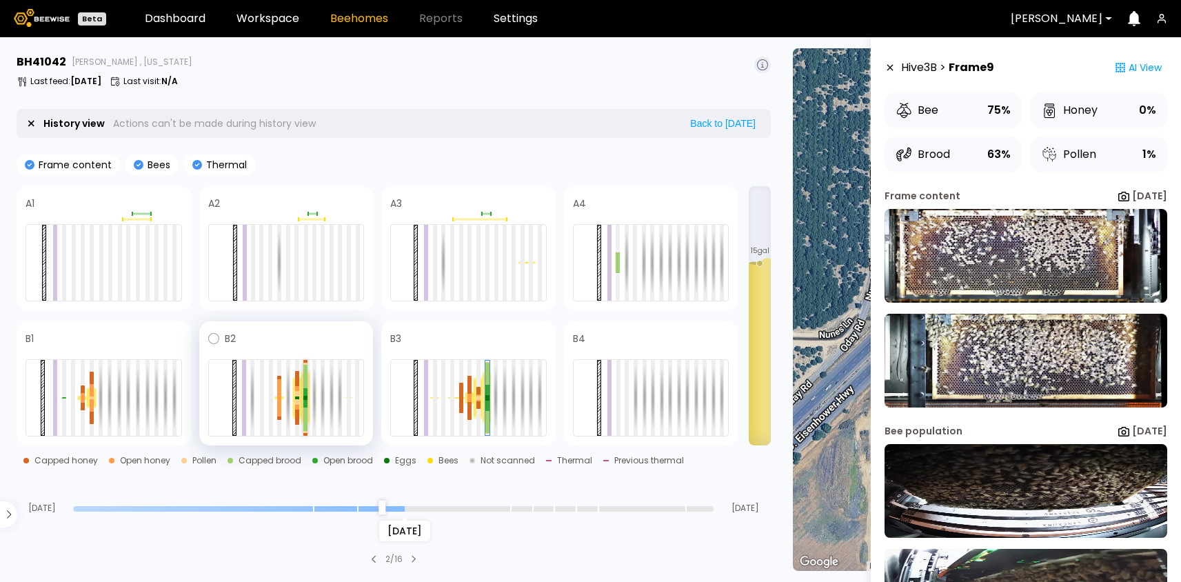
click at [306, 401] on div at bounding box center [305, 404] width 4 height 8
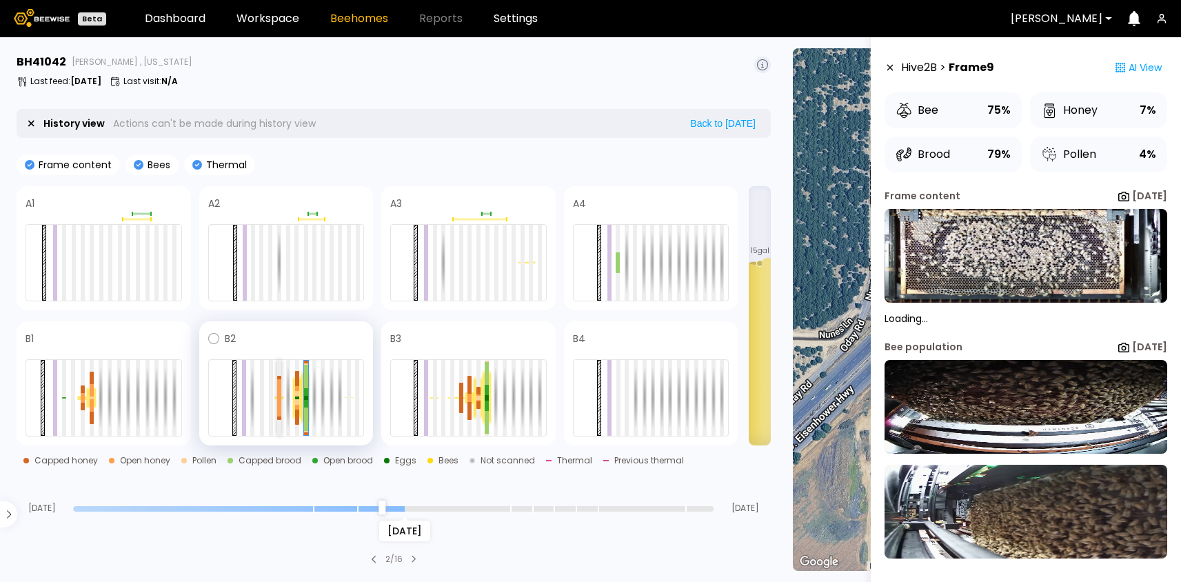
click at [281, 399] on div at bounding box center [279, 407] width 4 height 19
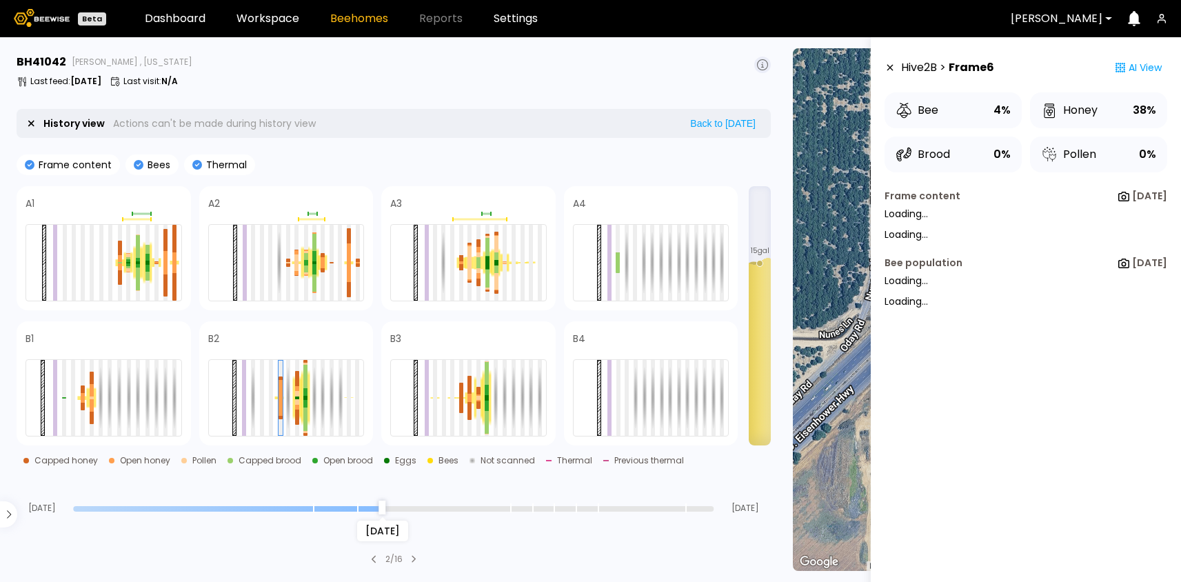
drag, startPoint x: 403, startPoint y: 502, endPoint x: 381, endPoint y: 502, distance: 21.4
click at [381, 506] on input "range" at bounding box center [393, 509] width 641 height 6
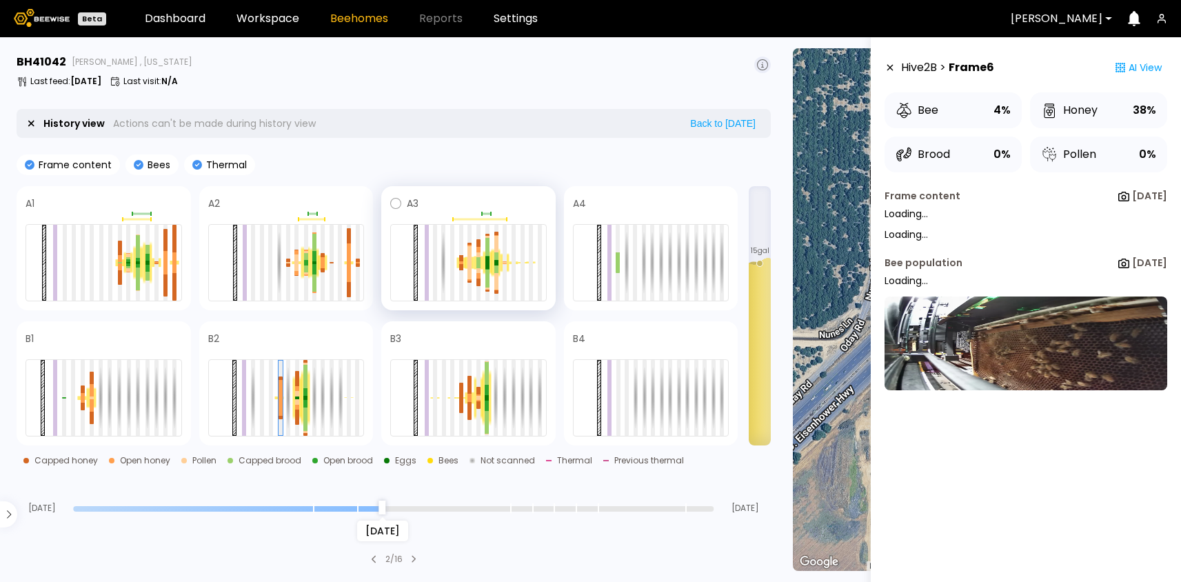
click at [483, 268] on div at bounding box center [487, 262] width 9 height 24
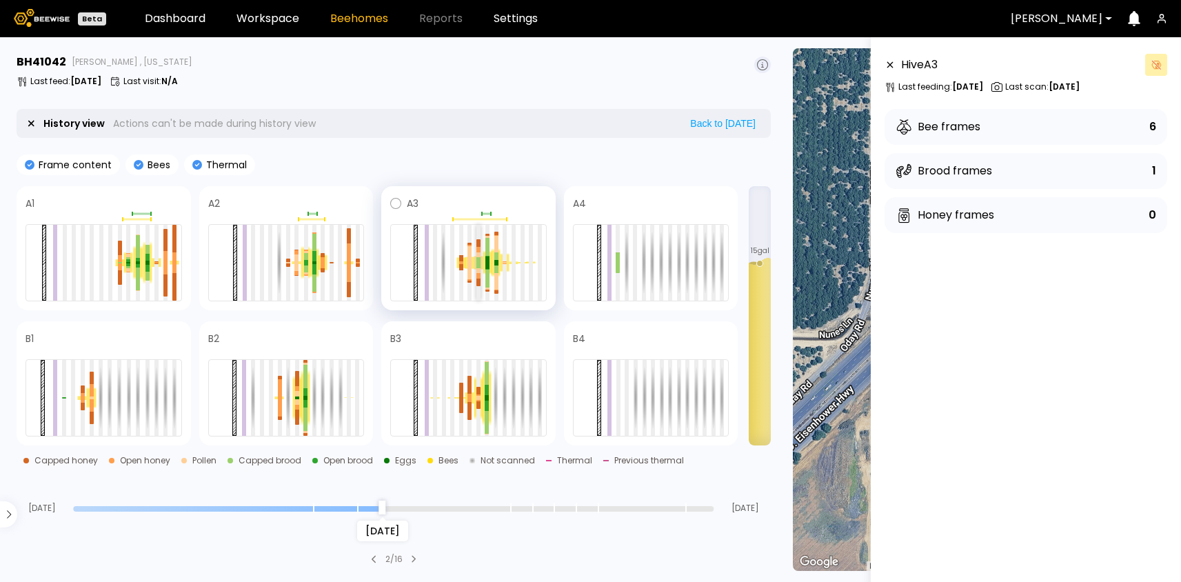
click at [479, 263] on div at bounding box center [479, 266] width 4 height 6
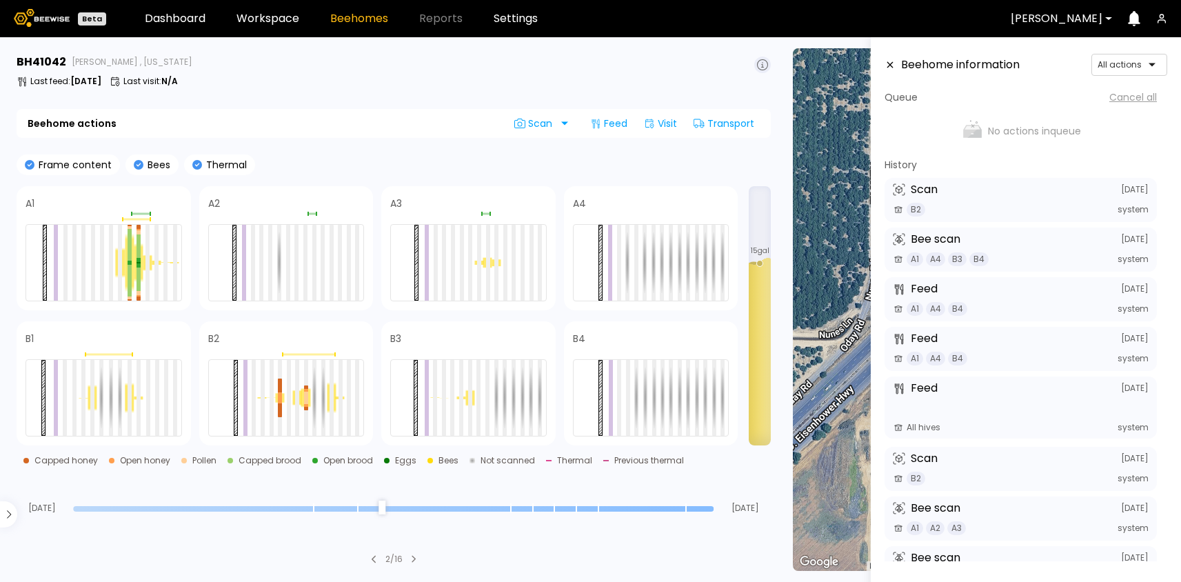
drag, startPoint x: 382, startPoint y: 507, endPoint x: 734, endPoint y: 506, distance: 352.4
click at [714, 506] on input "range" at bounding box center [393, 509] width 641 height 6
click at [479, 261] on div at bounding box center [479, 263] width 4 height 76
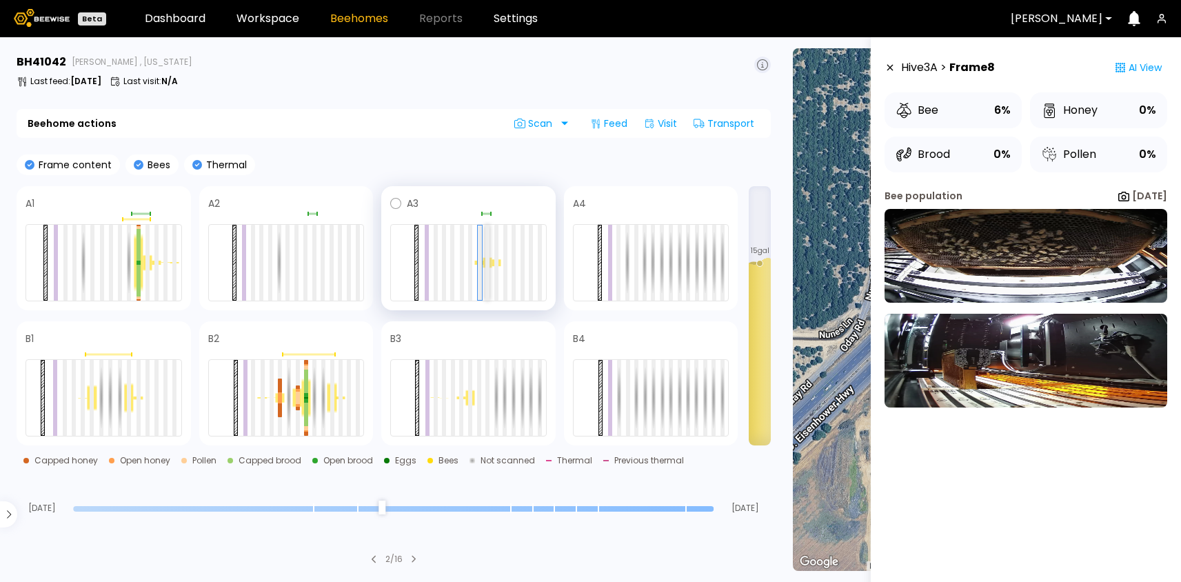
click at [486, 260] on div at bounding box center [487, 263] width 4 height 76
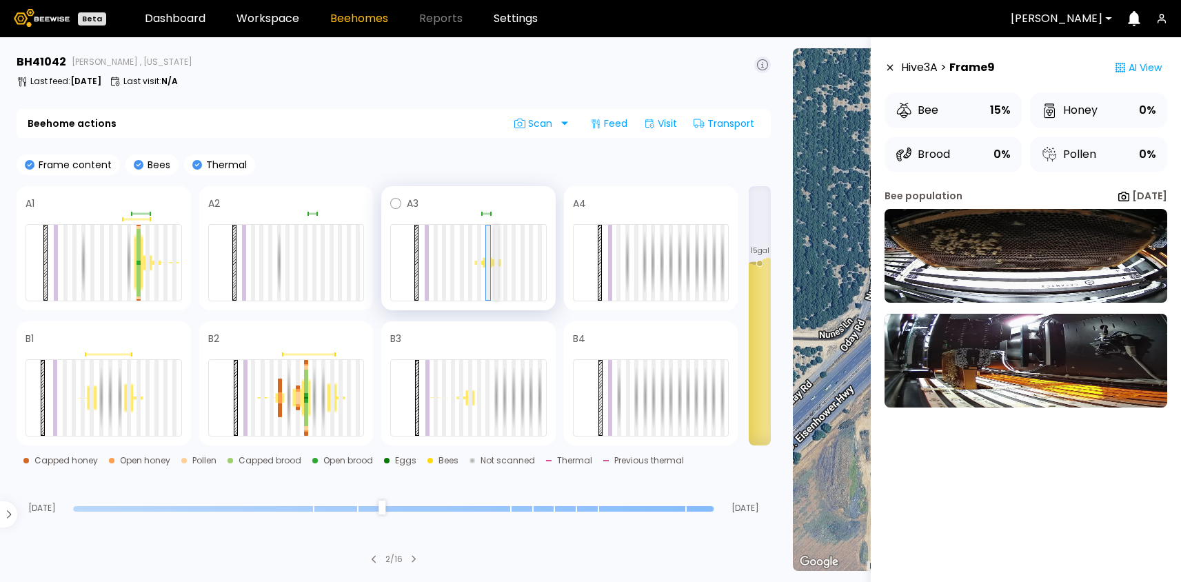
click at [497, 260] on div at bounding box center [496, 263] width 4 height 76
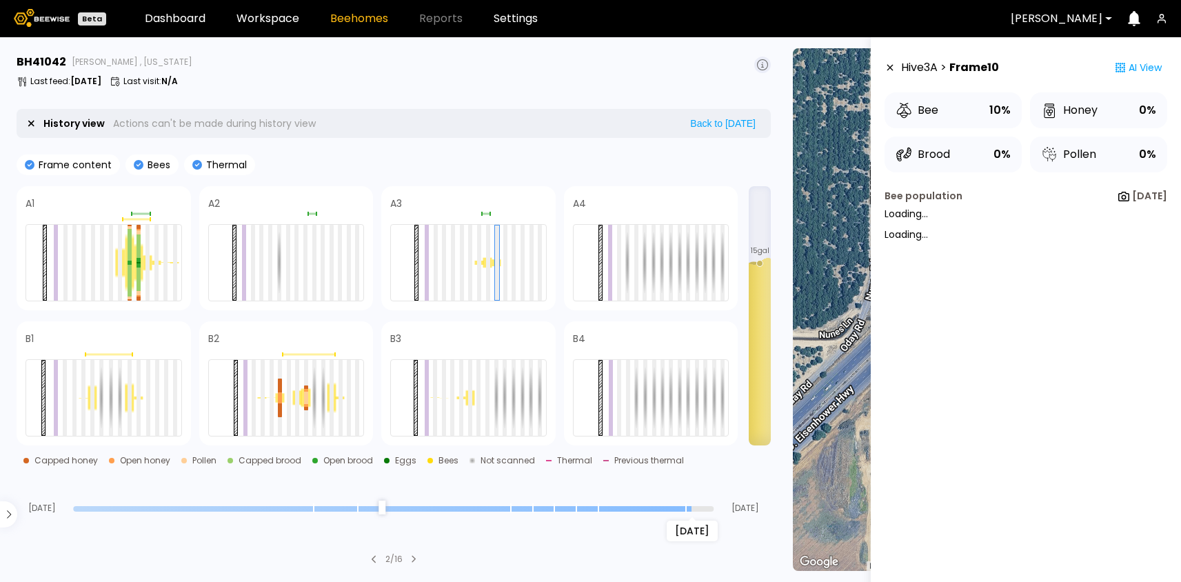
drag, startPoint x: 711, startPoint y: 509, endPoint x: 690, endPoint y: 508, distance: 21.4
click at [690, 508] on input "range" at bounding box center [393, 509] width 641 height 6
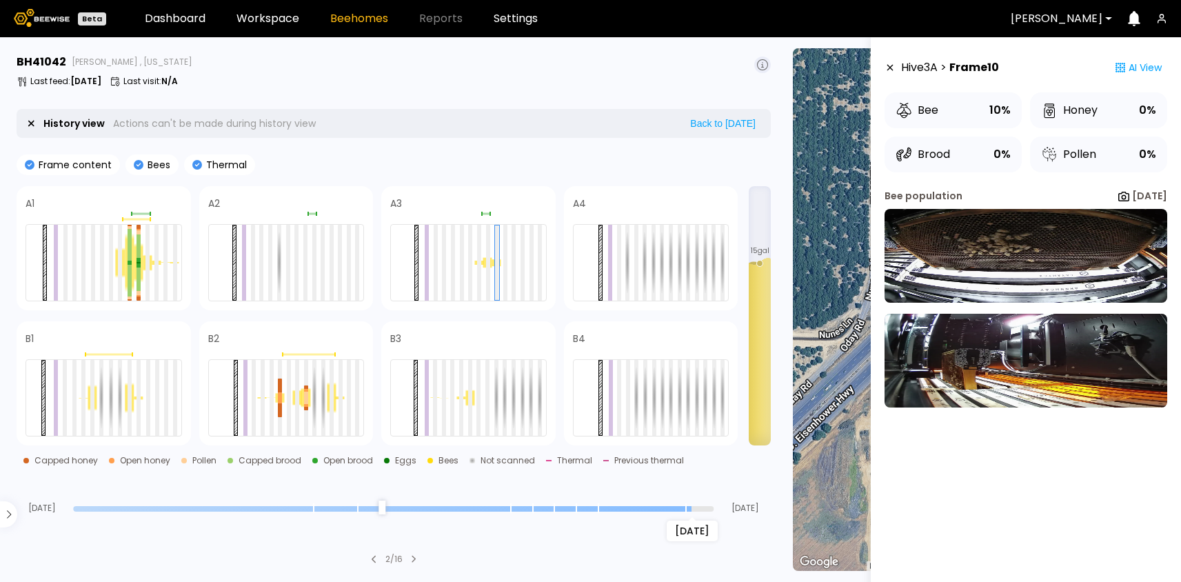
click at [893, 66] on icon at bounding box center [890, 68] width 11 height 10
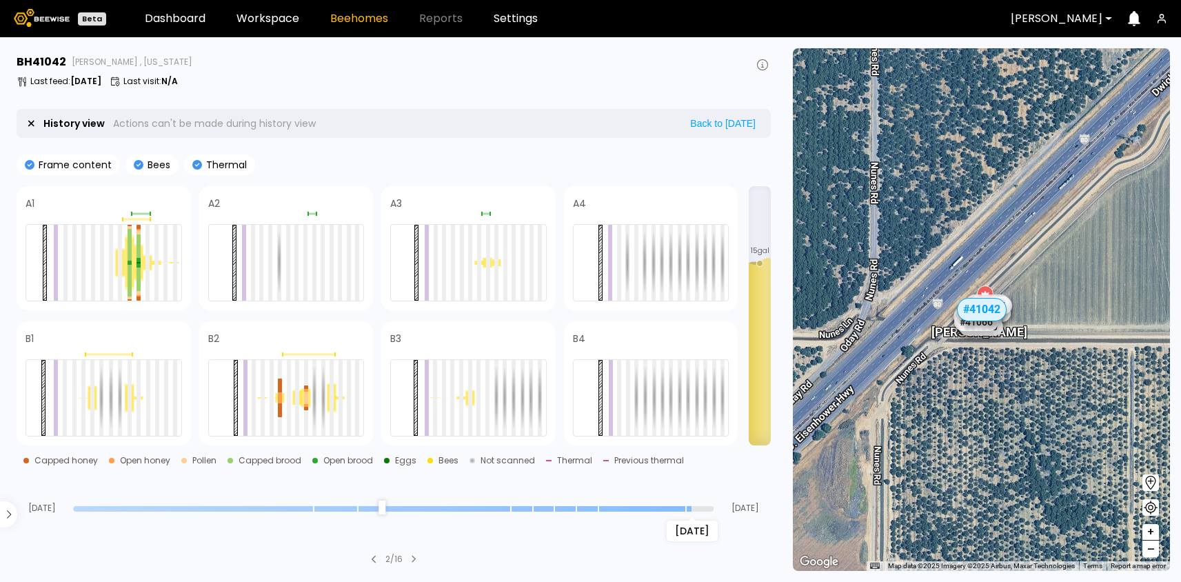
click at [764, 65] on icon at bounding box center [762, 64] width 11 height 11
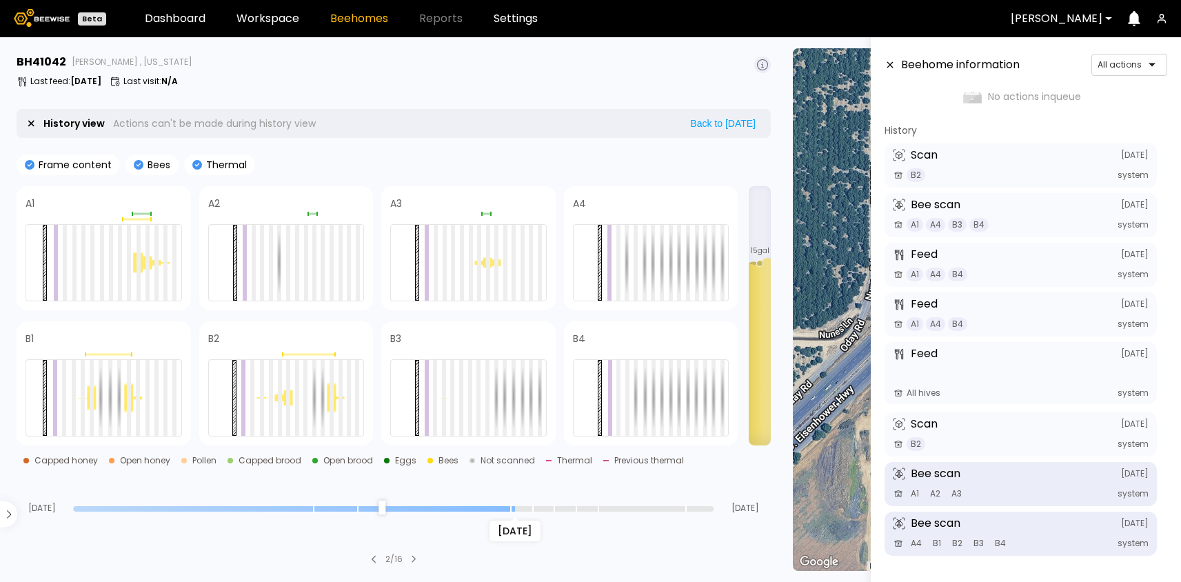
drag, startPoint x: 685, startPoint y: 508, endPoint x: 510, endPoint y: 505, distance: 175.9
click at [510, 506] on input "range" at bounding box center [393, 509] width 641 height 6
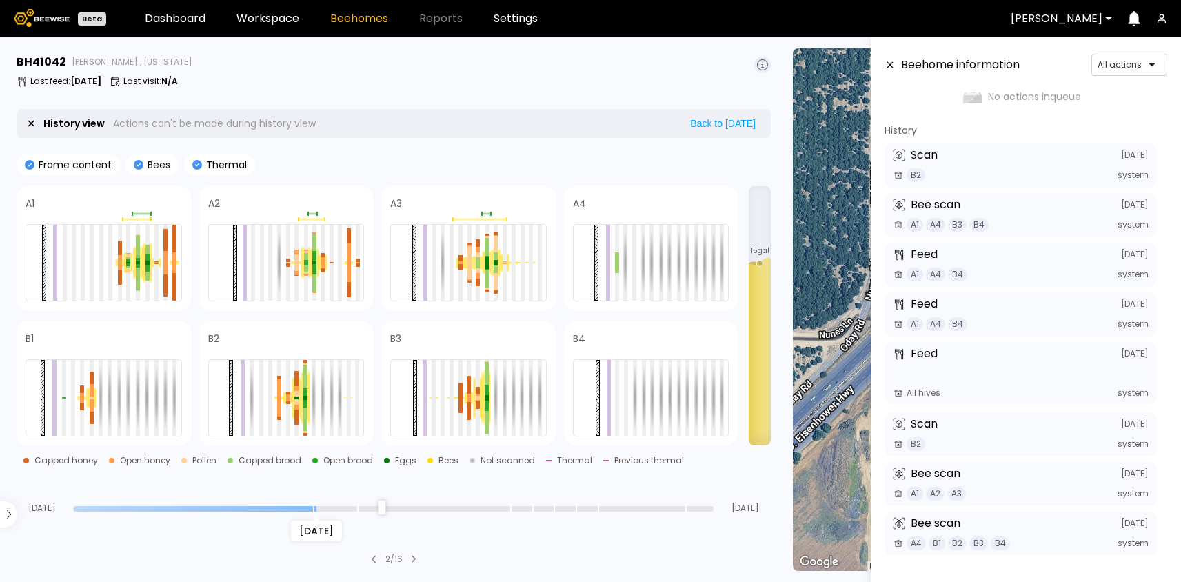
drag, startPoint x: 514, startPoint y: 506, endPoint x: 320, endPoint y: 512, distance: 194.5
click at [320, 512] on input "range" at bounding box center [393, 509] width 641 height 6
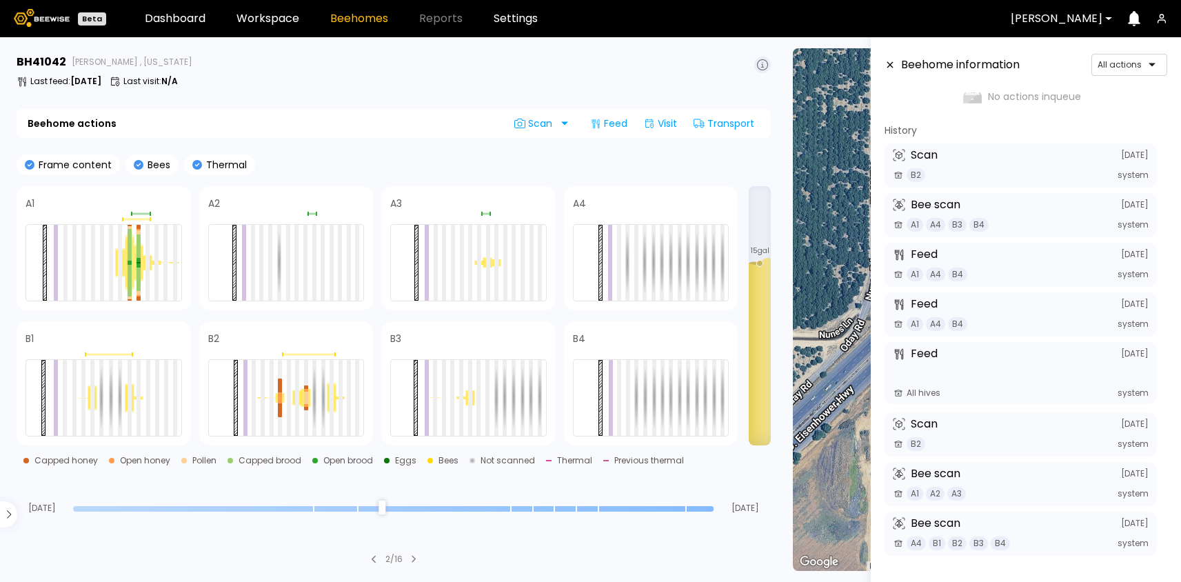
drag, startPoint x: 315, startPoint y: 508, endPoint x: 740, endPoint y: 512, distance: 424.8
type input "*"
click at [714, 512] on input "range" at bounding box center [393, 509] width 641 height 6
drag, startPoint x: 712, startPoint y: 507, endPoint x: 744, endPoint y: 506, distance: 32.4
click at [714, 506] on input "range" at bounding box center [393, 509] width 641 height 6
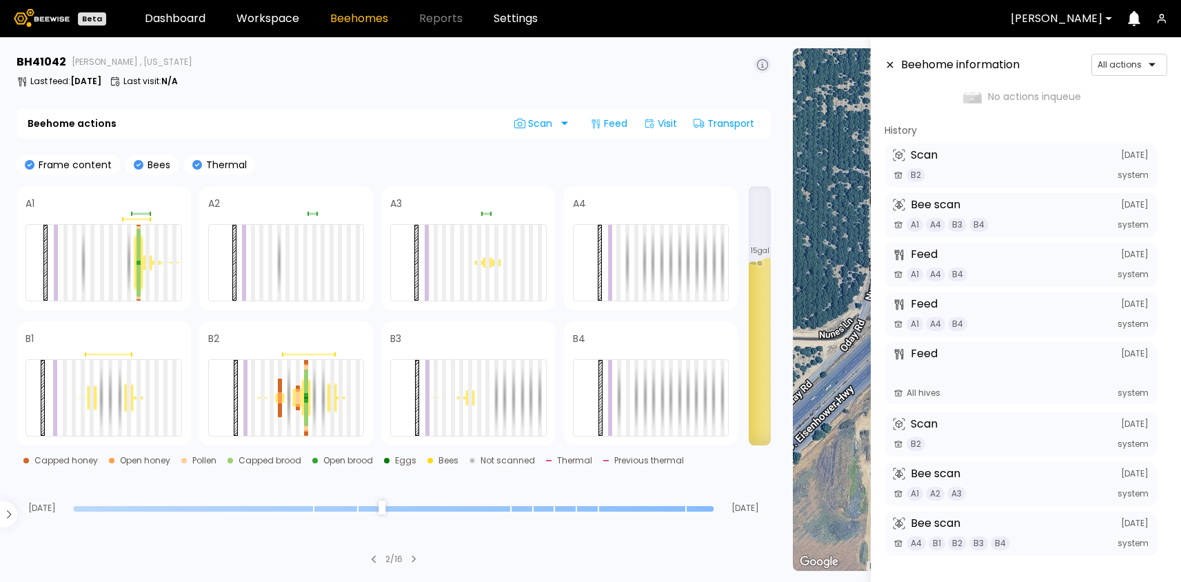
click at [890, 68] on icon at bounding box center [890, 65] width 11 height 10
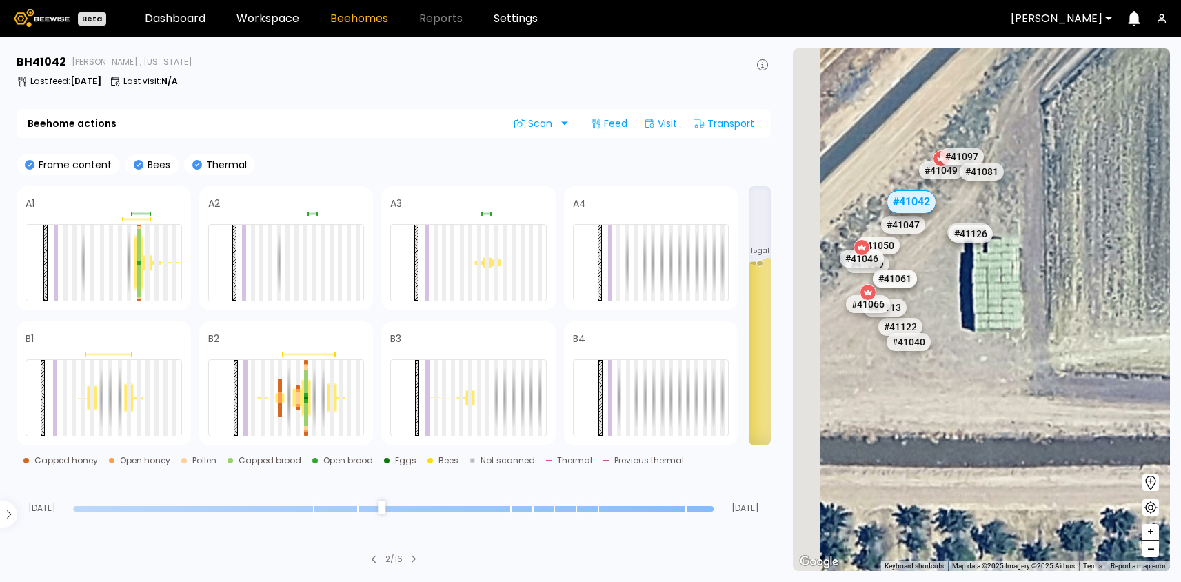
drag, startPoint x: 929, startPoint y: 332, endPoint x: 1116, endPoint y: 328, distance: 186.9
click at [1116, 328] on div "# 41073 # 41104 # 40069 # 40702 # 40113 # 40736 # 40200 # 40306 # 40345 # 40297…" at bounding box center [981, 309] width 377 height 523
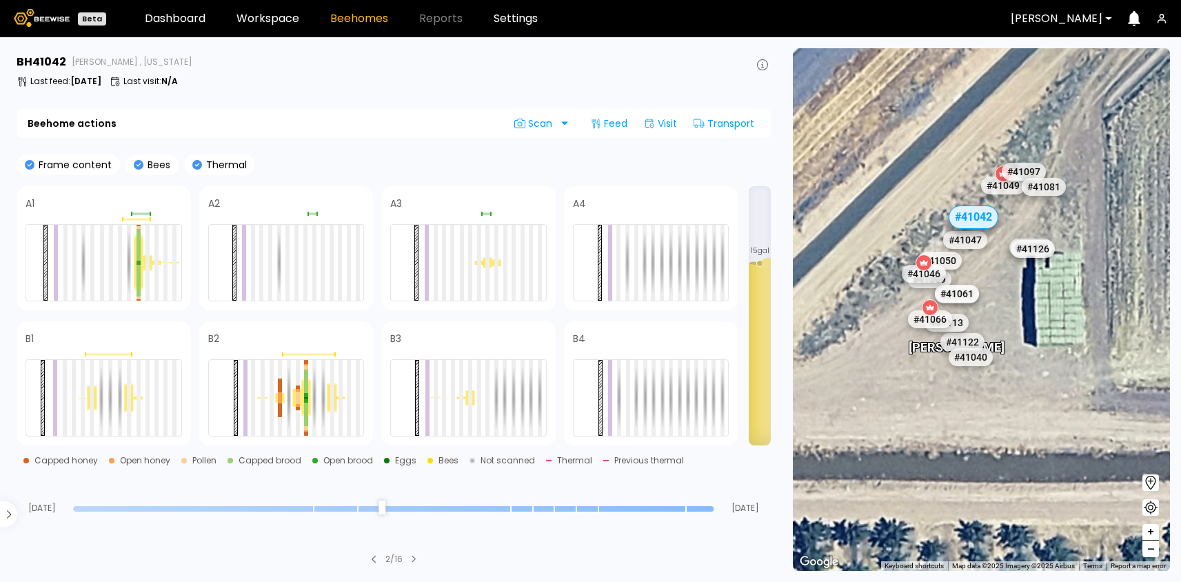
drag, startPoint x: 993, startPoint y: 283, endPoint x: 1032, endPoint y: 305, distance: 45.4
click at [1032, 305] on div "# 41073 # 41104 # 40069 # 40702 # 40113 # 40736 # 40200 # 40306 # 40345 # 40297…" at bounding box center [981, 309] width 377 height 523
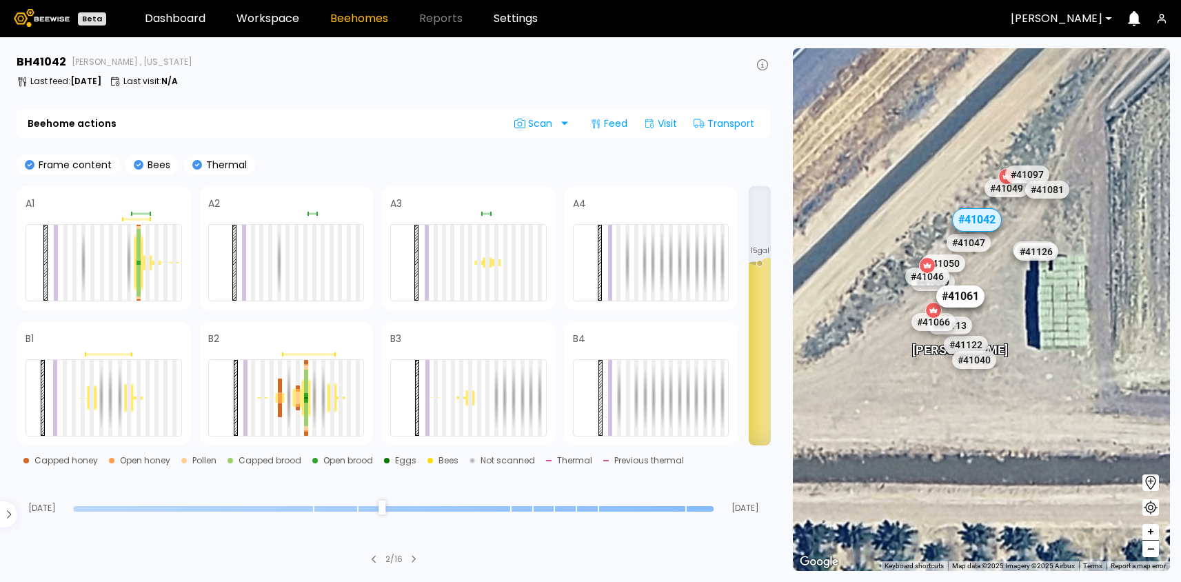
click at [961, 297] on div "# 41061" at bounding box center [960, 296] width 48 height 22
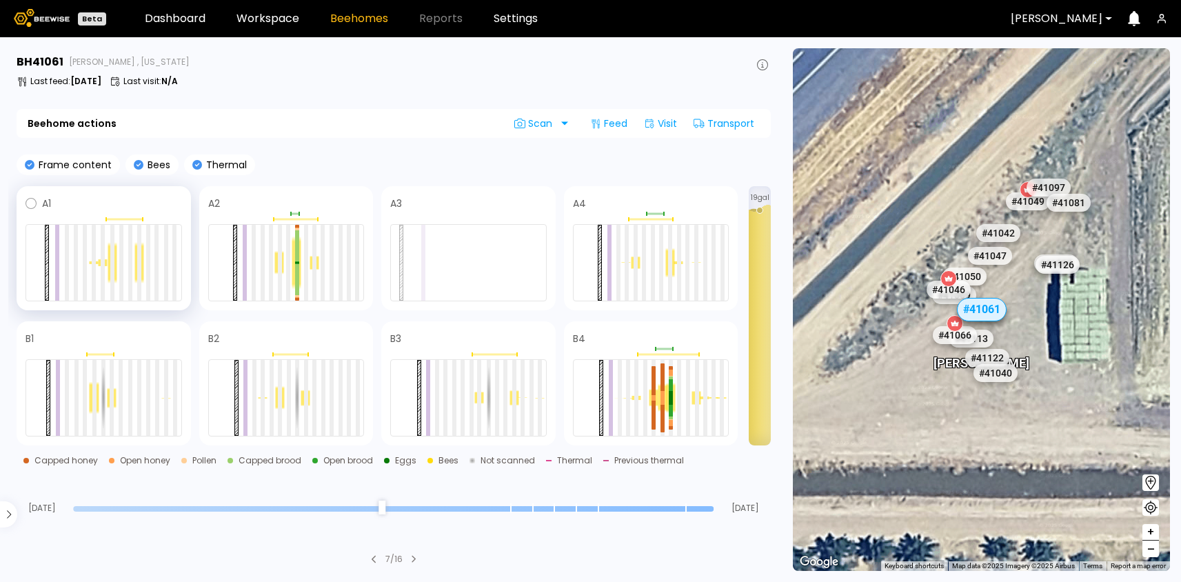
click at [128, 196] on span at bounding box center [116, 203] width 131 height 17
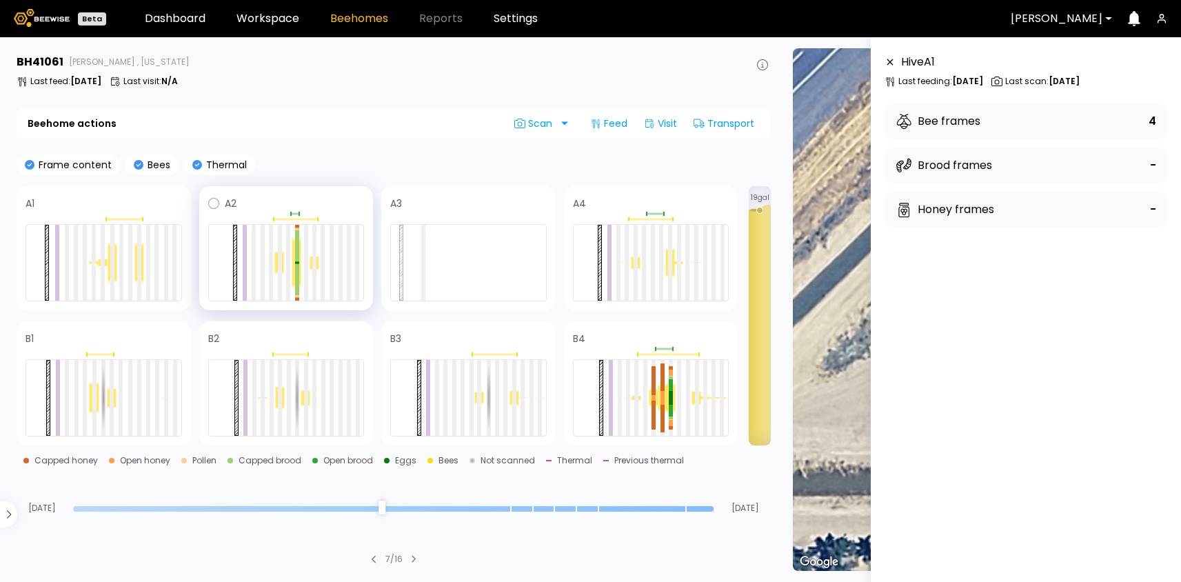
click at [324, 197] on span at bounding box center [301, 203] width 128 height 17
click at [634, 199] on span at bounding box center [666, 203] width 127 height 17
click at [152, 341] on span at bounding box center [116, 338] width 132 height 17
click at [122, 199] on span at bounding box center [116, 203] width 131 height 17
click at [277, 203] on span at bounding box center [301, 203] width 128 height 17
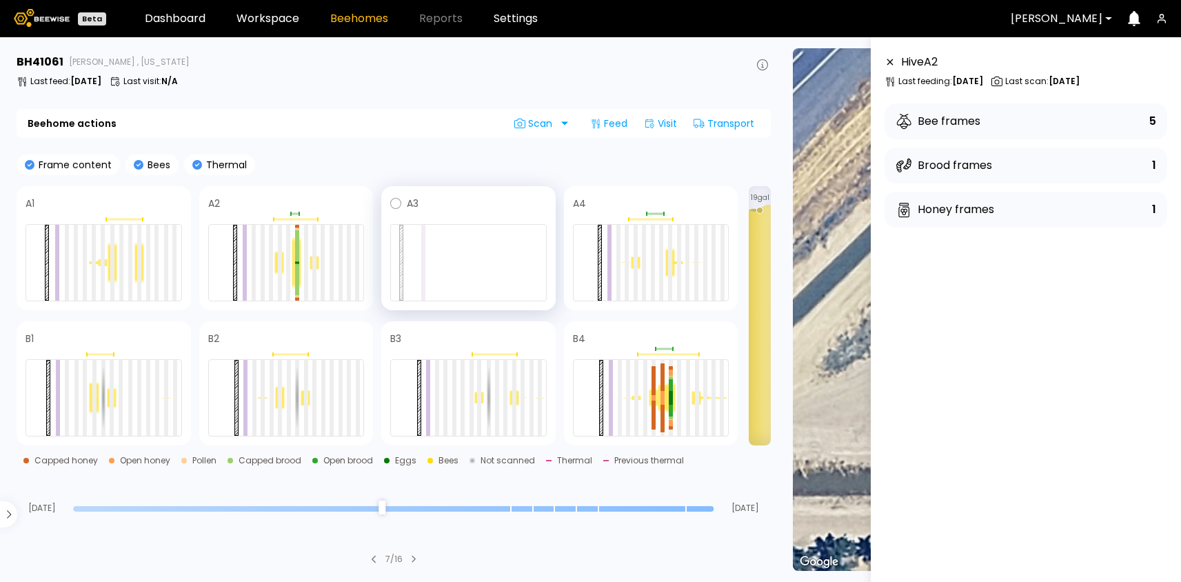
click at [467, 198] on span at bounding box center [483, 203] width 128 height 17
click at [661, 194] on div "A4" at bounding box center [651, 248] width 174 height 124
click at [131, 348] on div at bounding box center [104, 352] width 157 height 10
click at [285, 345] on span at bounding box center [300, 338] width 129 height 17
click at [471, 325] on div "B3" at bounding box center [468, 383] width 174 height 124
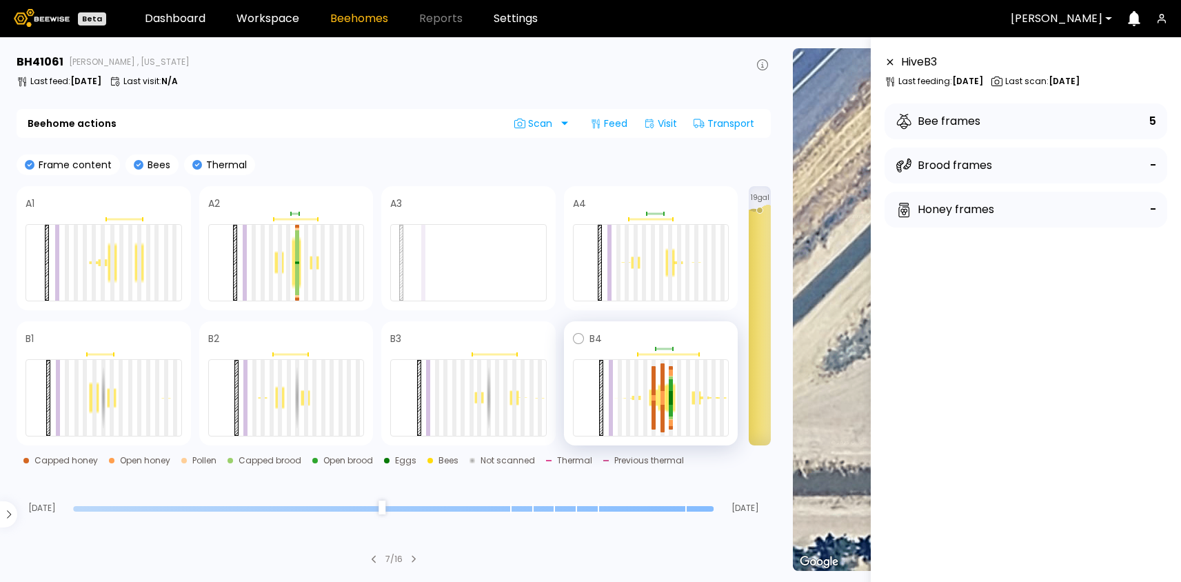
click at [630, 332] on span at bounding box center [666, 338] width 128 height 17
click at [123, 201] on span at bounding box center [116, 203] width 131 height 17
click at [319, 198] on span at bounding box center [301, 203] width 128 height 17
click at [659, 195] on span at bounding box center [666, 203] width 127 height 17
click at [139, 208] on span at bounding box center [116, 203] width 131 height 17
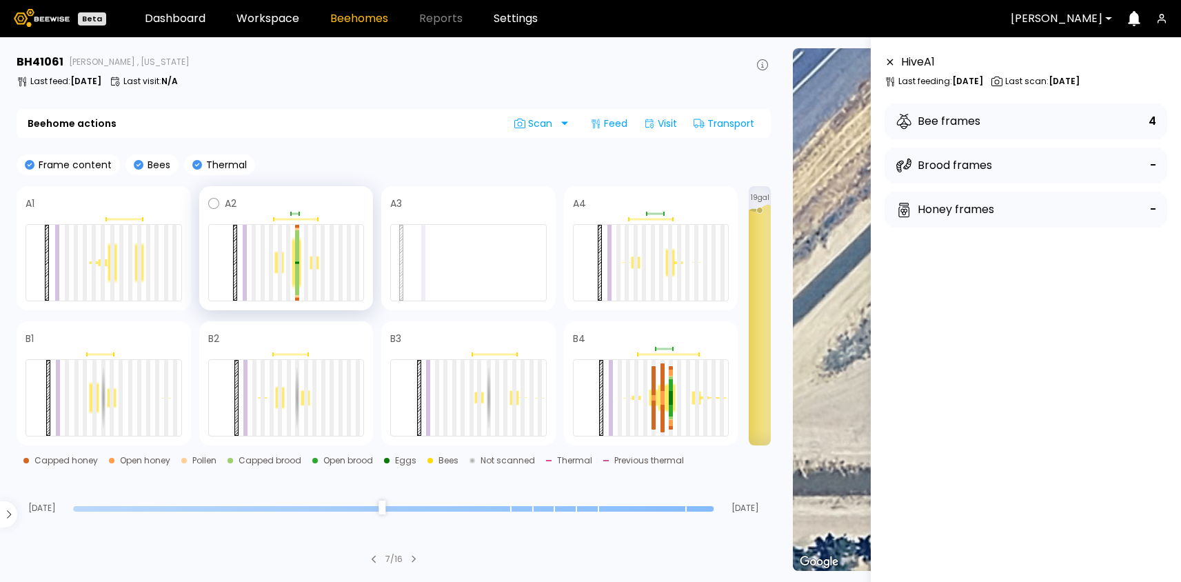
click at [308, 204] on span at bounding box center [301, 203] width 128 height 17
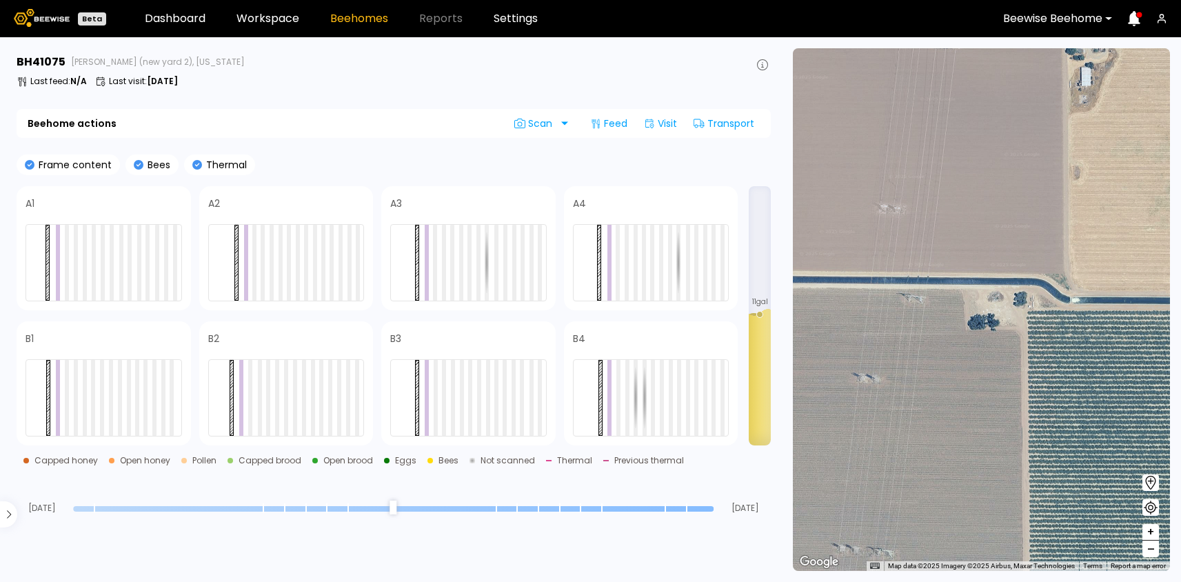
click at [1074, 22] on div at bounding box center [1052, 18] width 99 height 12
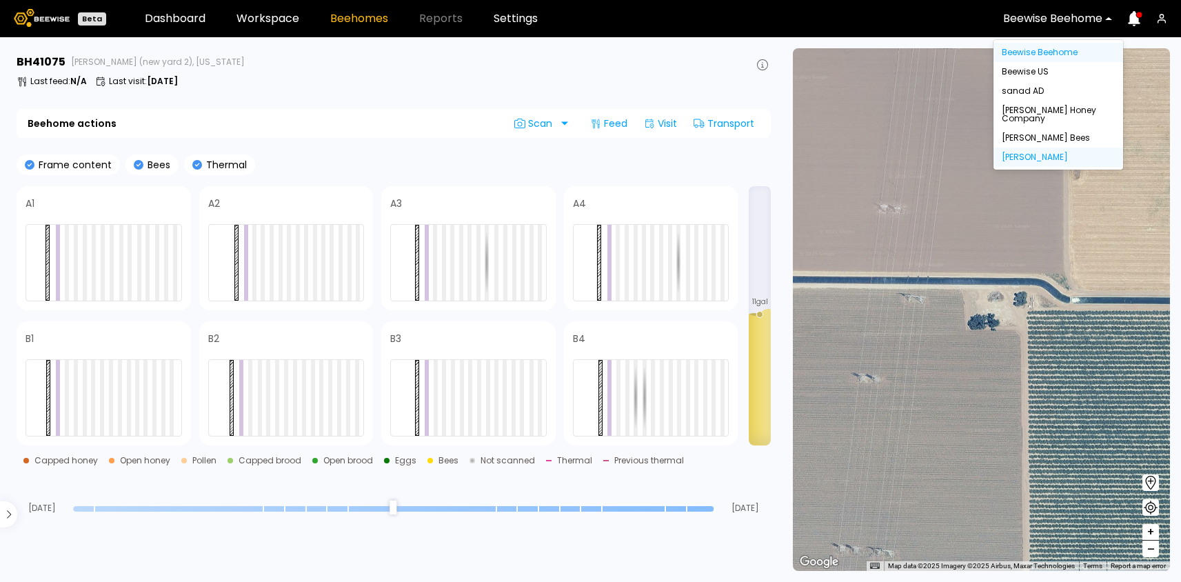
click at [1011, 153] on div "[PERSON_NAME]" at bounding box center [1058, 157] width 113 height 8
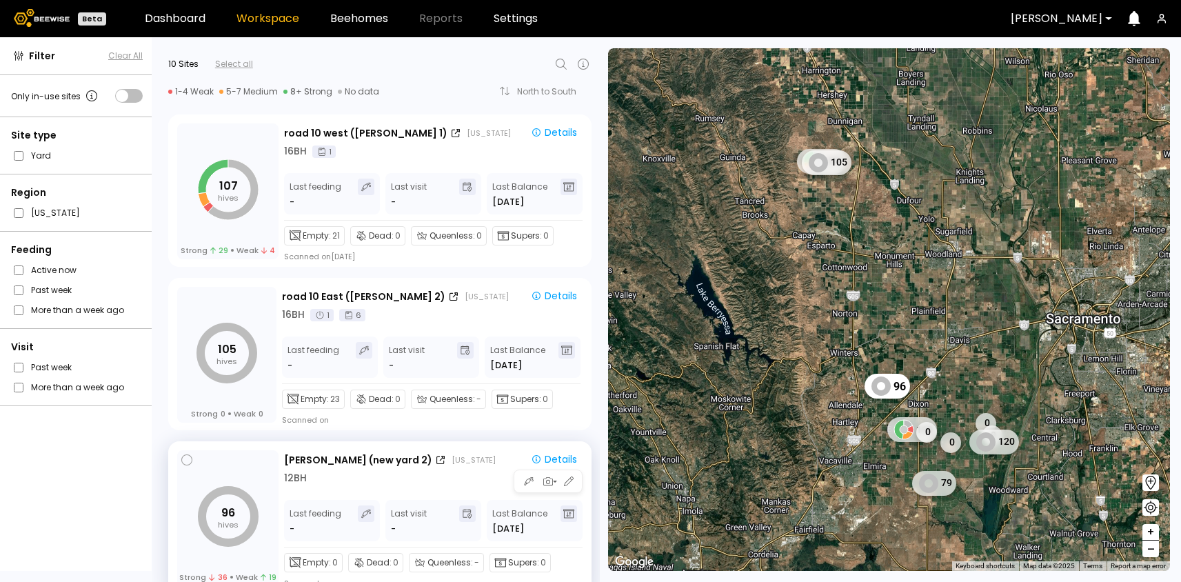
click at [444, 463] on div "[PERSON_NAME] (new yard 2) [US_STATE]" at bounding box center [400, 460] width 233 height 14
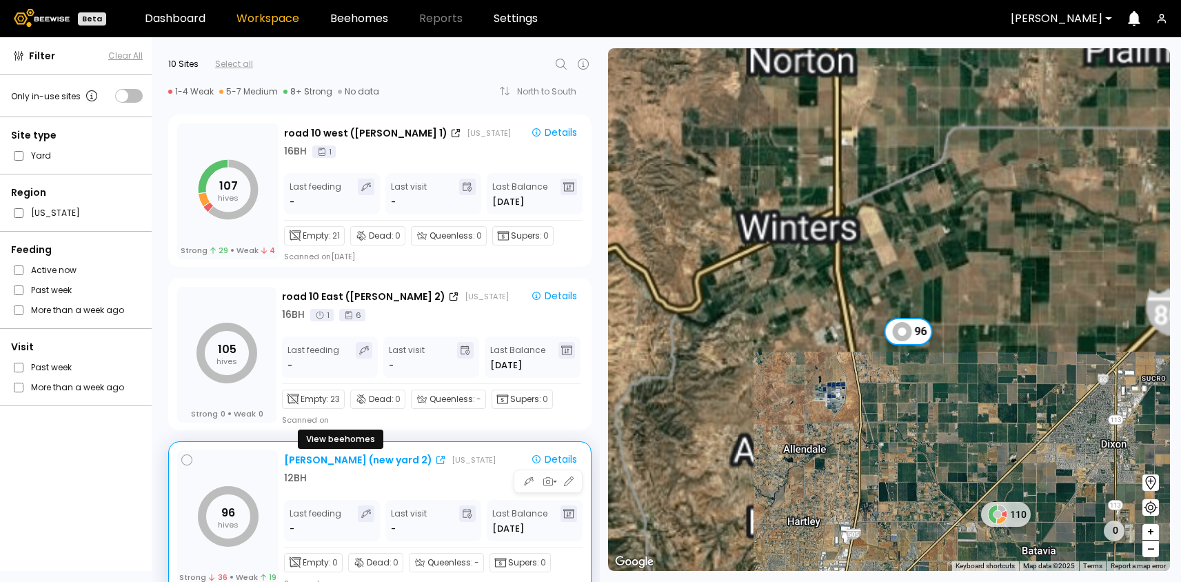
click at [343, 463] on div "[PERSON_NAME] (new yard 2)" at bounding box center [358, 460] width 148 height 14
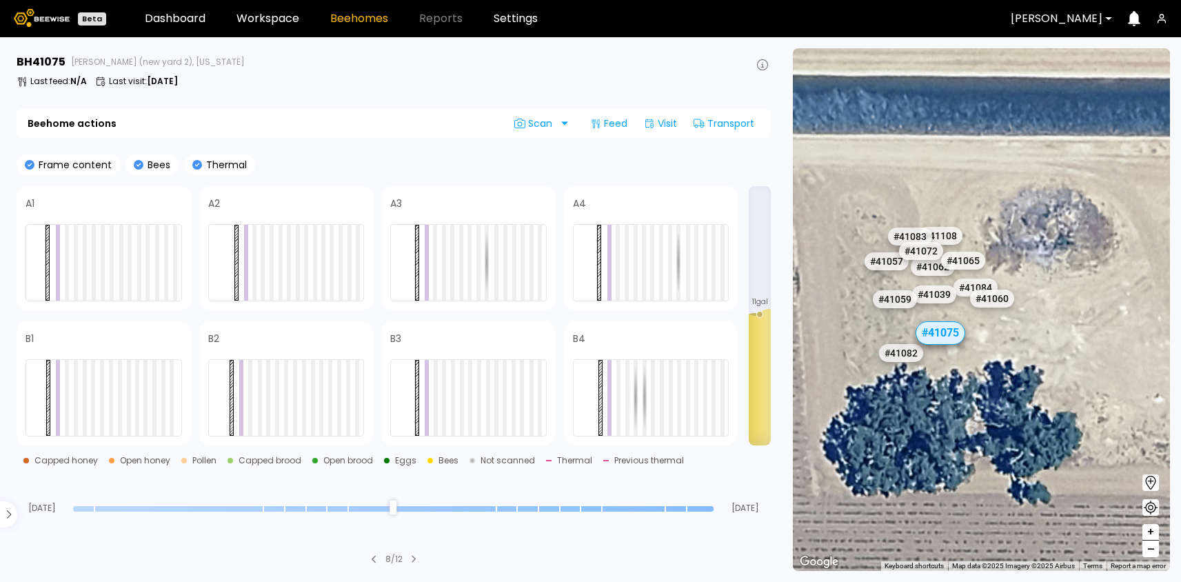
drag, startPoint x: 1032, startPoint y: 314, endPoint x: 893, endPoint y: 314, distance: 138.6
click at [895, 314] on div "# 41059" at bounding box center [917, 308] width 44 height 18
click at [887, 352] on div "# 41082" at bounding box center [899, 353] width 48 height 22
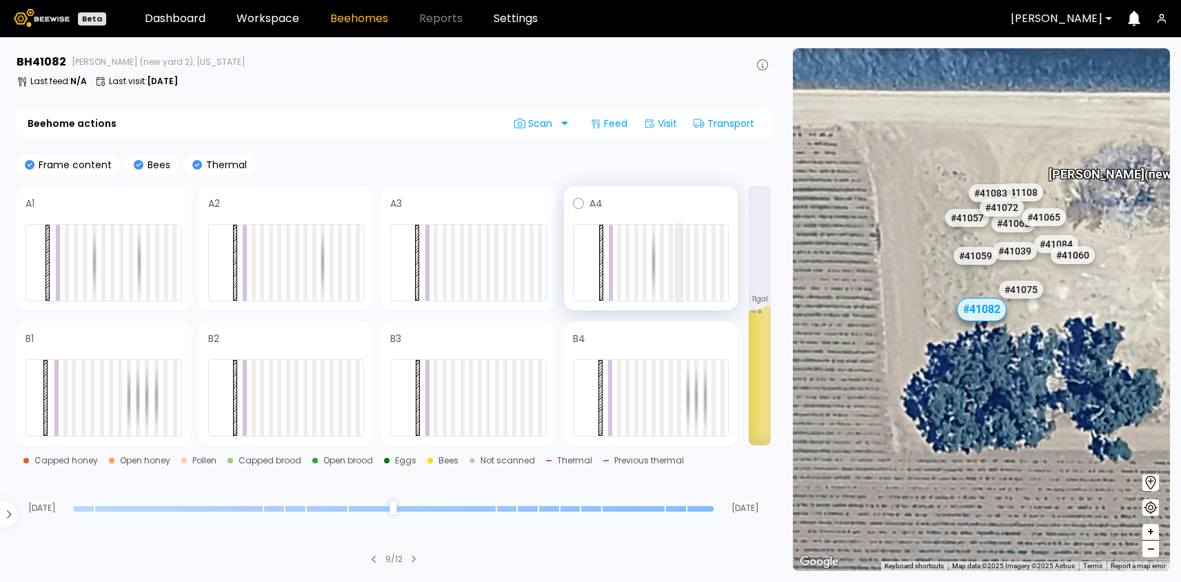
click at [679, 260] on div at bounding box center [679, 263] width 4 height 76
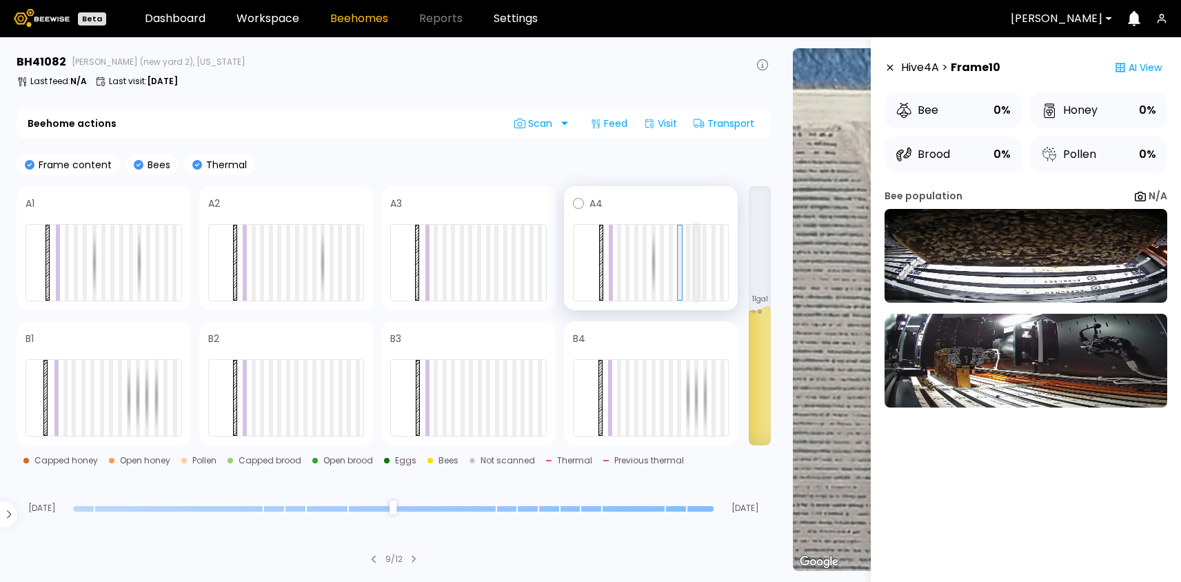
click at [695, 259] on div at bounding box center [696, 263] width 4 height 76
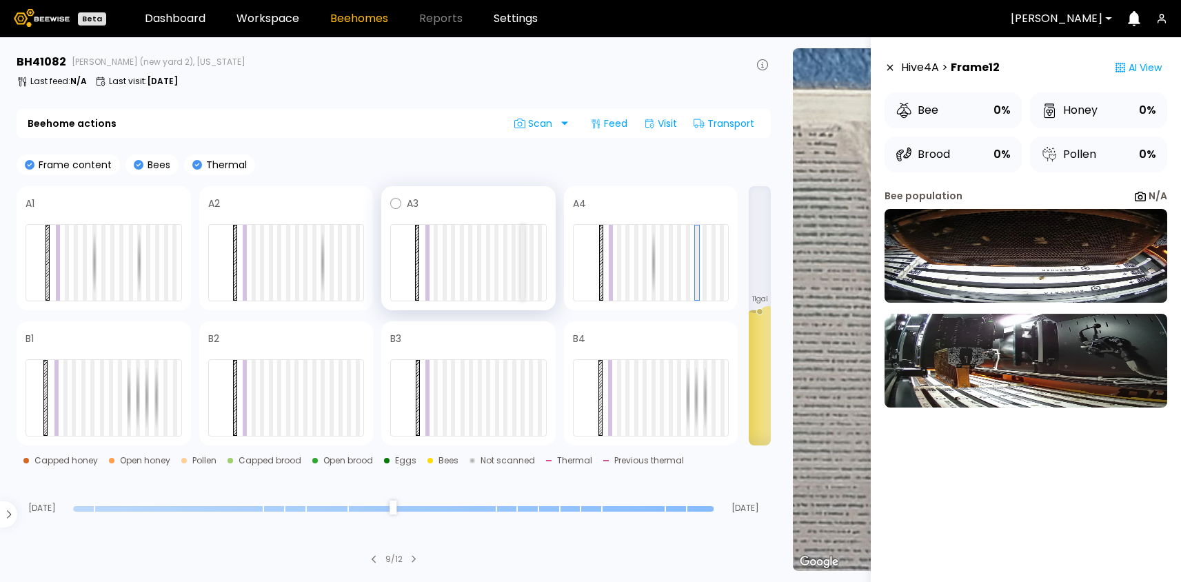
click at [523, 248] on div at bounding box center [523, 263] width 4 height 76
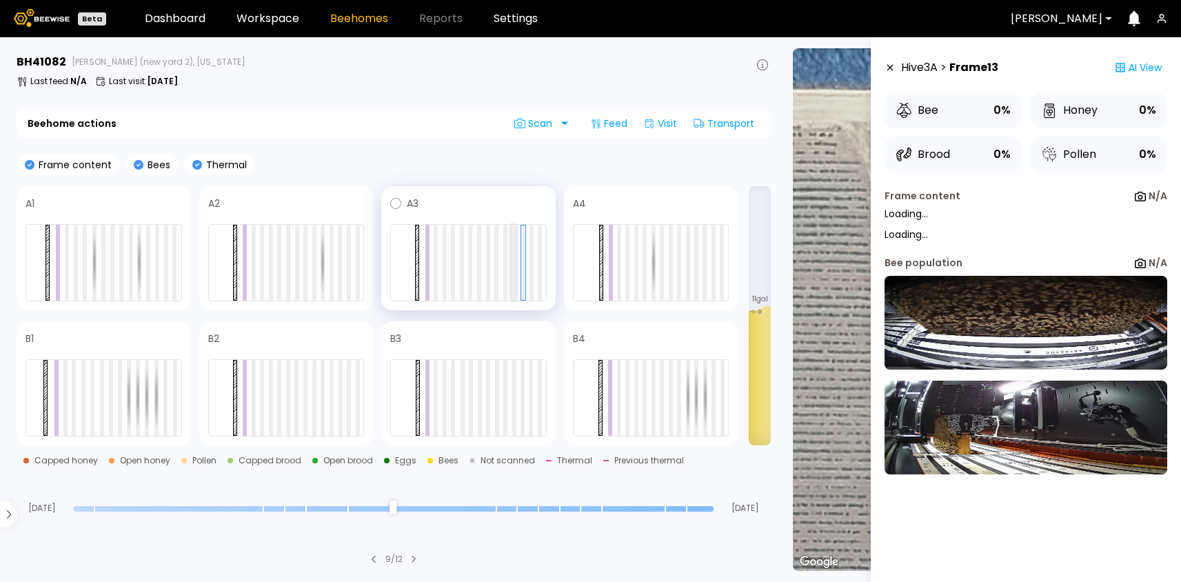
click at [514, 248] on div at bounding box center [514, 263] width 4 height 76
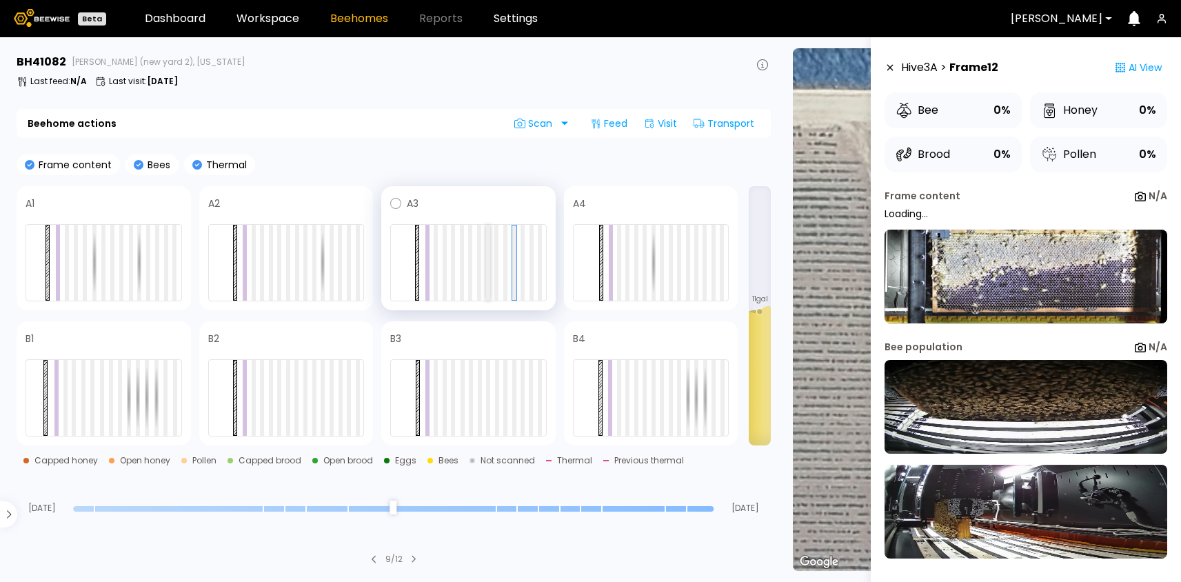
click at [488, 248] on div at bounding box center [488, 263] width 4 height 76
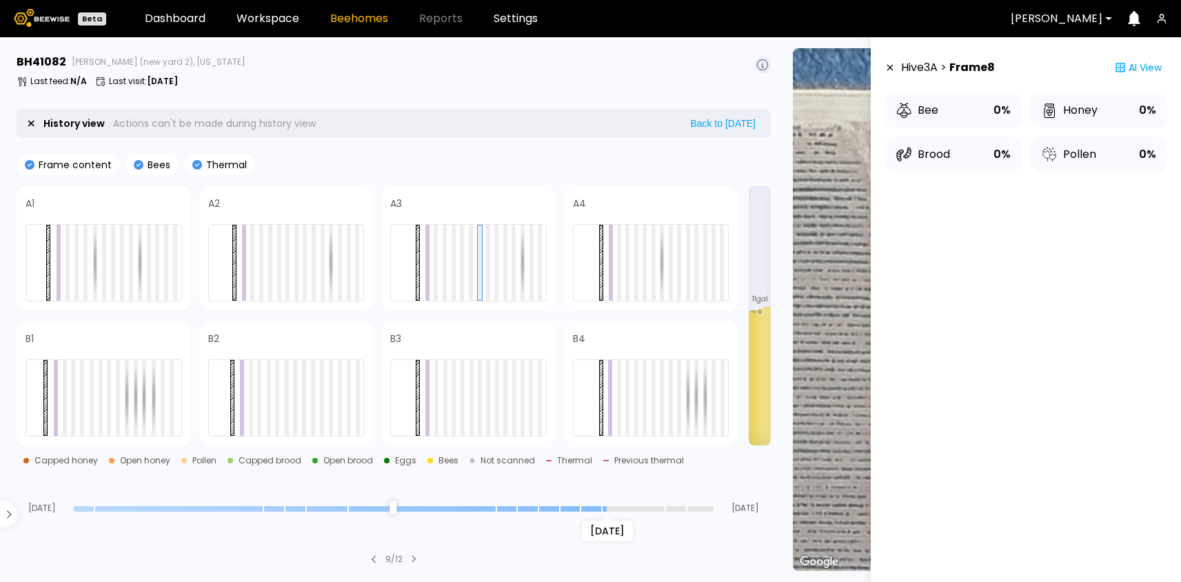
drag, startPoint x: 713, startPoint y: 514, endPoint x: 610, endPoint y: 512, distance: 102.8
click at [610, 512] on input "range" at bounding box center [393, 509] width 641 height 6
click at [891, 68] on icon at bounding box center [890, 68] width 6 height 6
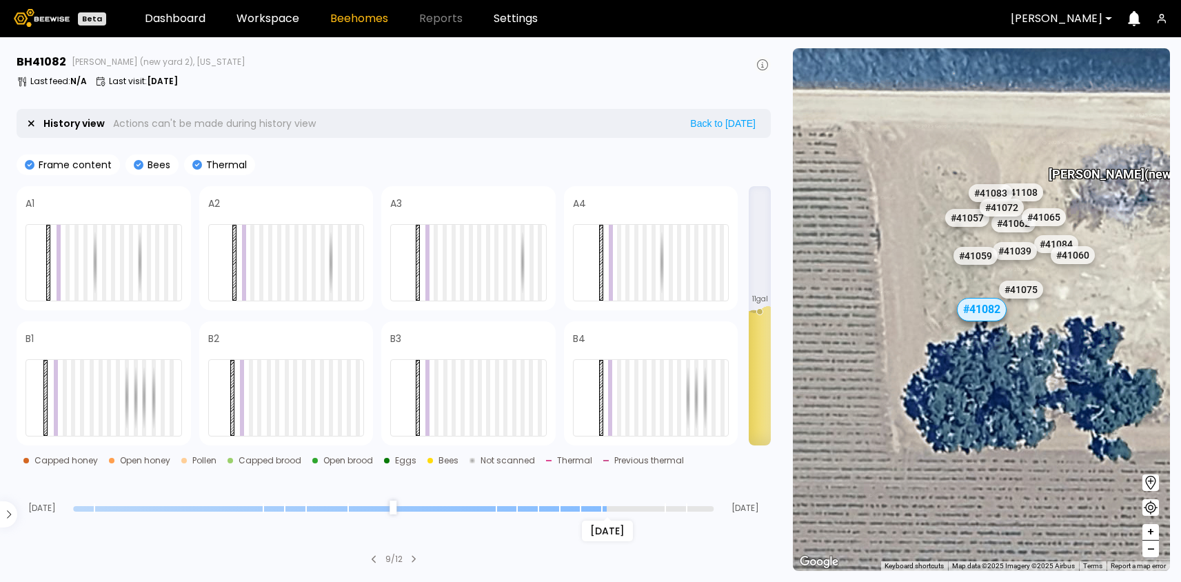
click at [762, 61] on icon at bounding box center [762, 64] width 11 height 11
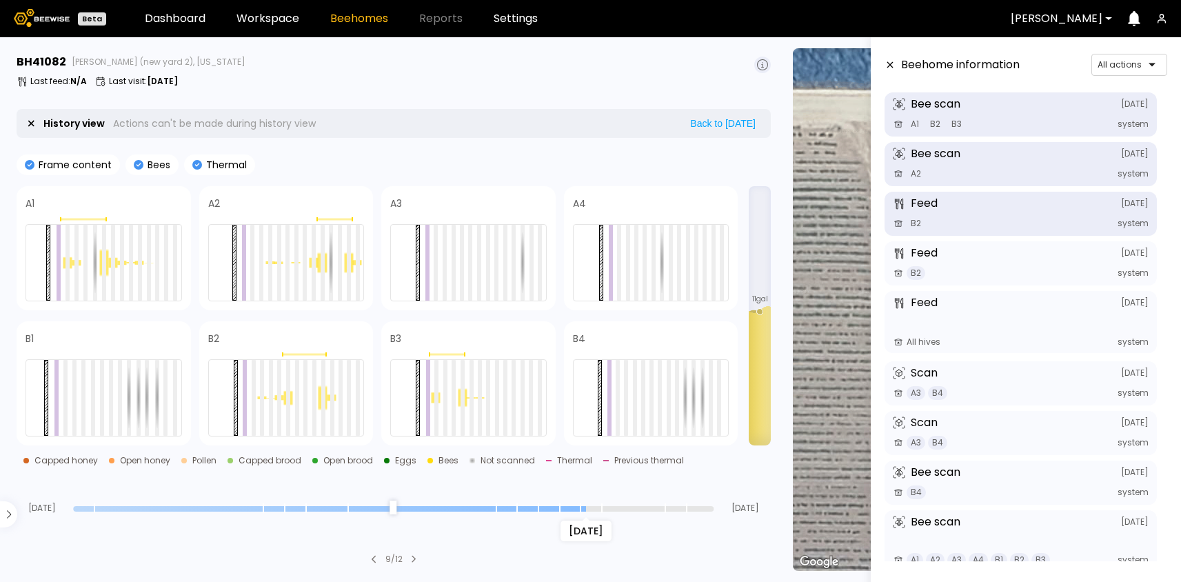
scroll to position [268, 0]
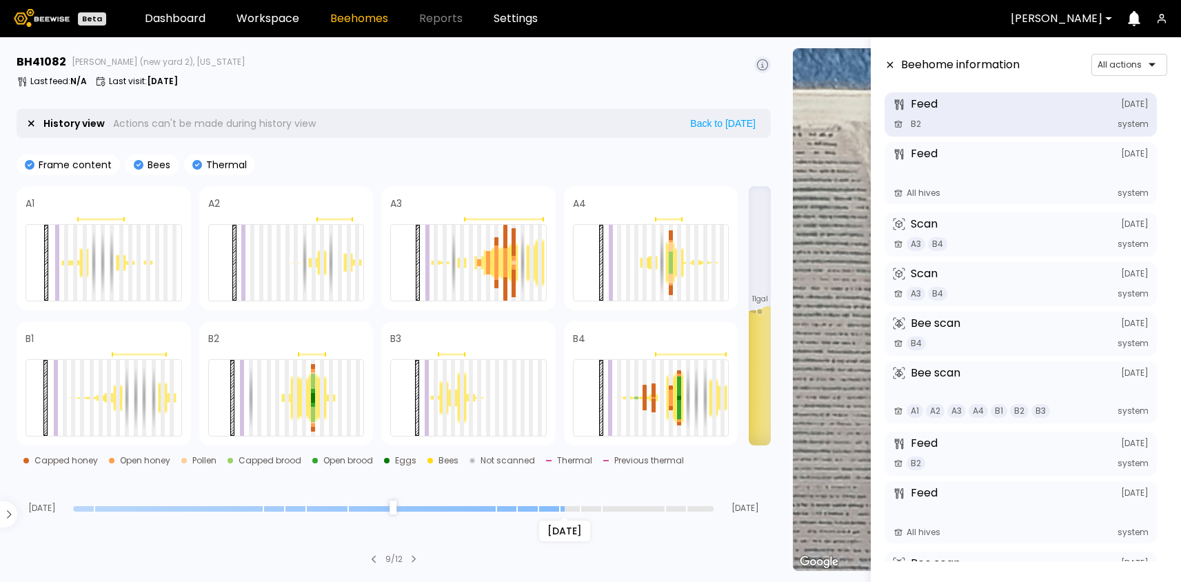
drag, startPoint x: 603, startPoint y: 509, endPoint x: 557, endPoint y: 499, distance: 46.5
click at [557, 506] on input "range" at bounding box center [393, 509] width 641 height 6
click at [670, 272] on div at bounding box center [671, 268] width 4 height 11
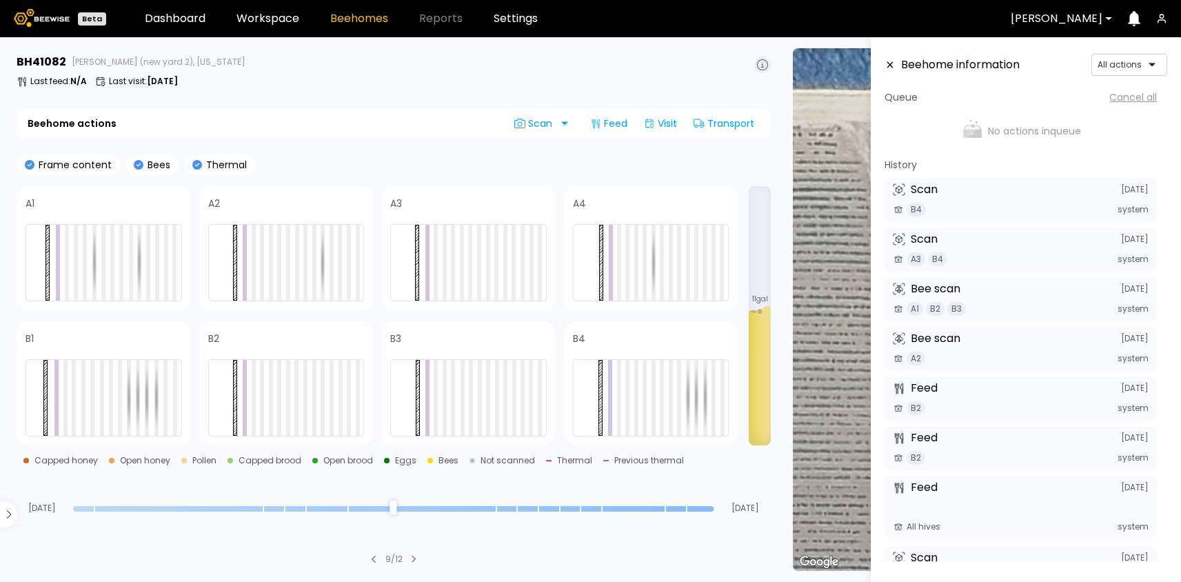
drag, startPoint x: 563, startPoint y: 505, endPoint x: 714, endPoint y: 505, distance: 151.0
type input "*"
click at [714, 506] on input "range" at bounding box center [393, 509] width 641 height 6
click at [439, 210] on span at bounding box center [483, 203] width 128 height 17
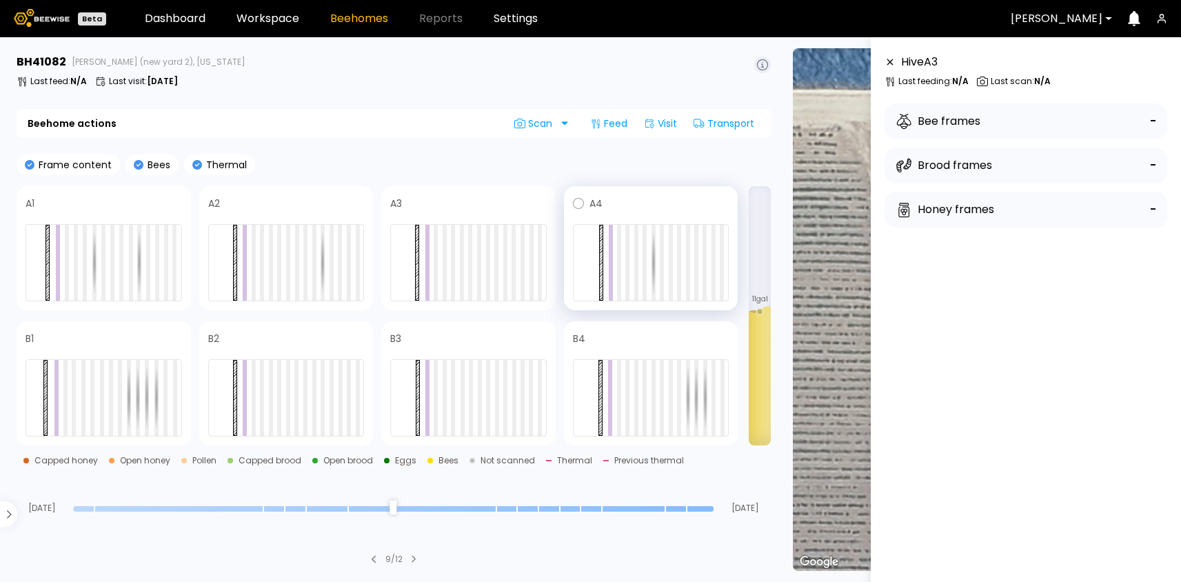
click at [681, 212] on div at bounding box center [651, 217] width 157 height 10
click at [310, 203] on span at bounding box center [301, 203] width 128 height 17
click at [137, 213] on div at bounding box center [104, 217] width 157 height 10
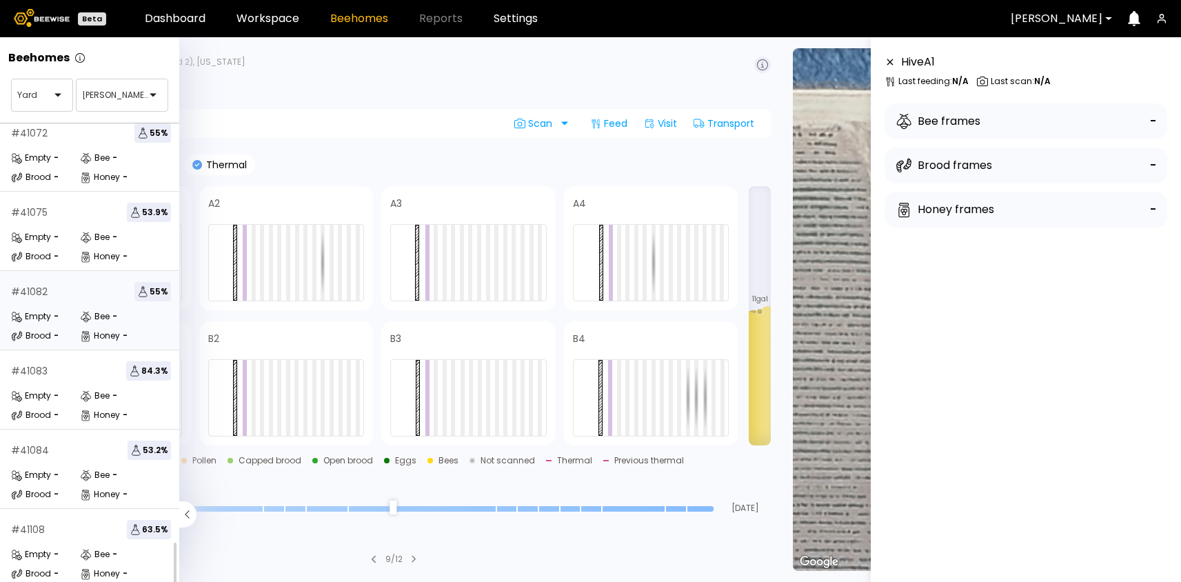
scroll to position [0, 0]
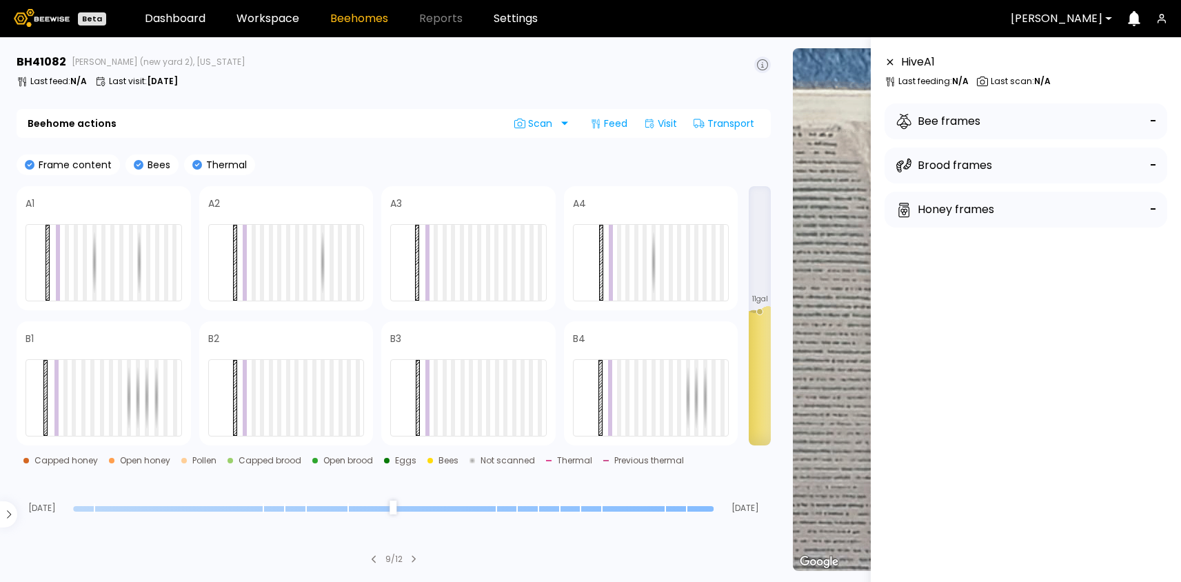
click at [597, 81] on div "Last feed : N/A Last visit : Aug 05" at bounding box center [394, 81] width 754 height 11
click at [891, 62] on icon at bounding box center [890, 62] width 6 height 6
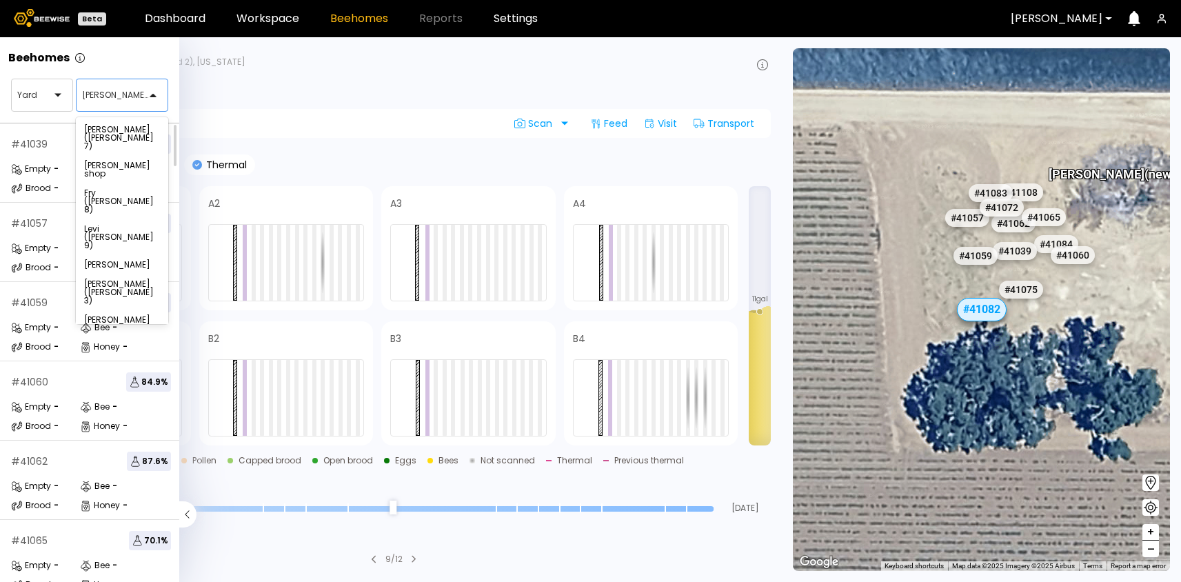
click at [119, 92] on div at bounding box center [116, 95] width 69 height 12
click at [119, 261] on div "[PERSON_NAME]" at bounding box center [122, 265] width 76 height 8
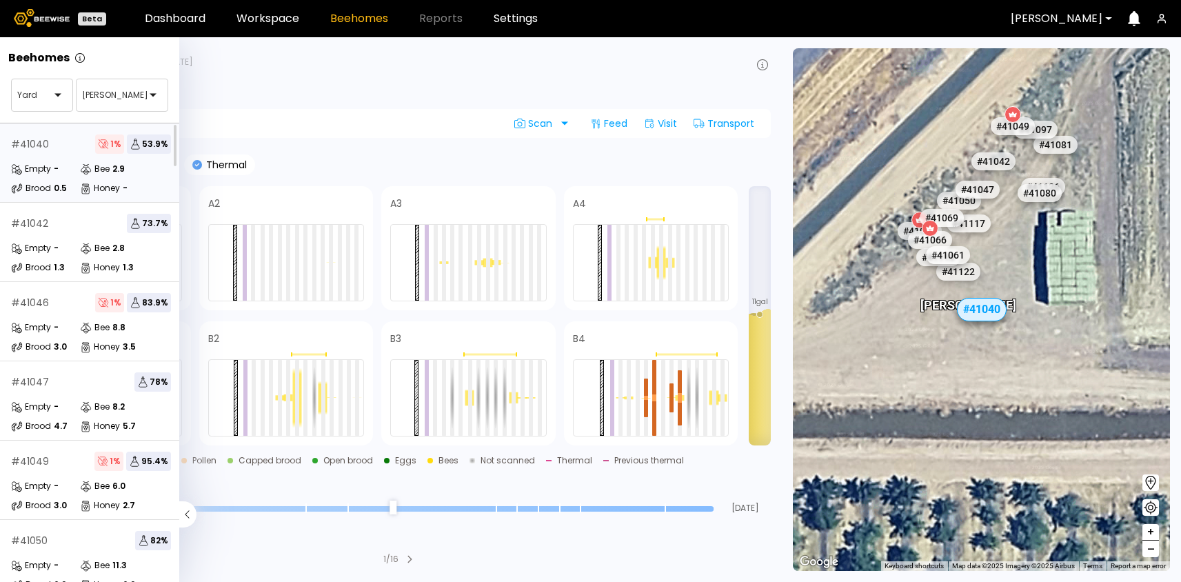
click at [606, 157] on div "Frame content Bees Thermal" at bounding box center [394, 164] width 754 height 21
click at [182, 514] on icon at bounding box center [187, 514] width 17 height 26
